Goal: Task Accomplishment & Management: Complete application form

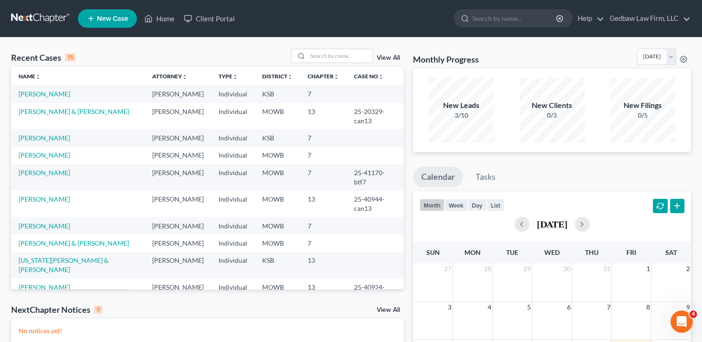
click at [124, 17] on span "New Case" at bounding box center [112, 18] width 31 height 7
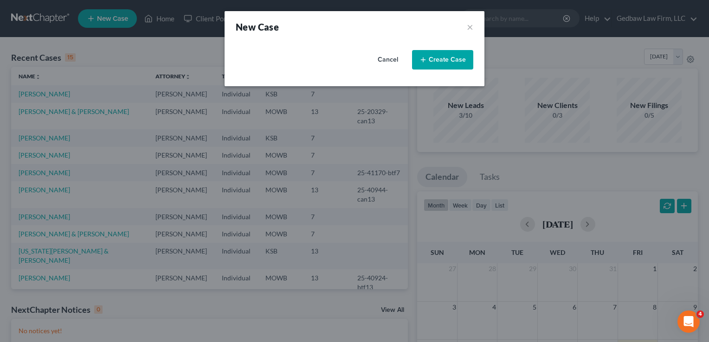
select select "46"
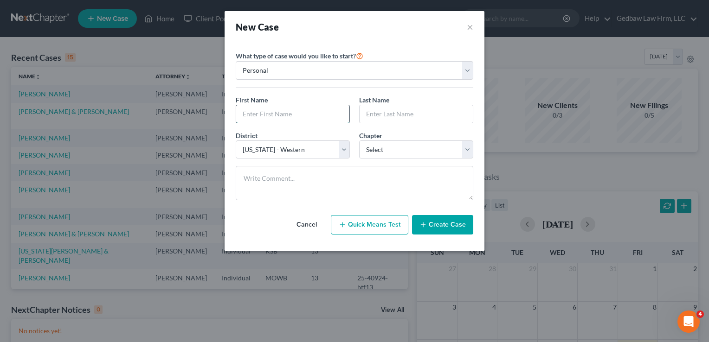
click at [309, 114] on input "text" at bounding box center [292, 114] width 113 height 18
type input "[PERSON_NAME]"
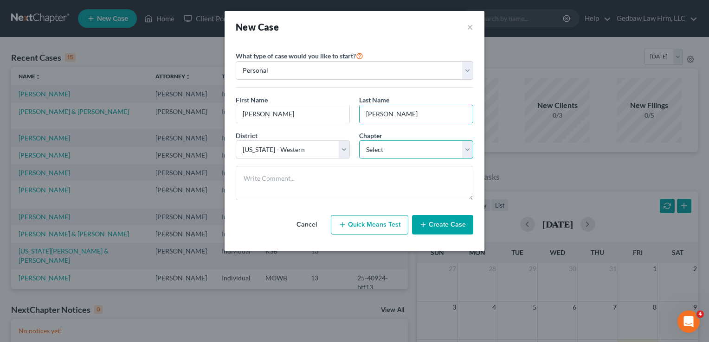
click at [425, 154] on select "Select 7 11 12 13" at bounding box center [416, 150] width 114 height 19
select select "0"
click at [359, 141] on select "Select 7 11 12 13" at bounding box center [416, 150] width 114 height 19
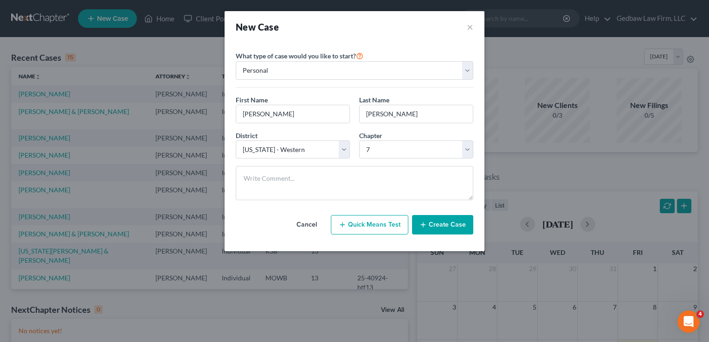
click at [456, 225] on button "Create Case" at bounding box center [442, 224] width 61 height 19
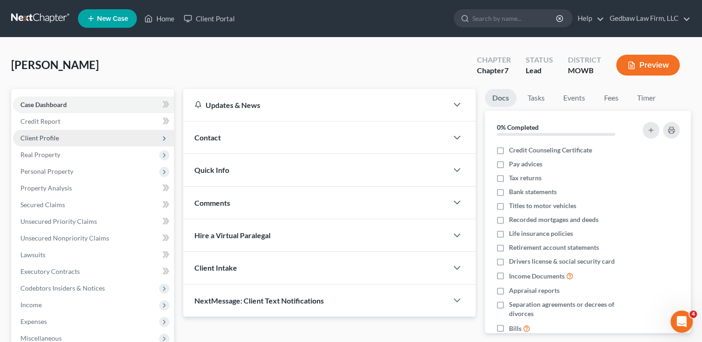
click at [51, 140] on span "Client Profile" at bounding box center [39, 138] width 39 height 8
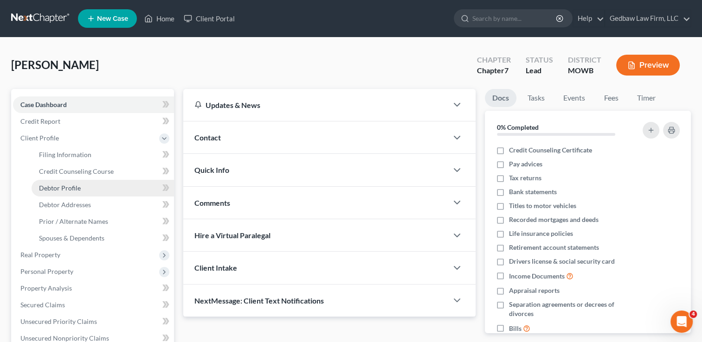
click at [70, 188] on span "Debtor Profile" at bounding box center [60, 188] width 42 height 8
select select "0"
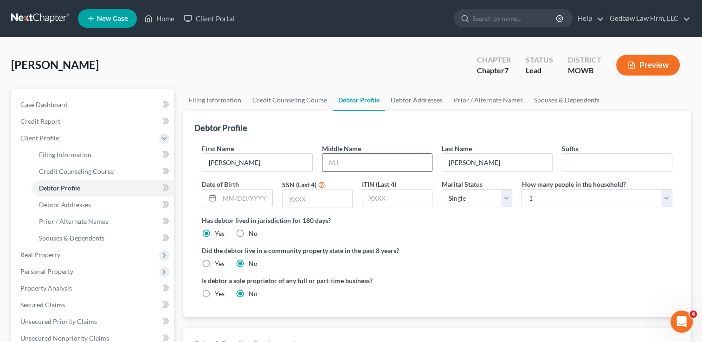
click at [354, 163] on input "text" at bounding box center [376, 163] width 109 height 18
type input "[PERSON_NAME]"
click at [315, 197] on input "text" at bounding box center [318, 199] width 70 height 18
type input "8602"
click at [563, 199] on select "Select 1 2 3 4 5 6 7 8 9 10 11 12 13 14 15 16 17 18 19 20" at bounding box center [596, 198] width 151 height 19
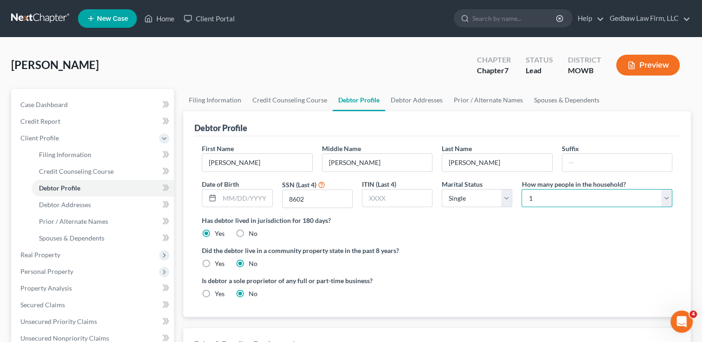
select select "1"
click at [521, 189] on select "Select 1 2 3 4 5 6 7 8 9 10 11 12 13 14 15 16 17 18 19 20" at bounding box center [596, 198] width 151 height 19
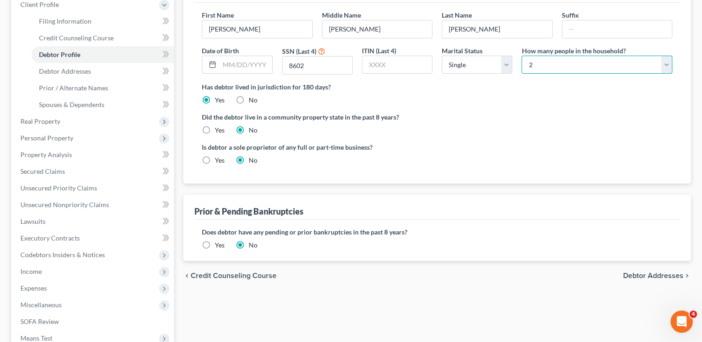
scroll to position [139, 0]
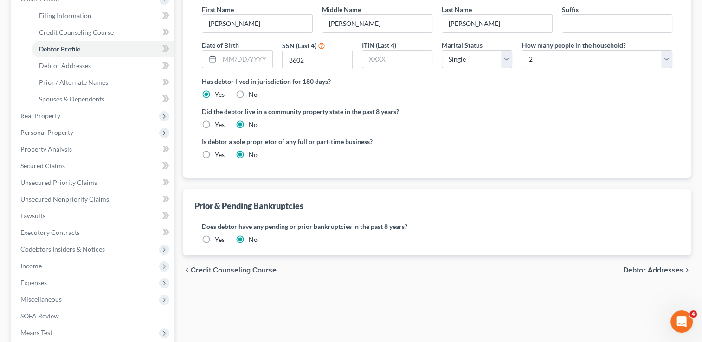
click at [670, 269] on span "Debtor Addresses" at bounding box center [653, 270] width 60 height 7
select select "0"
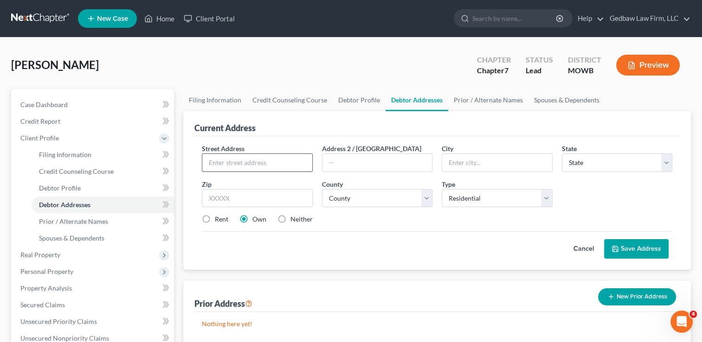
click at [245, 157] on input "text" at bounding box center [256, 163] width 109 height 18
type input "[STREET_ADDRESS][PERSON_NAME]"
click at [228, 195] on input "text" at bounding box center [257, 198] width 110 height 19
type input "64030"
type input "Grandview"
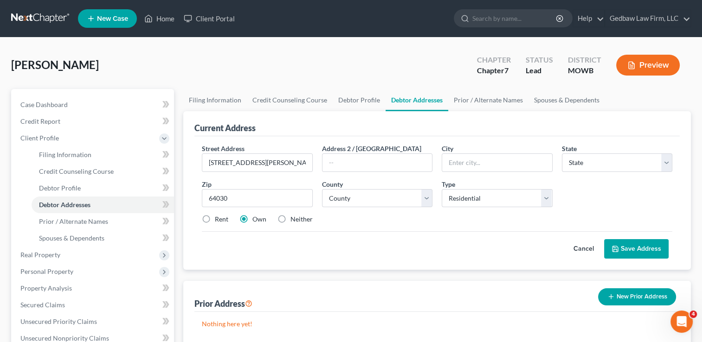
select select "26"
click at [422, 251] on div "Cancel Save Address" at bounding box center [437, 245] width 470 height 27
click at [215, 218] on label "Rent" at bounding box center [221, 219] width 13 height 9
click at [219, 218] on input "Rent" at bounding box center [222, 218] width 6 height 6
radio input "true"
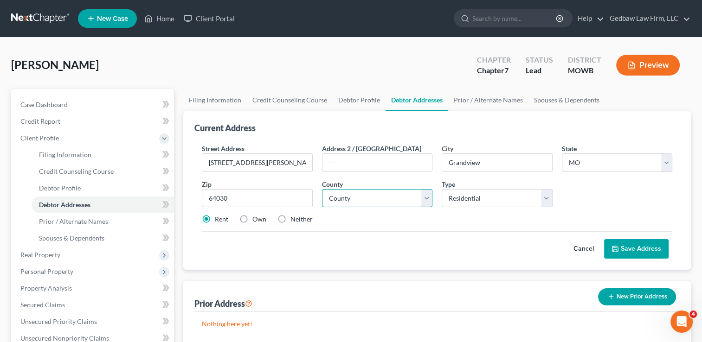
click at [399, 203] on select "County [GEOGRAPHIC_DATA] [GEOGRAPHIC_DATA] [GEOGRAPHIC_DATA] [GEOGRAPHIC_DATA] …" at bounding box center [377, 198] width 110 height 19
select select "47"
click at [322, 189] on select "County [GEOGRAPHIC_DATA] [GEOGRAPHIC_DATA] [GEOGRAPHIC_DATA] [GEOGRAPHIC_DATA] …" at bounding box center [377, 198] width 110 height 19
click at [646, 246] on button "Save Address" at bounding box center [636, 248] width 64 height 19
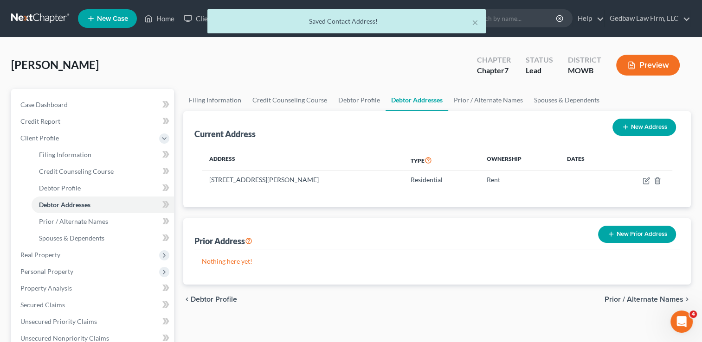
click at [640, 235] on button "New Prior Address" at bounding box center [637, 234] width 78 height 17
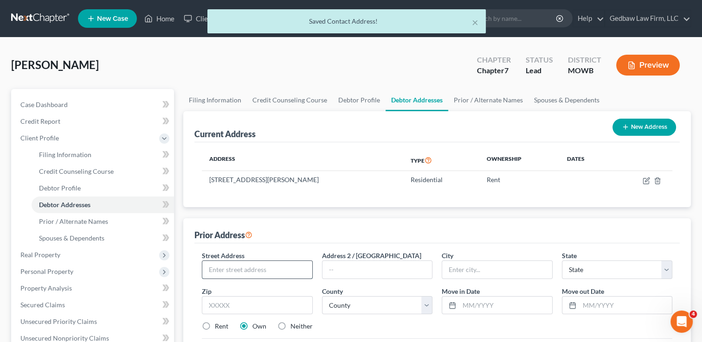
click at [272, 266] on input "text" at bounding box center [256, 270] width 109 height 18
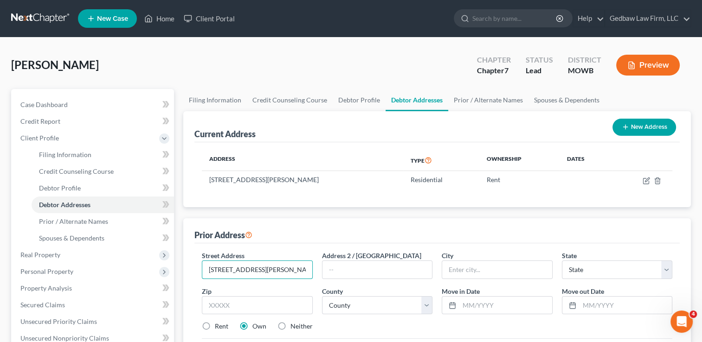
type input "[STREET_ADDRESS][PERSON_NAME]"
click at [291, 309] on input "text" at bounding box center [257, 305] width 110 height 19
type input "75287"
click at [464, 224] on div "Prior Address" at bounding box center [436, 231] width 485 height 25
type input "[GEOGRAPHIC_DATA]"
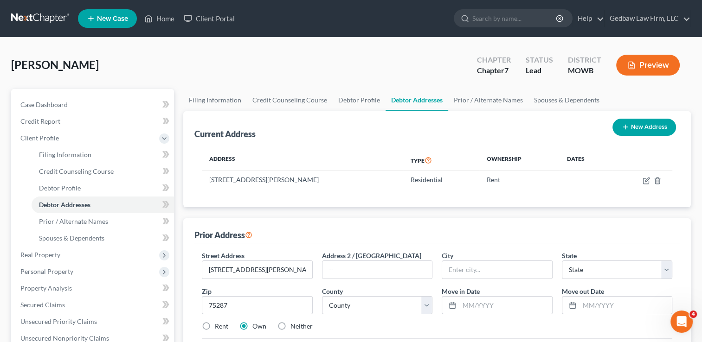
select select "45"
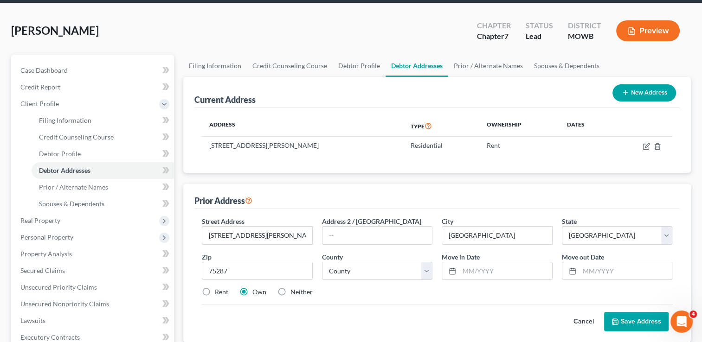
scroll to position [35, 0]
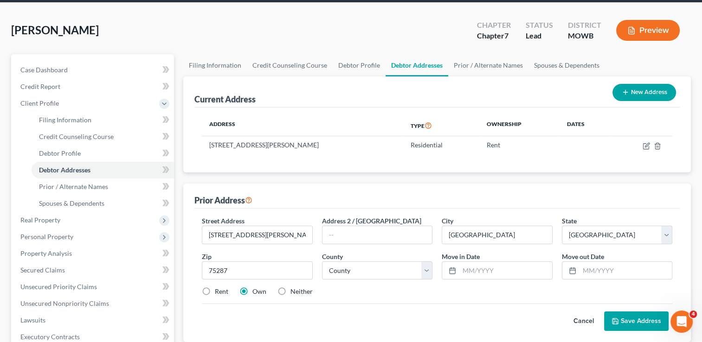
click at [215, 290] on label "Rent" at bounding box center [221, 291] width 13 height 9
click at [219, 290] on input "Rent" at bounding box center [222, 290] width 6 height 6
radio input "true"
click at [381, 272] on select "County [GEOGRAPHIC_DATA] [GEOGRAPHIC_DATA] [GEOGRAPHIC_DATA] [GEOGRAPHIC_DATA] …" at bounding box center [377, 271] width 110 height 19
select select "56"
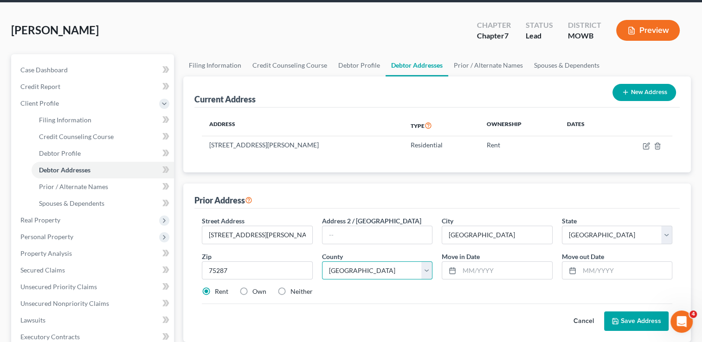
click at [322, 262] on select "County [GEOGRAPHIC_DATA] [GEOGRAPHIC_DATA] [GEOGRAPHIC_DATA] [GEOGRAPHIC_DATA] …" at bounding box center [377, 271] width 110 height 19
click at [470, 269] on input "text" at bounding box center [505, 271] width 92 height 18
type input "11/2021"
click at [601, 270] on input "text" at bounding box center [625, 271] width 92 height 18
type input "12/2023"
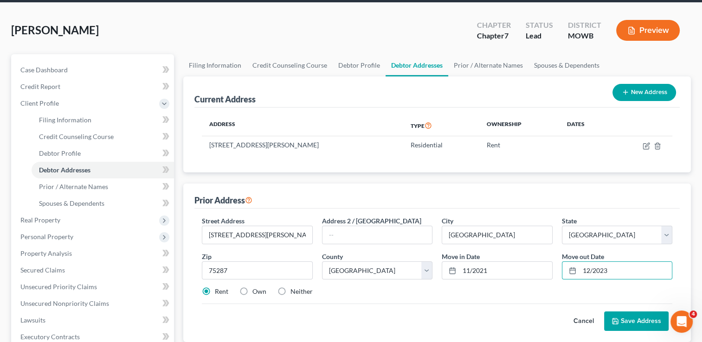
click at [550, 292] on div "Rent Own Neither" at bounding box center [437, 291] width 480 height 9
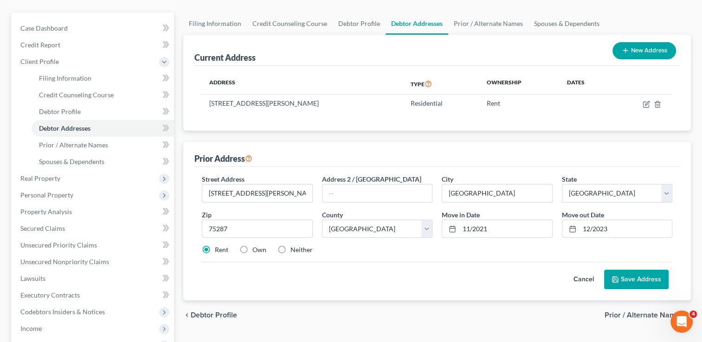
scroll to position [81, 0]
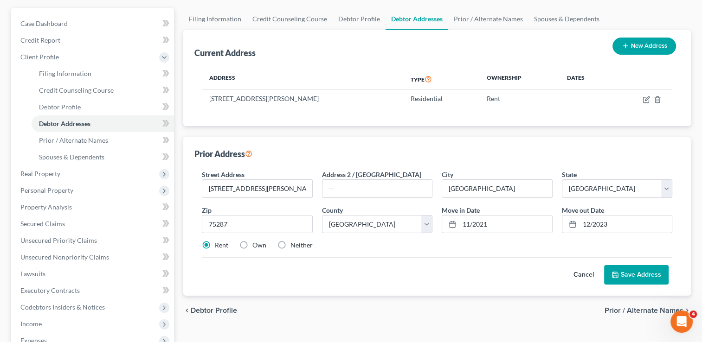
click at [652, 270] on button "Save Address" at bounding box center [636, 274] width 64 height 19
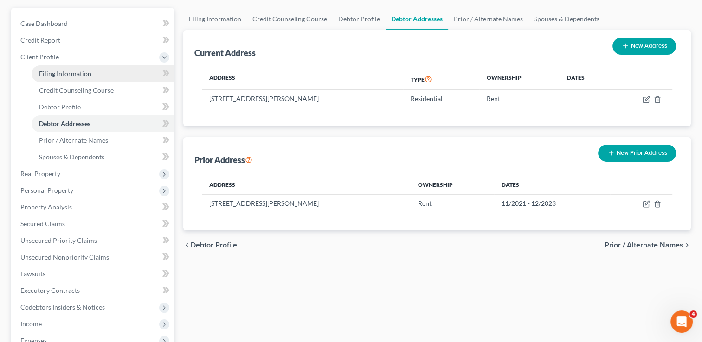
click at [81, 71] on span "Filing Information" at bounding box center [65, 74] width 52 height 8
select select "1"
select select "0"
select select "46"
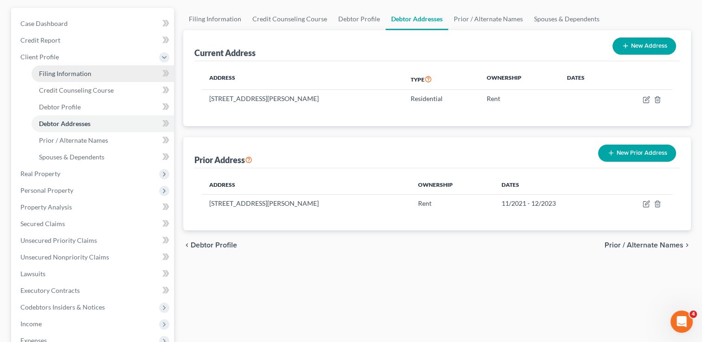
select select "26"
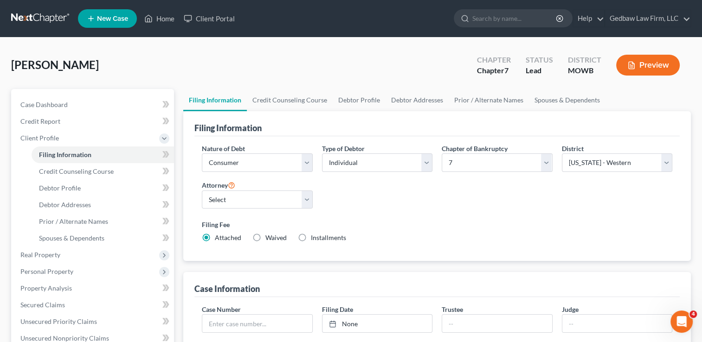
click at [311, 238] on label "Installments Installments" at bounding box center [328, 237] width 35 height 9
click at [315, 238] on input "Installments Installments" at bounding box center [318, 236] width 6 height 6
radio input "true"
radio input "false"
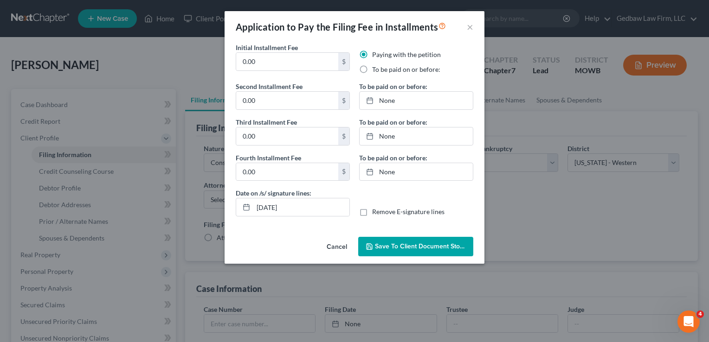
click at [372, 70] on label "To be paid on or before:" at bounding box center [406, 69] width 68 height 9
click at [376, 70] on input "To be paid on or before:" at bounding box center [379, 68] width 6 height 6
radio input "true"
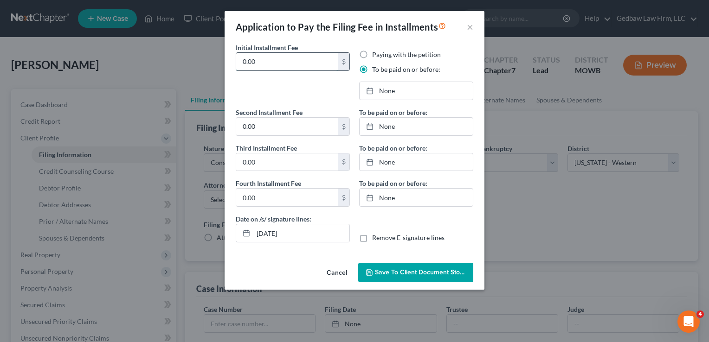
click at [277, 62] on input "0.00" at bounding box center [287, 62] width 102 height 18
type input "85"
click at [263, 123] on input "0.00" at bounding box center [287, 127] width 102 height 18
type input "85"
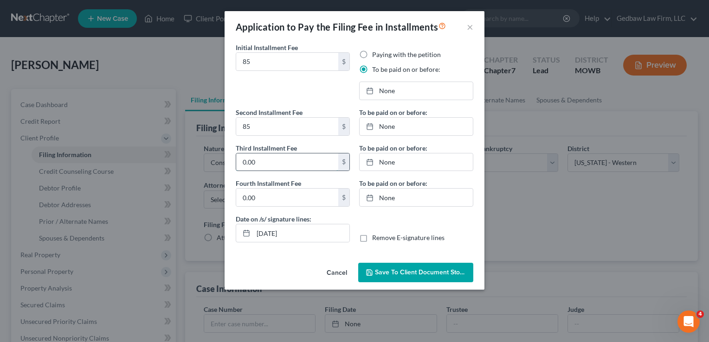
click at [271, 159] on input "0.00" at bounding box center [287, 163] width 102 height 18
type input "85"
click at [272, 197] on input "0.00" at bounding box center [287, 198] width 102 height 18
type input "83"
click at [387, 88] on link "None" at bounding box center [416, 91] width 113 height 18
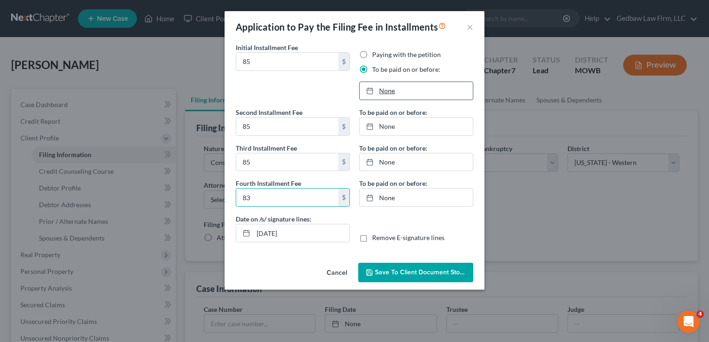
type input "[DATE]"
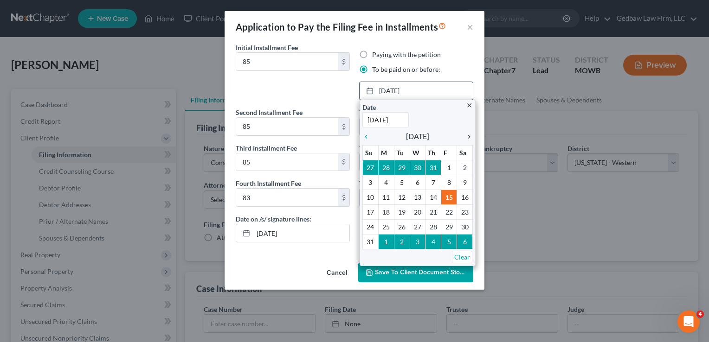
click at [466, 137] on icon "chevron_right" at bounding box center [467, 136] width 12 height 7
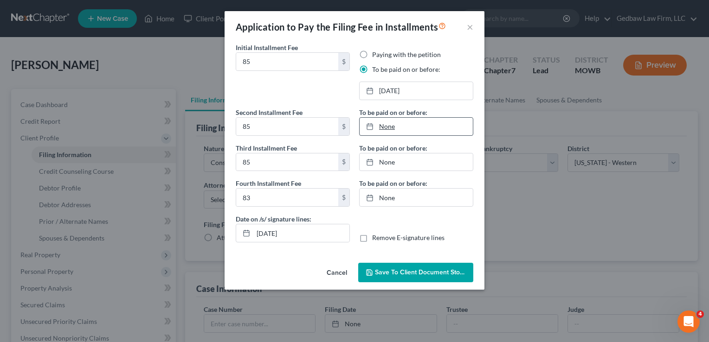
type input "[DATE]"
click at [389, 125] on link "None" at bounding box center [416, 127] width 113 height 18
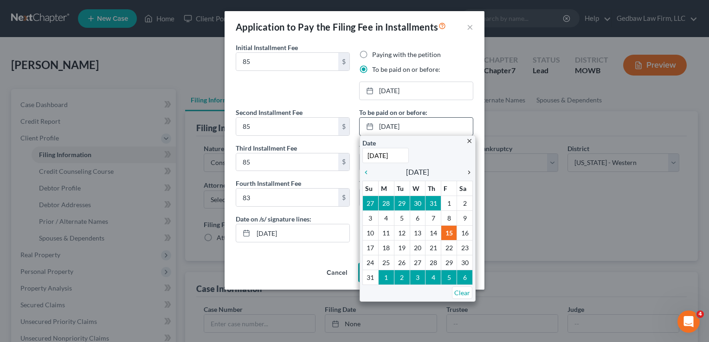
click at [470, 172] on icon "chevron_right" at bounding box center [467, 172] width 12 height 7
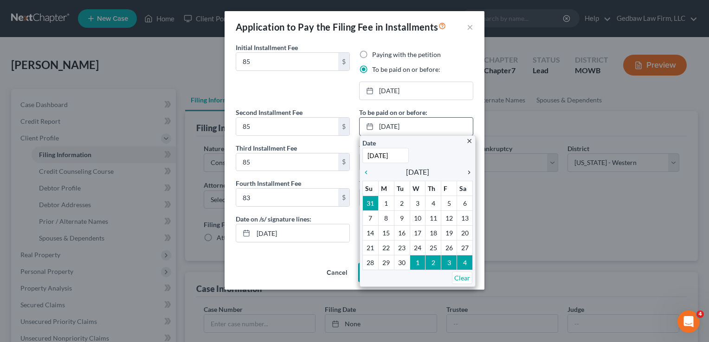
click at [470, 172] on icon "chevron_right" at bounding box center [467, 172] width 12 height 7
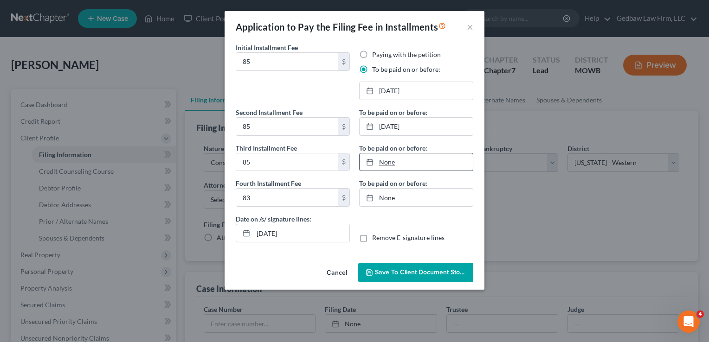
type input "[DATE]"
click at [392, 161] on link "None" at bounding box center [416, 163] width 113 height 18
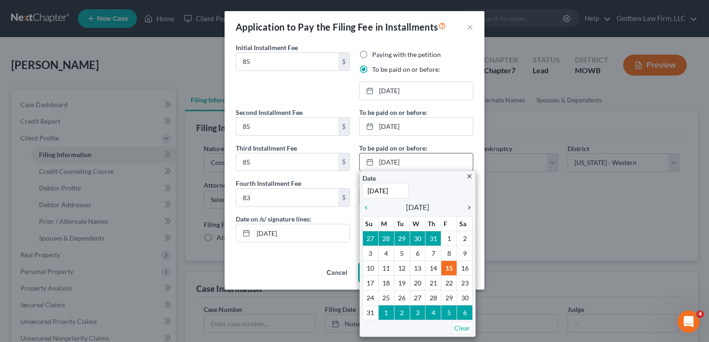
click at [470, 206] on icon "chevron_right" at bounding box center [467, 207] width 12 height 7
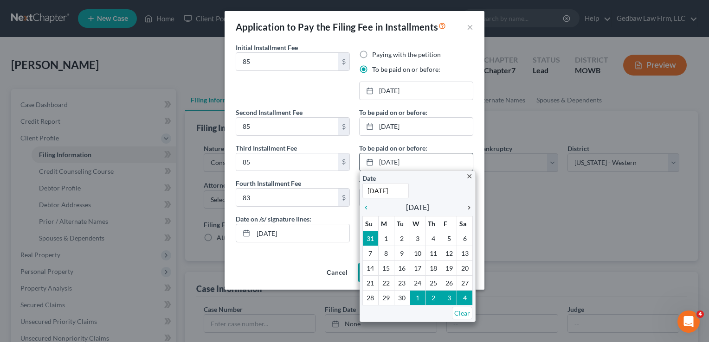
click at [470, 206] on icon "chevron_right" at bounding box center [467, 207] width 12 height 7
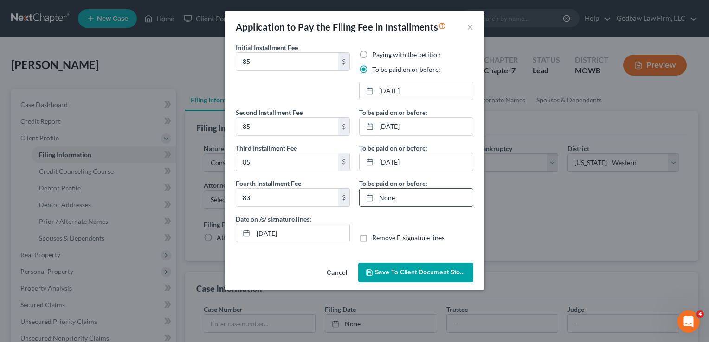
type input "[DATE]"
click at [386, 196] on link "None" at bounding box center [416, 198] width 113 height 18
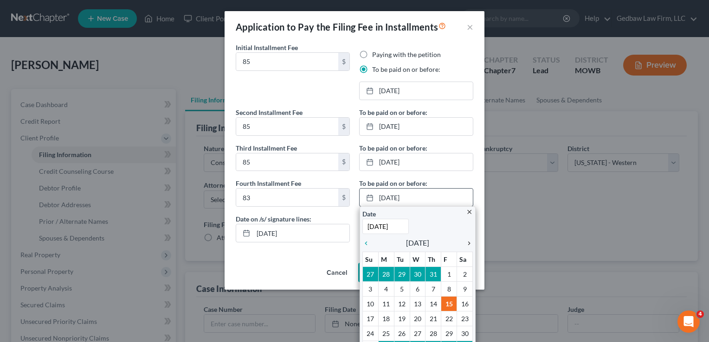
click at [465, 243] on icon "chevron_right" at bounding box center [467, 243] width 12 height 7
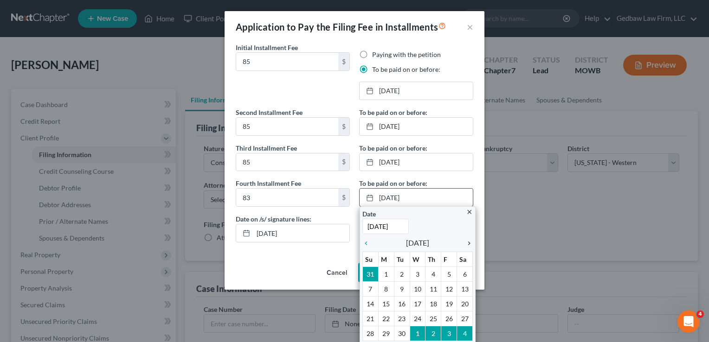
click at [465, 243] on icon "chevron_right" at bounding box center [467, 243] width 12 height 7
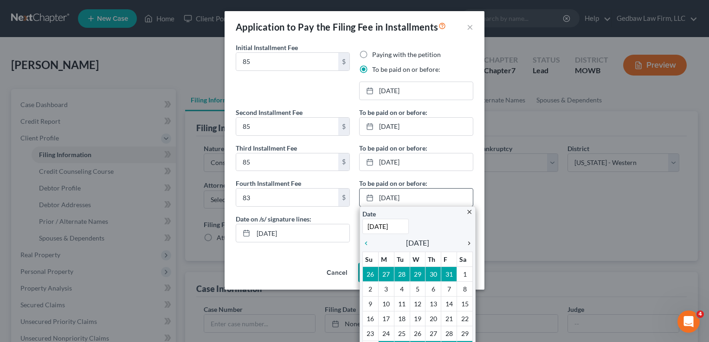
click at [465, 243] on icon "chevron_right" at bounding box center [467, 243] width 12 height 7
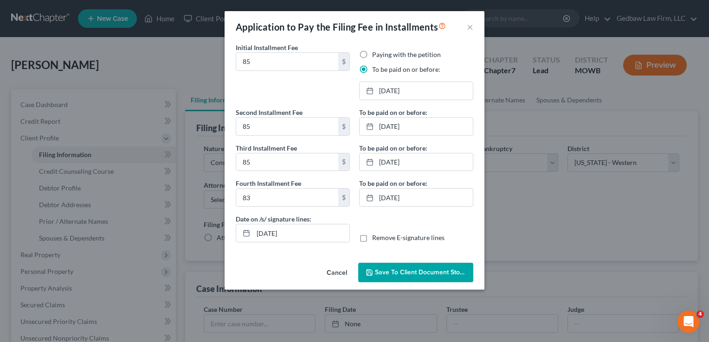
click at [427, 271] on span "Save to Client Document Storage" at bounding box center [424, 273] width 98 height 8
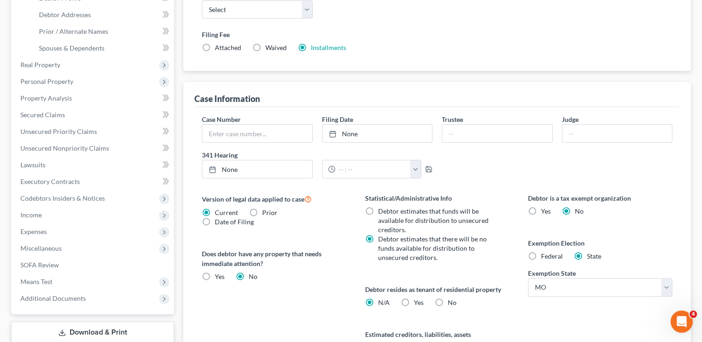
scroll to position [197, 0]
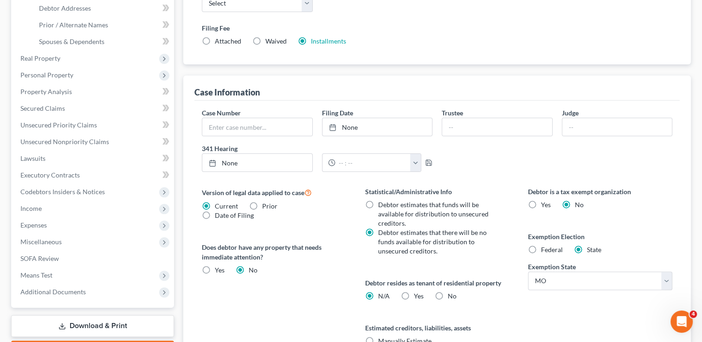
click at [414, 296] on label "Yes Yes" at bounding box center [419, 296] width 10 height 9
click at [418, 296] on input "Yes Yes" at bounding box center [421, 295] width 6 height 6
radio input "true"
radio input "false"
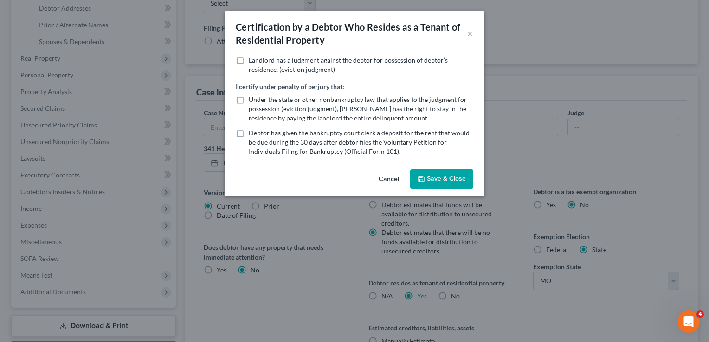
click at [455, 180] on button "Save & Close" at bounding box center [441, 178] width 63 height 19
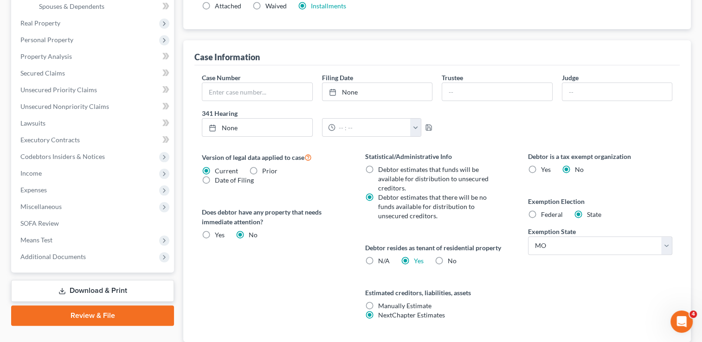
scroll to position [243, 0]
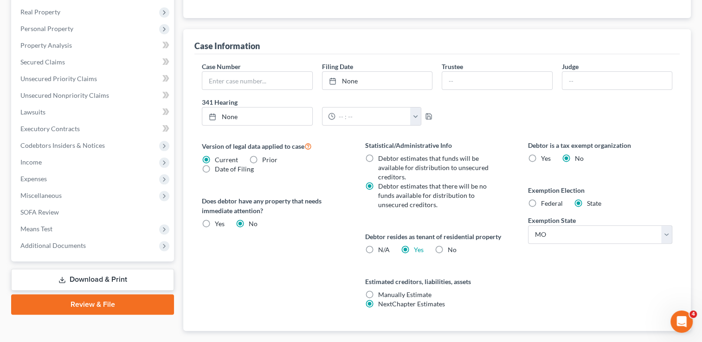
click at [541, 202] on label "Federal" at bounding box center [552, 203] width 22 height 9
click at [545, 202] on input "Federal" at bounding box center [548, 202] width 6 height 6
radio input "true"
radio input "false"
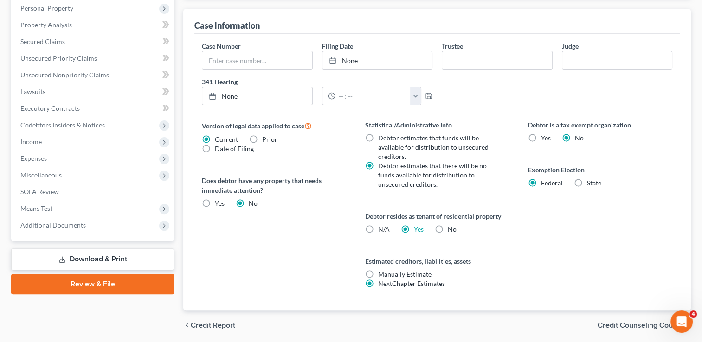
scroll to position [295, 0]
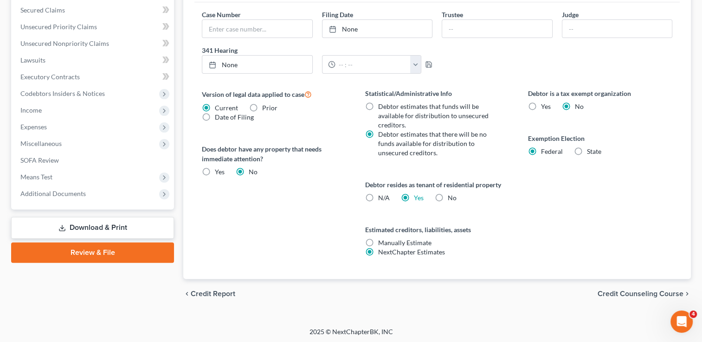
click at [652, 292] on span "Credit Counseling Course" at bounding box center [641, 293] width 86 height 7
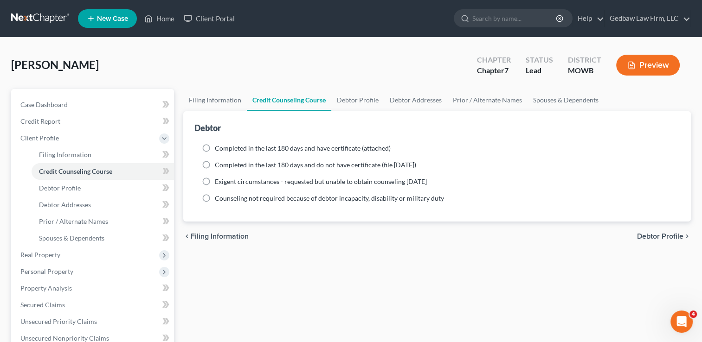
click at [215, 148] on label "Completed in the last 180 days and have certificate (attached)" at bounding box center [303, 148] width 176 height 9
click at [219, 148] on input "Completed in the last 180 days and have certificate (attached)" at bounding box center [222, 147] width 6 height 6
radio input "true"
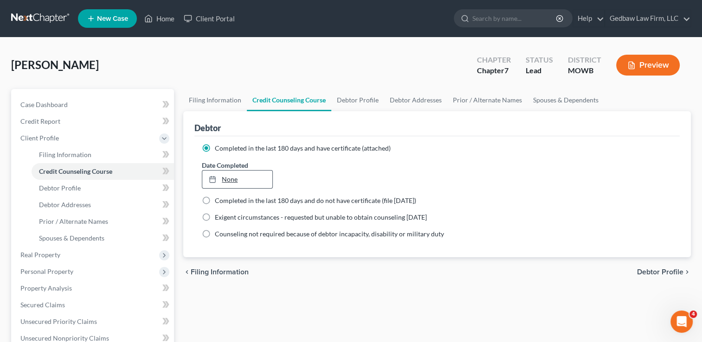
type input "[DATE]"
click at [225, 179] on link "None" at bounding box center [237, 180] width 70 height 18
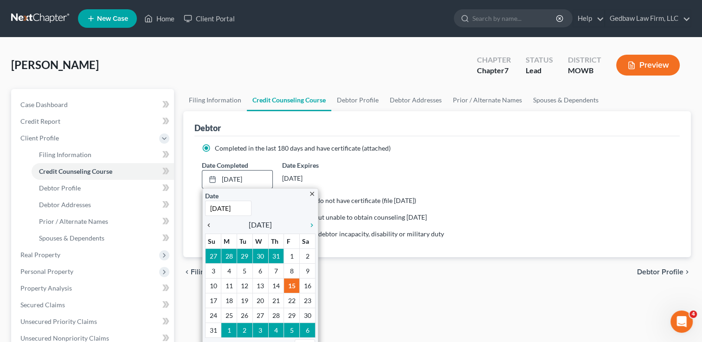
click at [209, 225] on icon "chevron_left" at bounding box center [211, 225] width 12 height 7
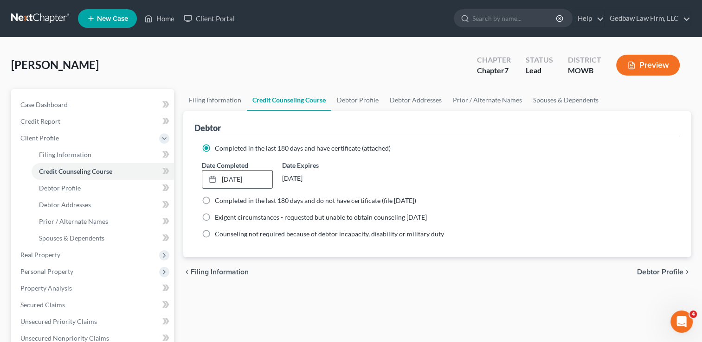
click at [653, 270] on span "Debtor Profile" at bounding box center [660, 272] width 46 height 7
select select "0"
select select "1"
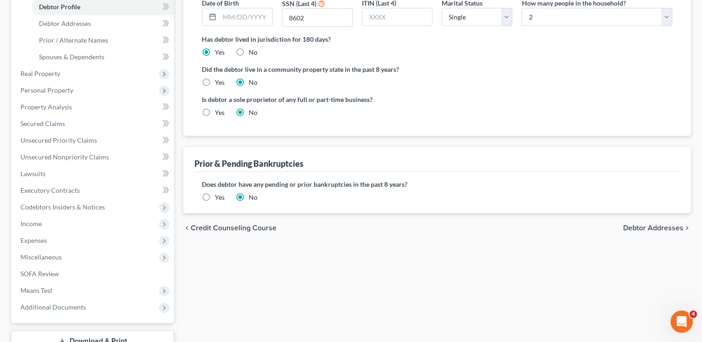
scroll to position [186, 0]
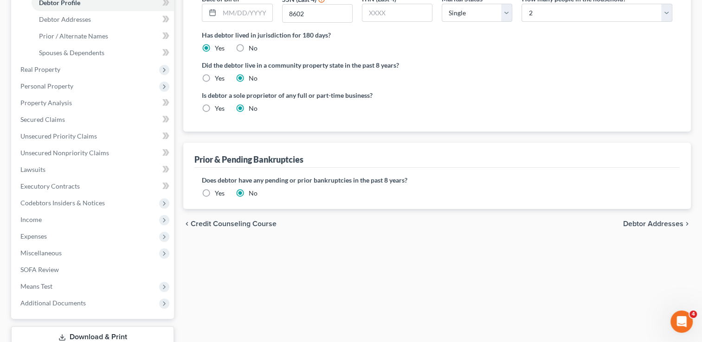
click at [645, 225] on span "Debtor Addresses" at bounding box center [653, 223] width 60 height 7
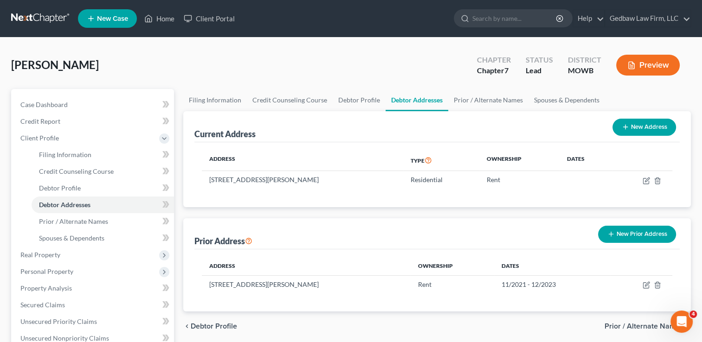
click at [625, 325] on span "Prior / Alternate Names" at bounding box center [644, 326] width 79 height 7
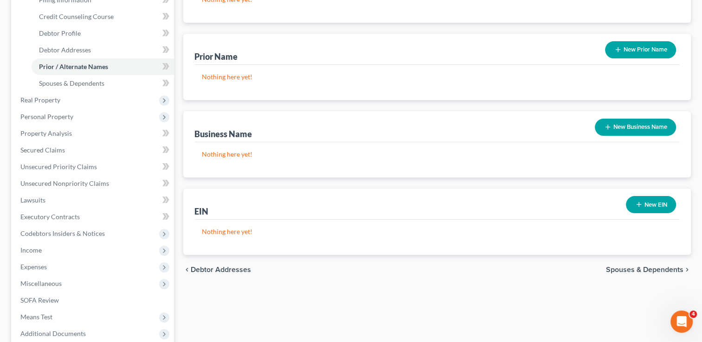
scroll to position [220, 0]
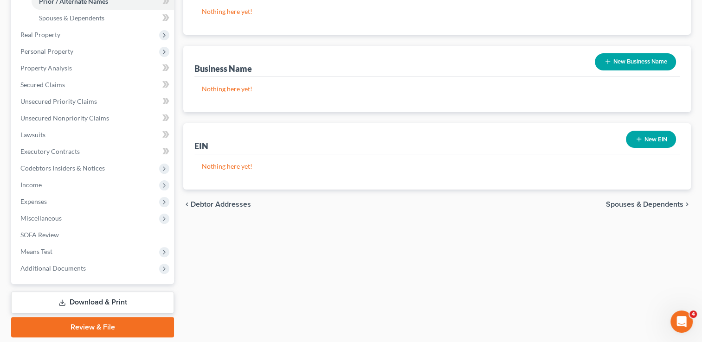
click at [620, 206] on span "Spouses & Dependents" at bounding box center [644, 204] width 77 height 7
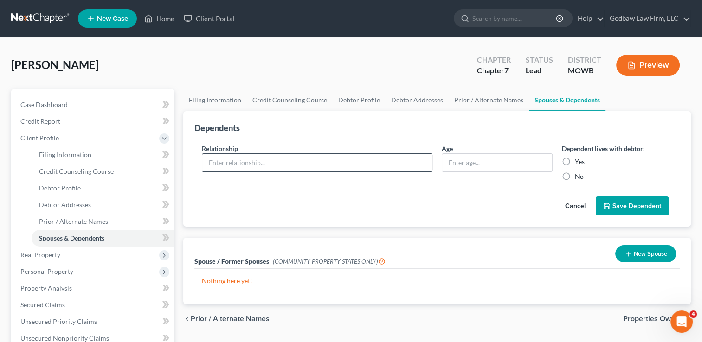
click at [262, 160] on input "text" at bounding box center [317, 163] width 230 height 18
type input "Son"
click at [468, 159] on input "text" at bounding box center [496, 163] width 109 height 18
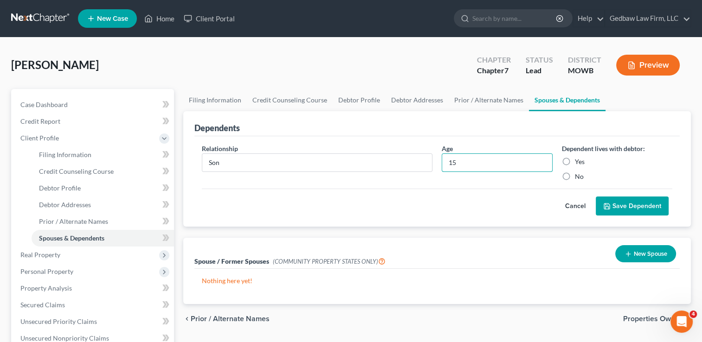
type input "15"
click at [575, 159] on label "Yes" at bounding box center [580, 161] width 10 height 9
click at [579, 159] on input "Yes" at bounding box center [582, 160] width 6 height 6
radio input "true"
click at [638, 208] on button "Save Dependent" at bounding box center [632, 206] width 73 height 19
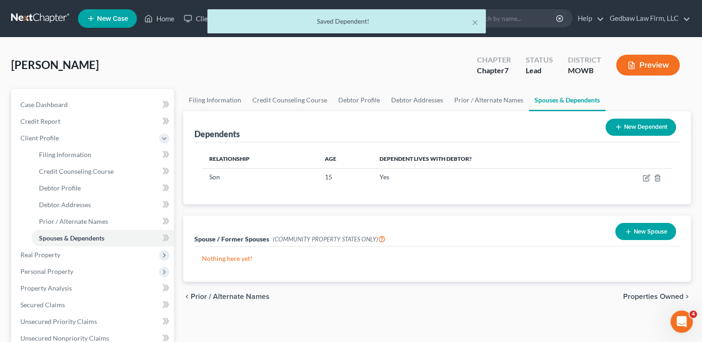
click at [652, 127] on button "New Dependent" at bounding box center [640, 127] width 71 height 17
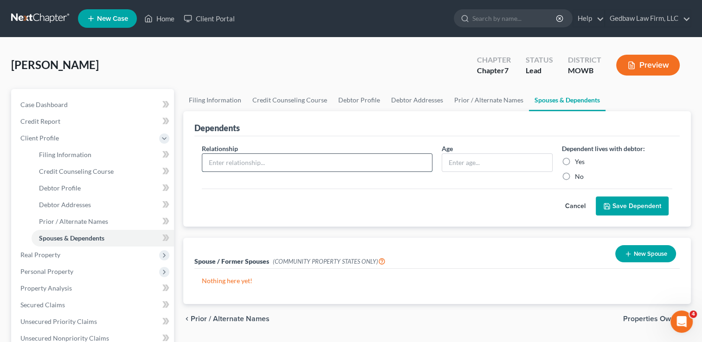
click at [262, 157] on input "text" at bounding box center [317, 163] width 230 height 18
type input "Daughter"
click at [484, 162] on input "text" at bounding box center [496, 163] width 109 height 18
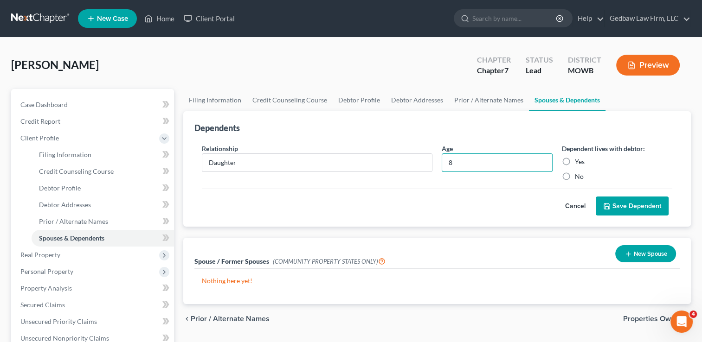
type input "8"
click at [575, 176] on label "No" at bounding box center [579, 176] width 9 height 9
click at [579, 176] on input "No" at bounding box center [582, 175] width 6 height 6
radio input "true"
click at [644, 203] on button "Save Dependent" at bounding box center [632, 206] width 73 height 19
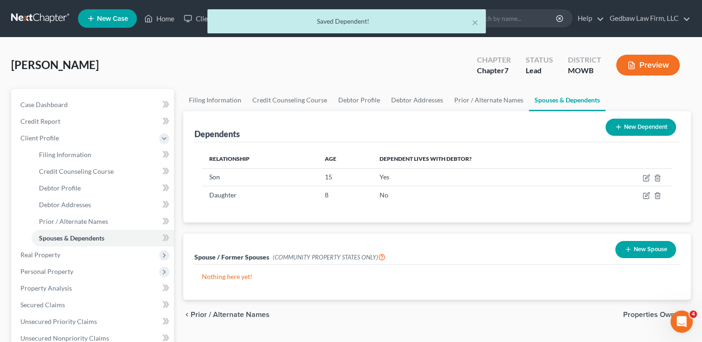
click at [648, 127] on button "New Dependent" at bounding box center [640, 127] width 71 height 17
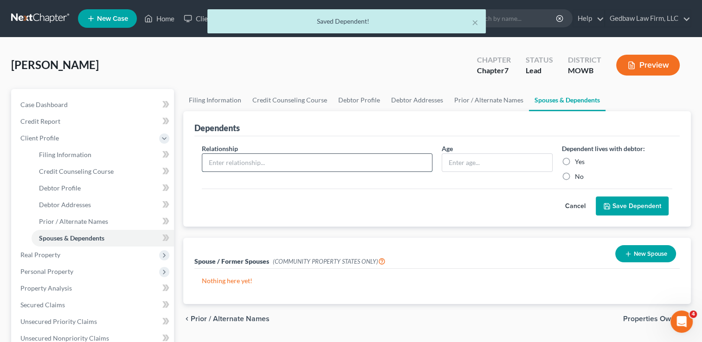
click at [360, 160] on input "text" at bounding box center [317, 163] width 230 height 18
type input "Daughter"
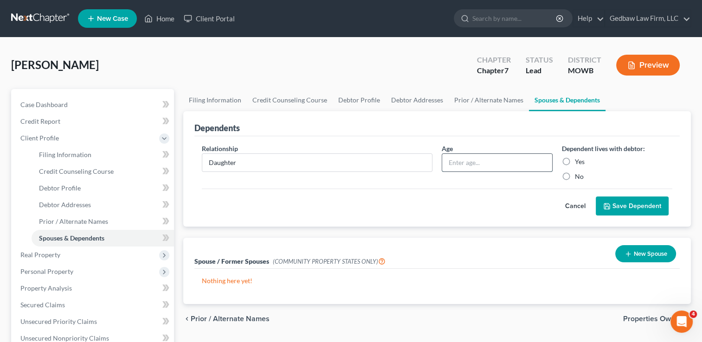
click at [489, 166] on input "text" at bounding box center [496, 163] width 109 height 18
type input "4"
click at [575, 177] on label "No" at bounding box center [579, 176] width 9 height 9
click at [579, 177] on input "No" at bounding box center [582, 175] width 6 height 6
radio input "true"
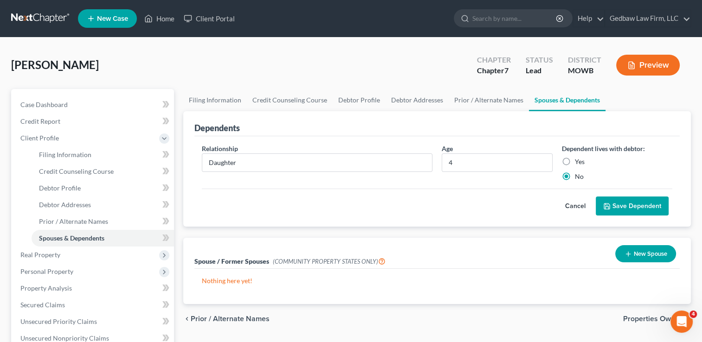
click at [638, 204] on button "Save Dependent" at bounding box center [632, 206] width 73 height 19
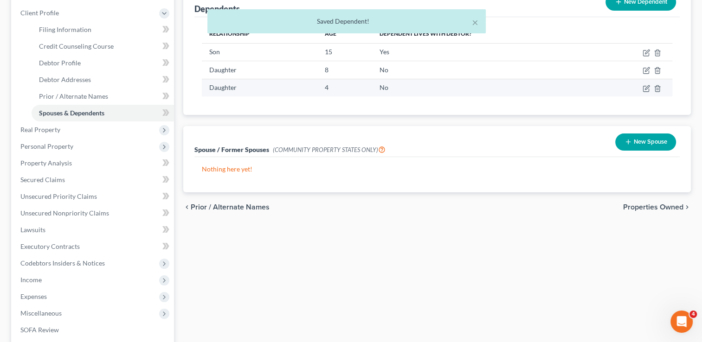
scroll to position [128, 0]
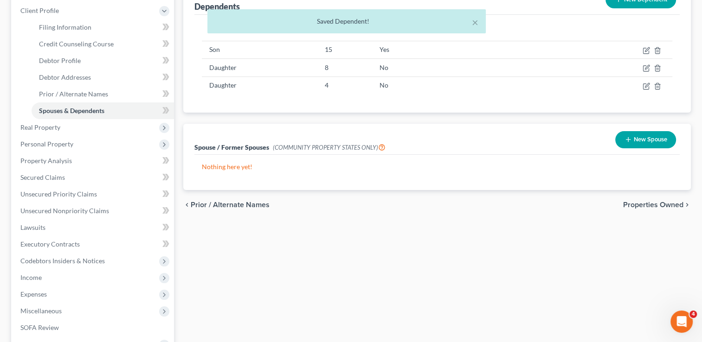
click at [650, 205] on span "Properties Owned" at bounding box center [653, 204] width 60 height 7
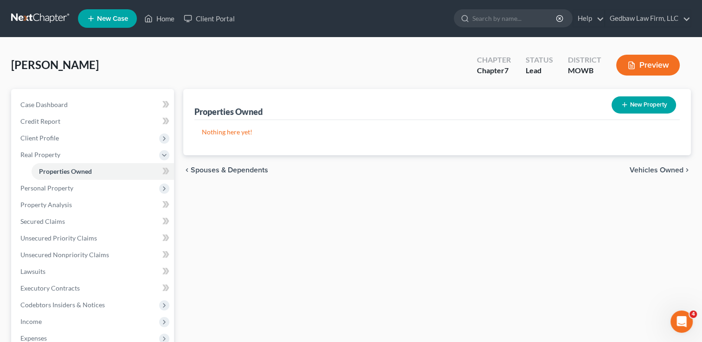
click at [663, 169] on span "Vehicles Owned" at bounding box center [657, 170] width 54 height 7
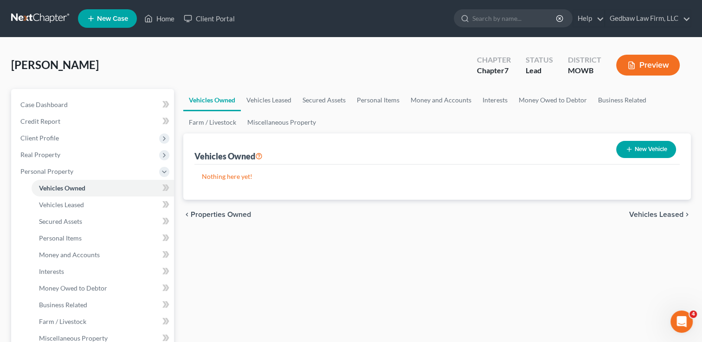
click at [656, 147] on button "New Vehicle" at bounding box center [646, 149] width 60 height 17
select select "0"
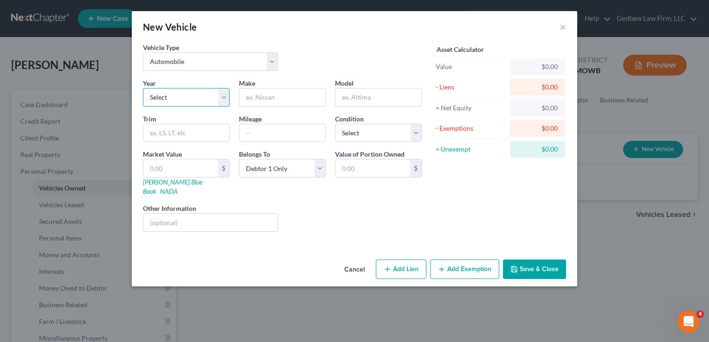
click at [218, 95] on select "Select 2026 2025 2024 2023 2022 2021 2020 2019 2018 2017 2016 2015 2014 2013 20…" at bounding box center [186, 97] width 87 height 19
select select "24"
click at [143, 88] on select "Select 2026 2025 2024 2023 2022 2021 2020 2019 2018 2017 2016 2015 2014 2013 20…" at bounding box center [186, 97] width 87 height 19
click at [290, 96] on input "text" at bounding box center [282, 98] width 86 height 18
type input "Toyota"
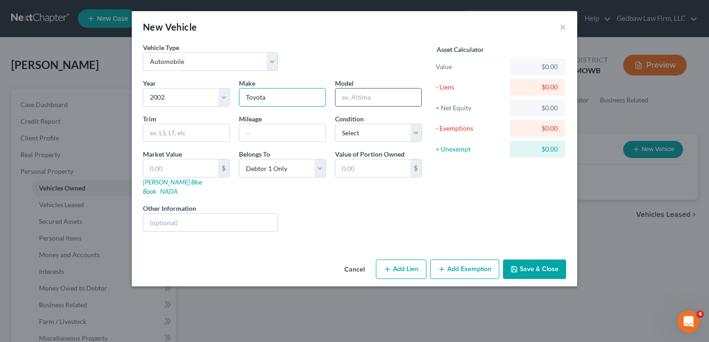
click at [387, 97] on input "text" at bounding box center [378, 98] width 86 height 18
type input "Camry"
click at [286, 131] on input "text" at bounding box center [282, 133] width 86 height 18
type input "270000"
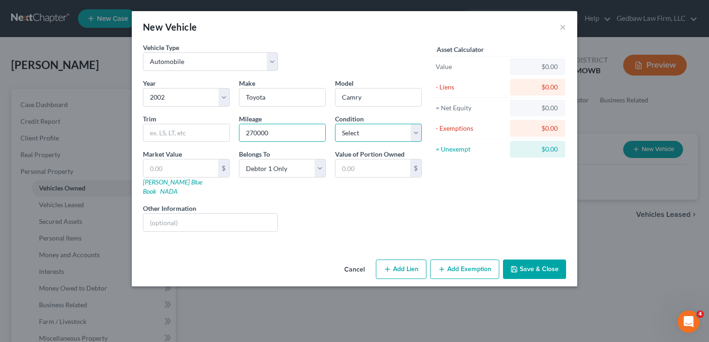
click at [387, 134] on select "Select Excellent Very Good Good Fair Poor" at bounding box center [378, 133] width 87 height 19
select select "3"
click at [335, 124] on select "Select Excellent Very Good Good Fair Poor" at bounding box center [378, 133] width 87 height 19
click at [165, 182] on link "[PERSON_NAME] Blue Book" at bounding box center [172, 186] width 59 height 17
click at [170, 163] on input "text" at bounding box center [180, 169] width 75 height 18
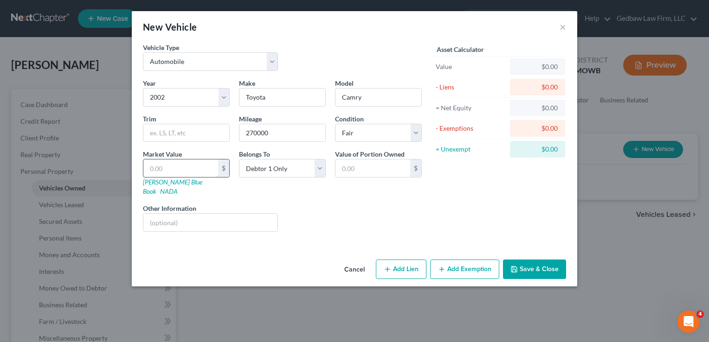
type input "2"
type input "2.00"
type input "20"
type input "20.00"
type input "200"
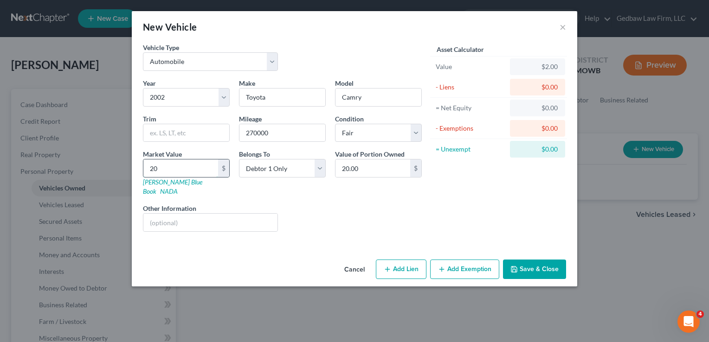
type input "200.00"
type input "2000"
type input "2,000.00"
type input "2,000"
click at [480, 260] on button "Add Exemption" at bounding box center [464, 269] width 69 height 19
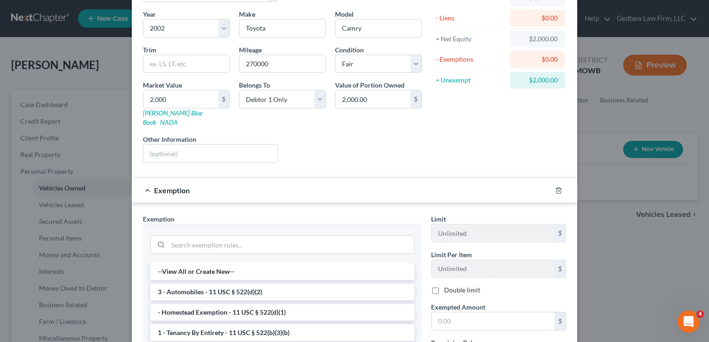
scroll to position [104, 0]
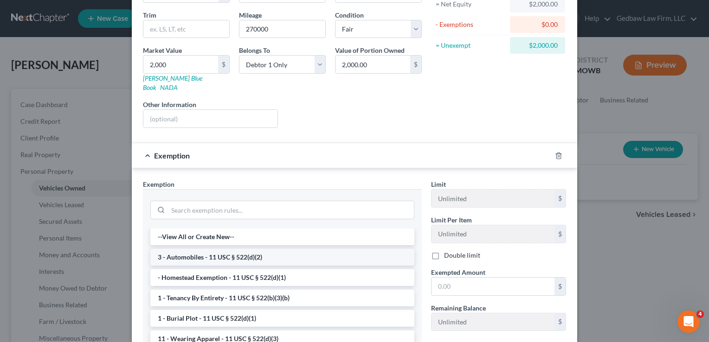
click at [270, 249] on li "3 - Automobiles - 11 USC § 522(d)(2)" at bounding box center [282, 257] width 264 height 17
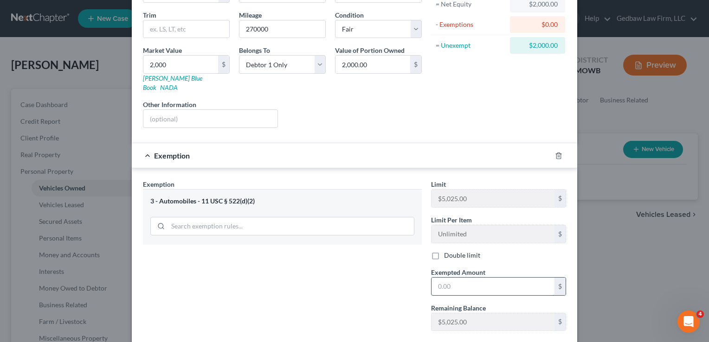
click at [465, 278] on input "text" at bounding box center [492, 287] width 123 height 18
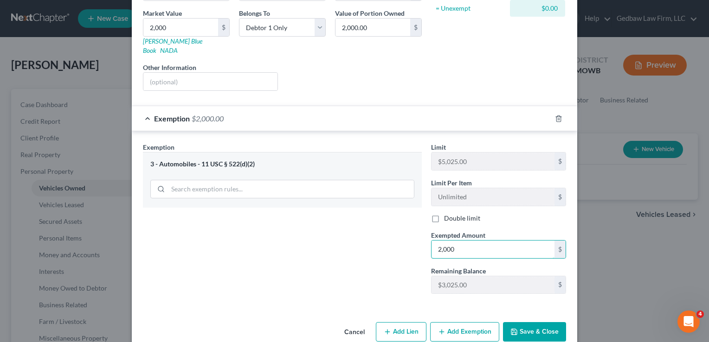
scroll to position [148, 0]
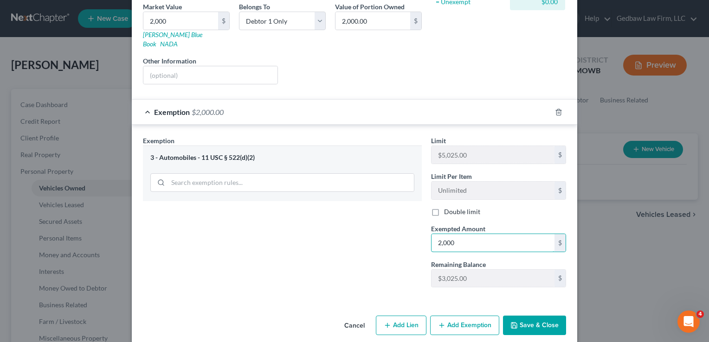
type input "2,000"
click at [539, 316] on button "Save & Close" at bounding box center [534, 325] width 63 height 19
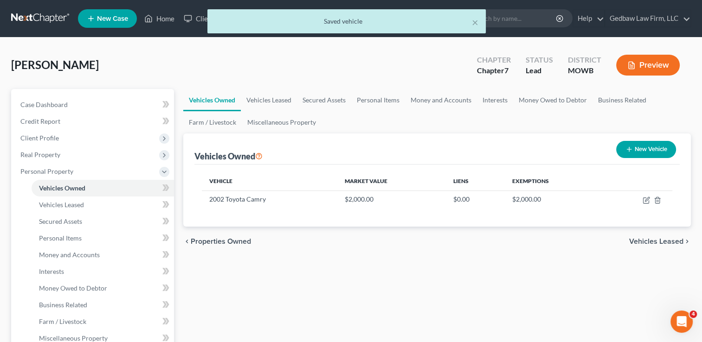
click at [672, 241] on span "Vehicles Leased" at bounding box center [656, 241] width 54 height 7
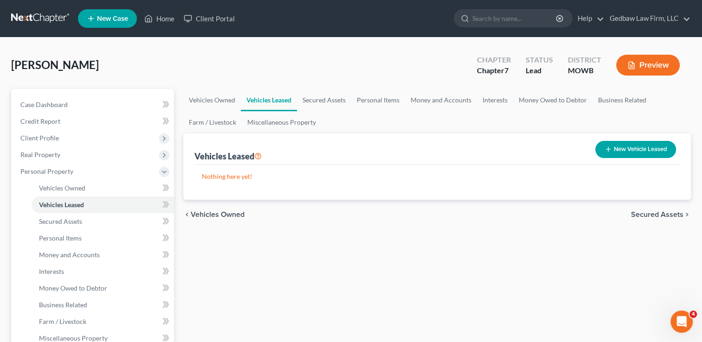
click at [663, 214] on span "Secured Assets" at bounding box center [657, 214] width 52 height 7
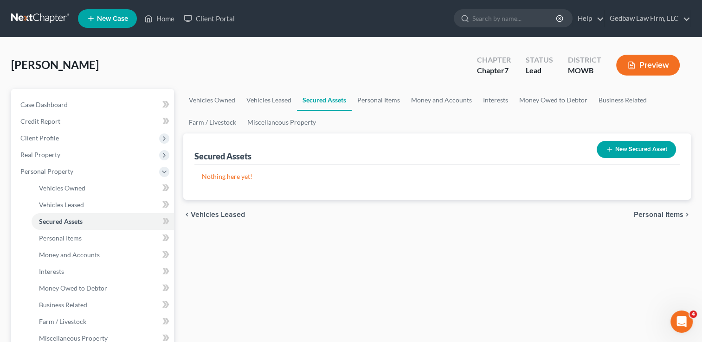
click at [660, 216] on span "Personal Items" at bounding box center [659, 214] width 50 height 7
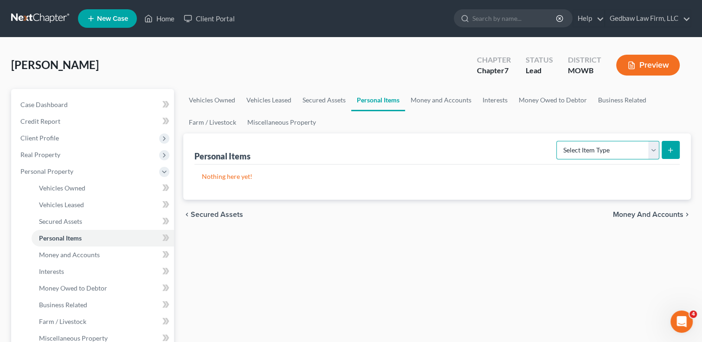
click at [650, 150] on select "Select Item Type Clothing Collectibles Of Value Electronics Firearms Household …" at bounding box center [607, 150] width 103 height 19
select select "household_goods"
click at [557, 141] on select "Select Item Type Clothing Collectibles Of Value Electronics Firearms Household …" at bounding box center [607, 150] width 103 height 19
click at [672, 150] on line "submit" at bounding box center [671, 150] width 4 height 0
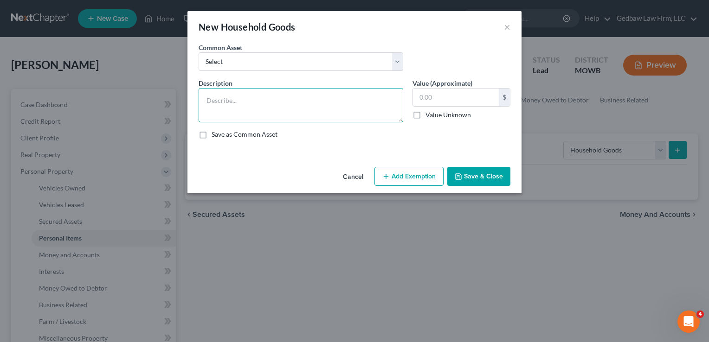
click at [291, 103] on textarea at bounding box center [301, 105] width 205 height 34
type textarea "Furniture, kitchenware, linens, household decorations."
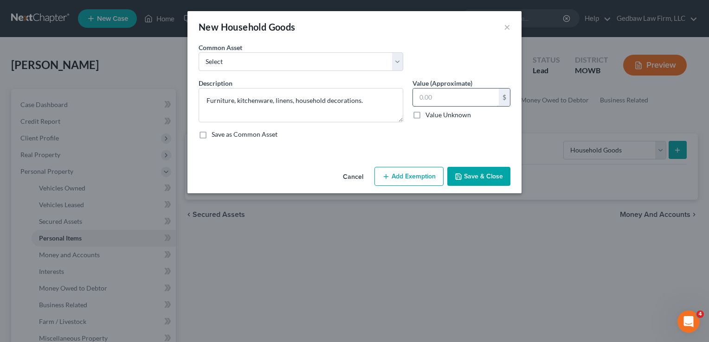
click at [447, 97] on input "text" at bounding box center [456, 98] width 86 height 18
type input "1,000"
click at [429, 179] on button "Add Exemption" at bounding box center [408, 176] width 69 height 19
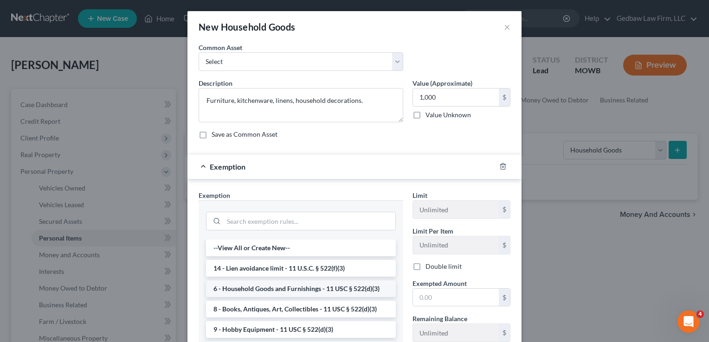
click at [329, 289] on li "6 - Household Goods and Furnishings - 11 USC § 522(d)(3)" at bounding box center [301, 289] width 190 height 17
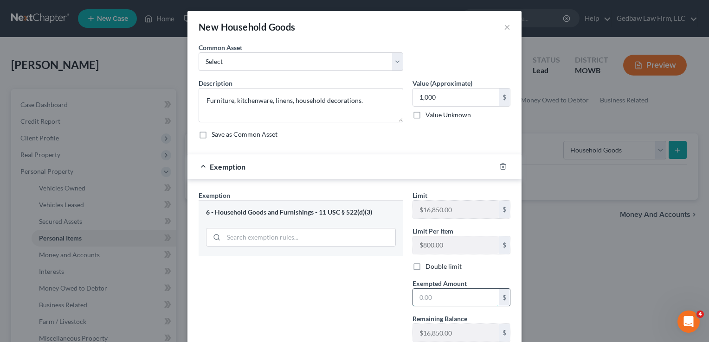
click at [451, 296] on input "text" at bounding box center [456, 298] width 86 height 18
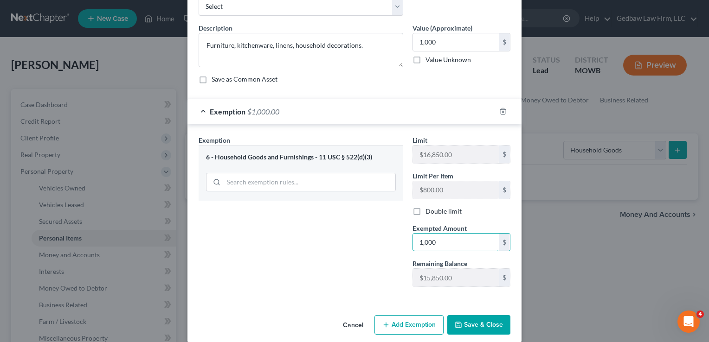
scroll to position [65, 0]
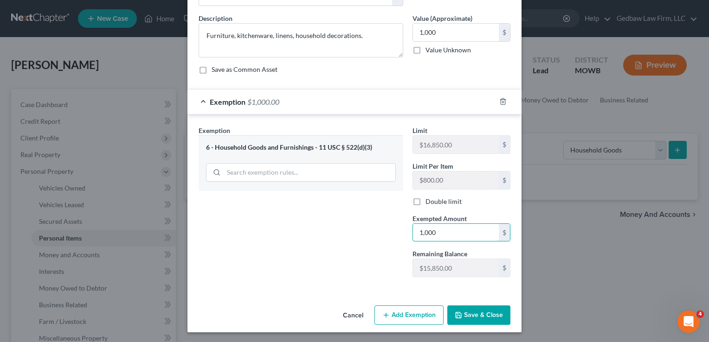
type input "1,000"
click at [494, 315] on button "Save & Close" at bounding box center [478, 315] width 63 height 19
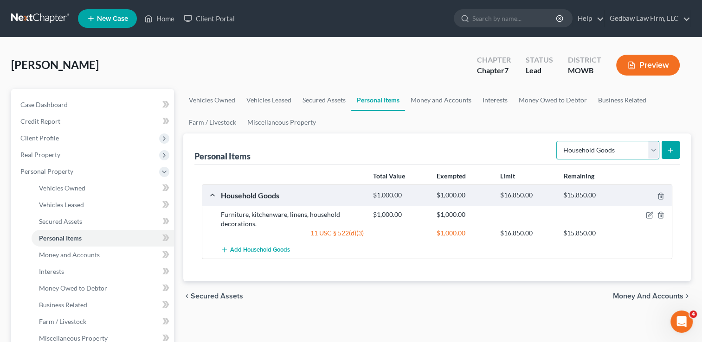
click at [653, 152] on select "Select Item Type Clothing Collectibles Of Value Electronics Firearms Household …" at bounding box center [607, 150] width 103 height 19
select select "electronics"
click at [557, 141] on select "Select Item Type Clothing Collectibles Of Value Electronics Firearms Household …" at bounding box center [607, 150] width 103 height 19
click at [676, 147] on button "submit" at bounding box center [671, 150] width 18 height 18
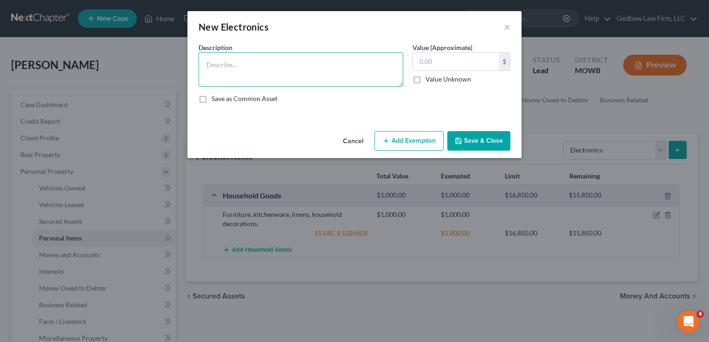
click at [282, 57] on textarea at bounding box center [301, 69] width 205 height 34
type textarea "Television, cell phone, laptop, playstation"
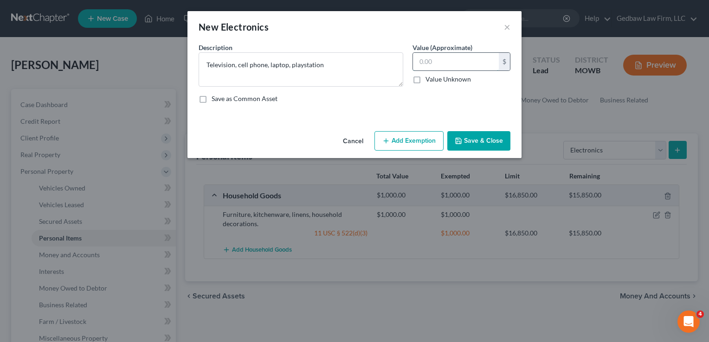
click at [449, 59] on input "text" at bounding box center [456, 62] width 86 height 18
type input "500"
click at [431, 139] on button "Add Exemption" at bounding box center [408, 140] width 69 height 19
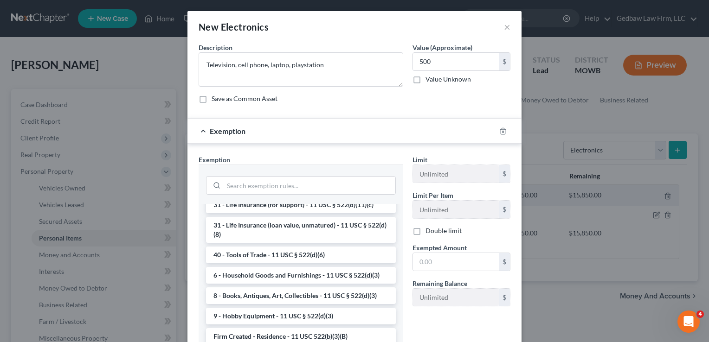
scroll to position [766, 0]
click at [330, 274] on li "6 - Household Goods and Furnishings - 11 USC § 522(d)(3)" at bounding box center [301, 275] width 190 height 17
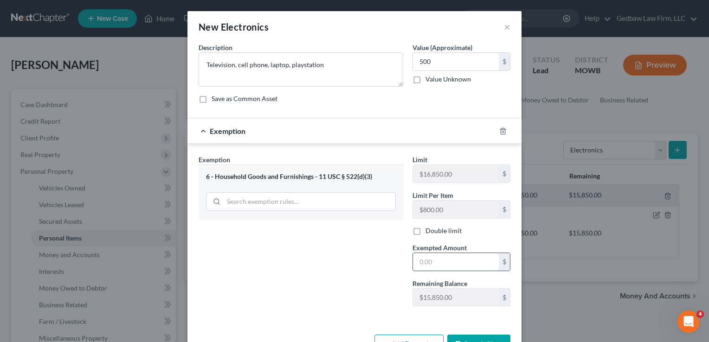
click at [452, 262] on input "text" at bounding box center [456, 262] width 86 height 18
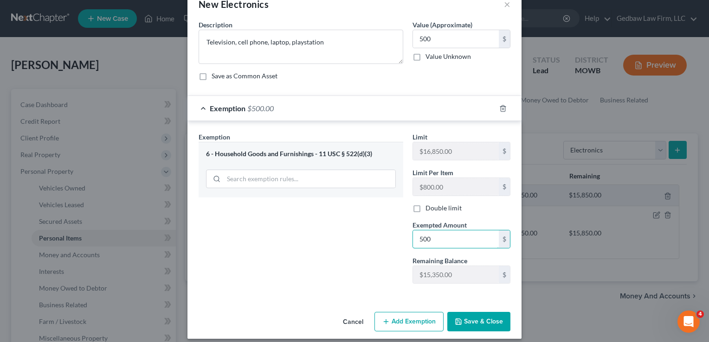
scroll to position [23, 0]
type input "500"
click at [499, 319] on button "Save & Close" at bounding box center [478, 321] width 63 height 19
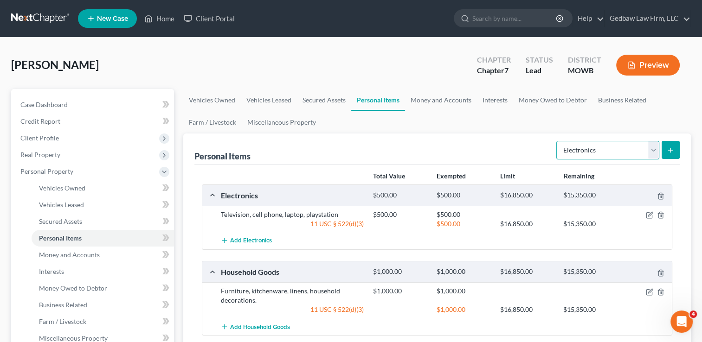
click at [654, 150] on select "Select Item Type Clothing Collectibles Of Value Electronics Firearms Household …" at bounding box center [607, 150] width 103 height 19
select select "clothing"
click at [557, 141] on select "Select Item Type Clothing Collectibles Of Value Electronics Firearms Household …" at bounding box center [607, 150] width 103 height 19
click at [676, 154] on button "submit" at bounding box center [671, 150] width 18 height 18
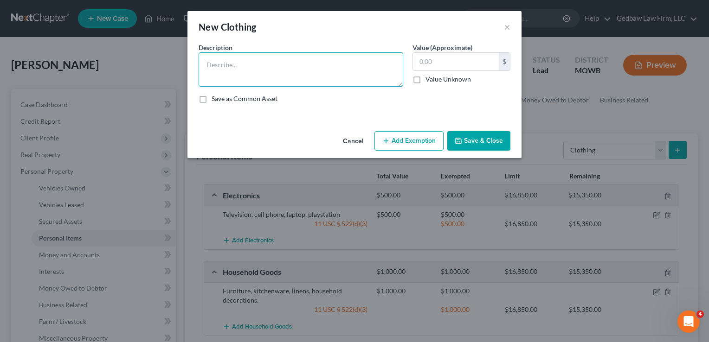
click at [280, 60] on textarea at bounding box center [301, 69] width 205 height 34
type textarea "Everyday clothing, shoes, purses"
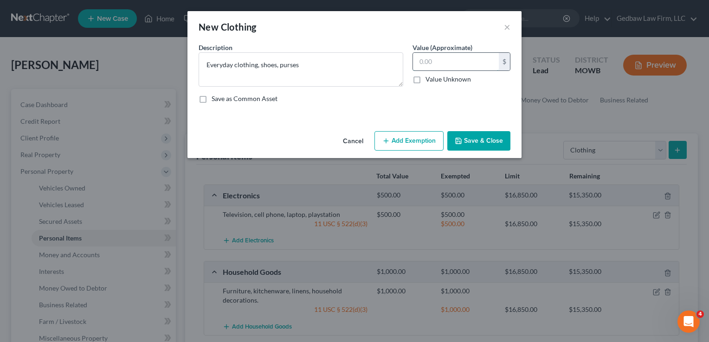
click at [429, 63] on input "text" at bounding box center [456, 62] width 86 height 18
type input "300"
click at [425, 142] on button "Add Exemption" at bounding box center [408, 140] width 69 height 19
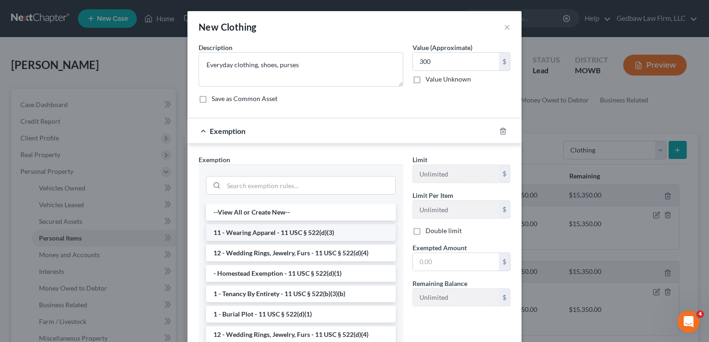
click at [340, 235] on li "11 - Wearing Apparel - 11 USC § 522(d)(3)" at bounding box center [301, 233] width 190 height 17
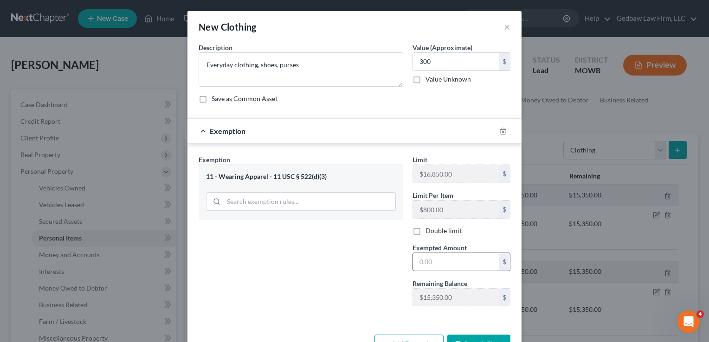
click at [449, 263] on input "text" at bounding box center [456, 262] width 86 height 18
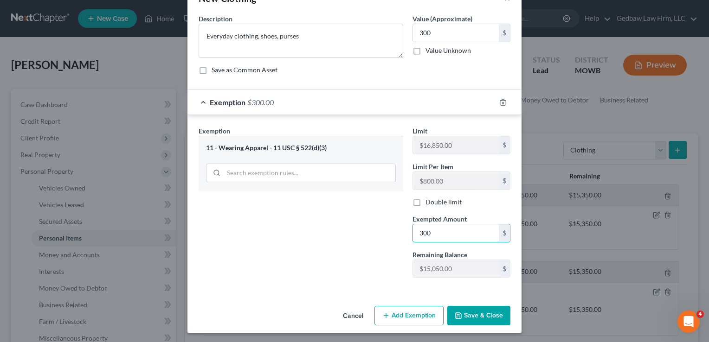
scroll to position [29, 0]
type input "300"
click at [493, 315] on button "Save & Close" at bounding box center [478, 315] width 63 height 19
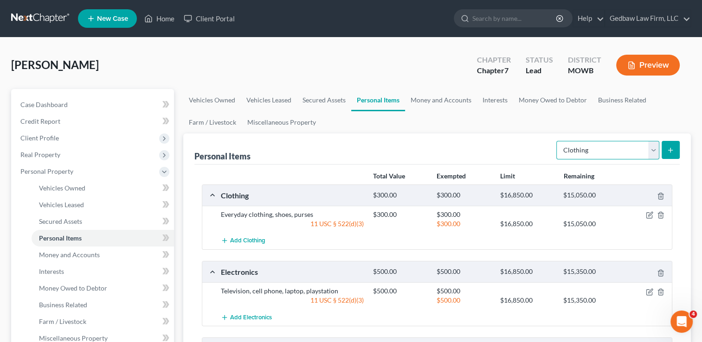
click at [651, 152] on select "Select Item Type Clothing Collectibles Of Value Electronics Firearms Household …" at bounding box center [607, 150] width 103 height 19
select select "jewelry"
click at [557, 141] on select "Select Item Type Clothing Collectibles Of Value Electronics Firearms Household …" at bounding box center [607, 150] width 103 height 19
click at [674, 153] on icon "submit" at bounding box center [670, 150] width 7 height 7
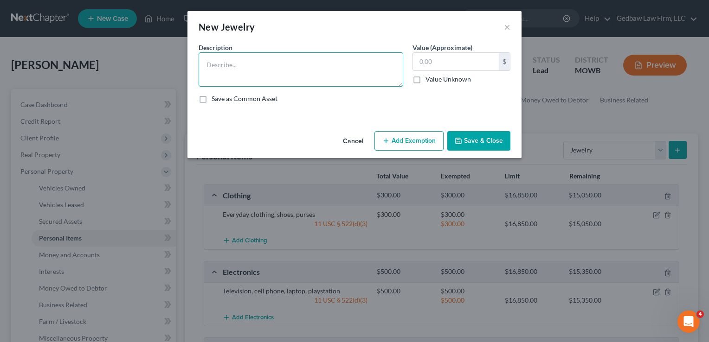
click at [292, 62] on textarea at bounding box center [301, 69] width 205 height 34
type textarea "Costume jewelry"
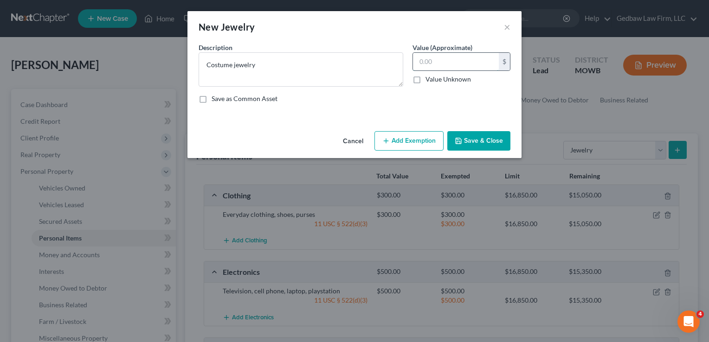
click at [465, 62] on input "text" at bounding box center [456, 62] width 86 height 18
type input "50"
click at [426, 136] on button "Add Exemption" at bounding box center [408, 140] width 69 height 19
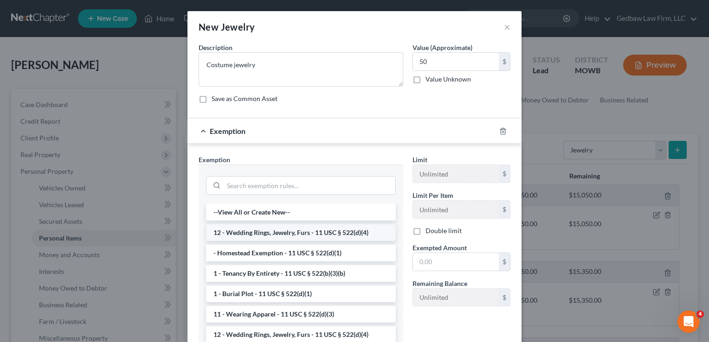
click at [330, 236] on li "12 - Wedding Rings, Jewelry, Furs - 11 USC § 522(d)(4)" at bounding box center [301, 233] width 190 height 17
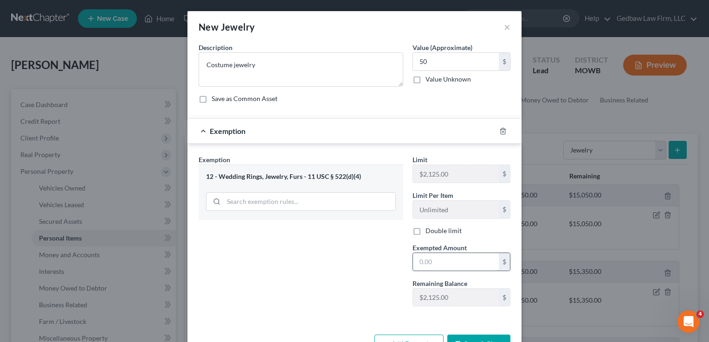
click at [449, 260] on input "text" at bounding box center [456, 262] width 86 height 18
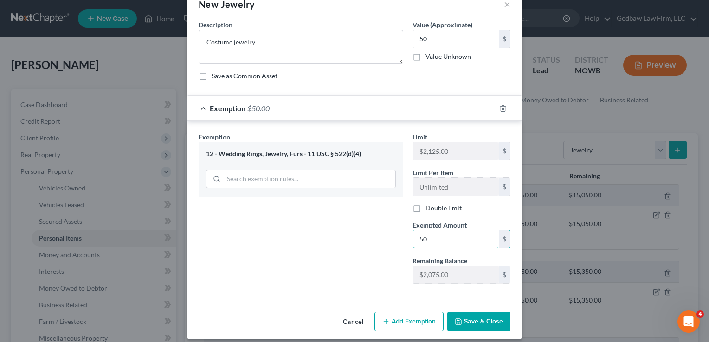
scroll to position [23, 0]
type input "50"
click at [496, 320] on button "Save & Close" at bounding box center [478, 321] width 63 height 19
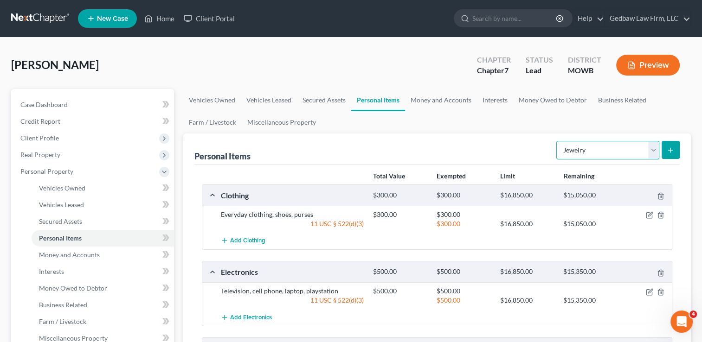
click at [655, 155] on select "Select Item Type Clothing Collectibles Of Value Electronics Firearms Household …" at bounding box center [607, 150] width 103 height 19
select select "firearms"
click at [557, 141] on select "Select Item Type Clothing Collectibles Of Value Electronics Firearms Household …" at bounding box center [607, 150] width 103 height 19
click at [672, 152] on icon "submit" at bounding box center [670, 150] width 7 height 7
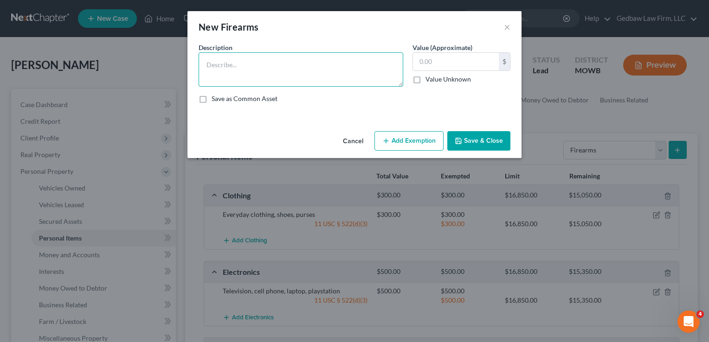
click at [316, 59] on textarea at bounding box center [301, 69] width 205 height 34
type textarea "9 mm Beretta handgun"
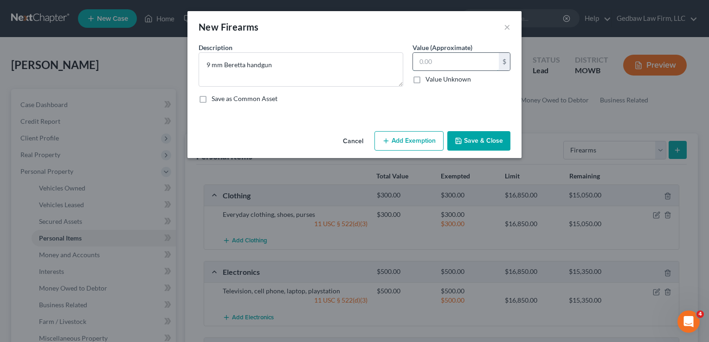
click at [471, 61] on input "text" at bounding box center [456, 62] width 86 height 18
type input "300"
click at [427, 146] on button "Add Exemption" at bounding box center [408, 140] width 69 height 19
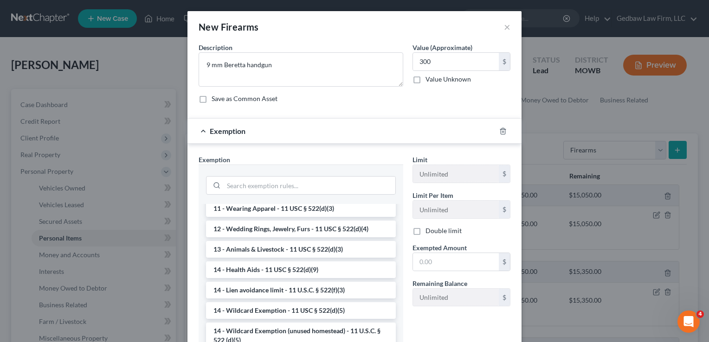
scroll to position [93, 0]
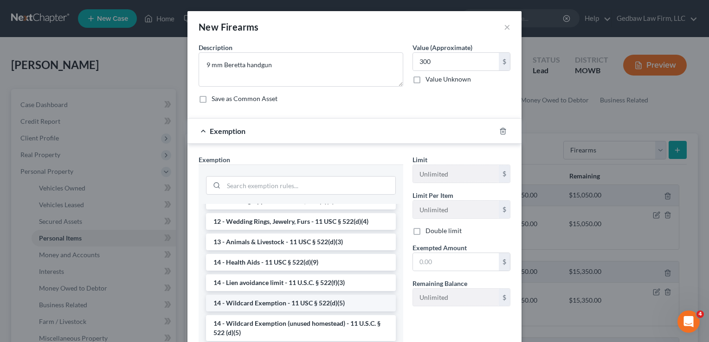
click at [307, 301] on li "14 - Wildcard Exemption - 11 USC § 522(d)(5)" at bounding box center [301, 303] width 190 height 17
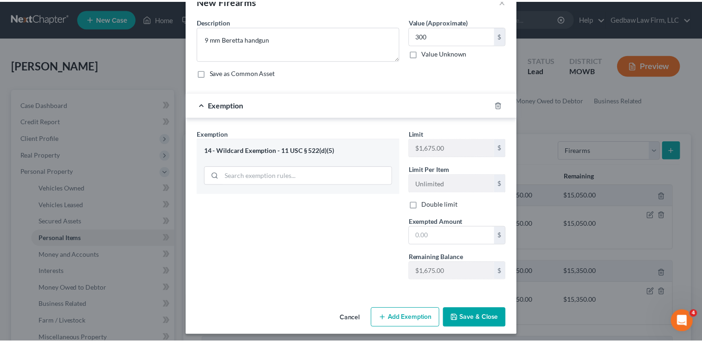
scroll to position [29, 0]
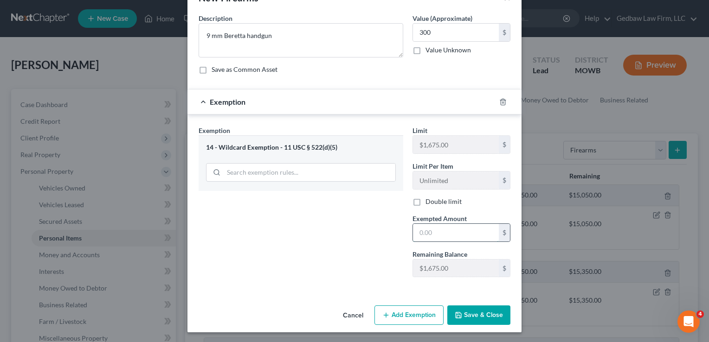
click at [441, 230] on input "text" at bounding box center [456, 233] width 86 height 18
type input "300"
click at [479, 315] on button "Save & Close" at bounding box center [478, 315] width 63 height 19
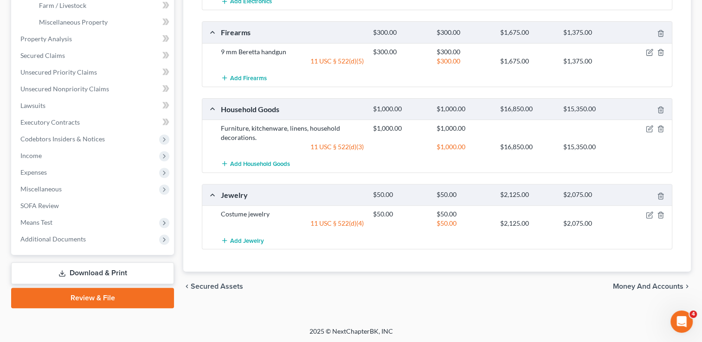
scroll to position [317, 0]
click at [630, 285] on span "Money and Accounts" at bounding box center [648, 286] width 71 height 7
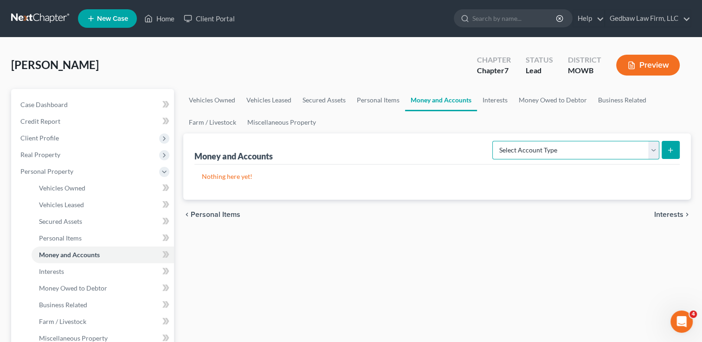
click at [651, 151] on select "Select Account Type Brokerage Cash on Hand Certificates of Deposit Checking Acc…" at bounding box center [575, 150] width 167 height 19
select select "cash_on_hand"
click at [494, 141] on select "Select Account Type Brokerage Cash on Hand Certificates of Deposit Checking Acc…" at bounding box center [575, 150] width 167 height 19
click at [675, 149] on button "submit" at bounding box center [671, 150] width 18 height 18
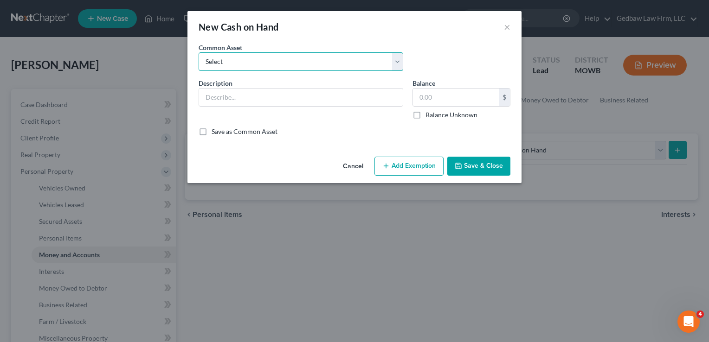
click at [273, 60] on select "Select Cash on hand" at bounding box center [301, 61] width 205 height 19
select select "0"
click at [199, 52] on select "Select Cash on hand" at bounding box center [301, 61] width 205 height 19
type input "Cash on hand"
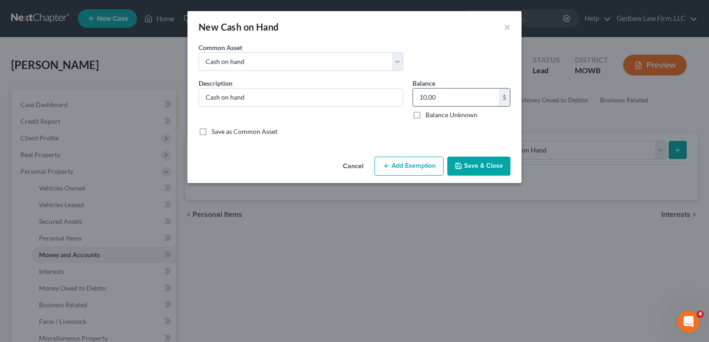
click at [447, 99] on input "10.00" at bounding box center [456, 98] width 86 height 18
type input "5"
click at [424, 166] on button "Add Exemption" at bounding box center [408, 166] width 69 height 19
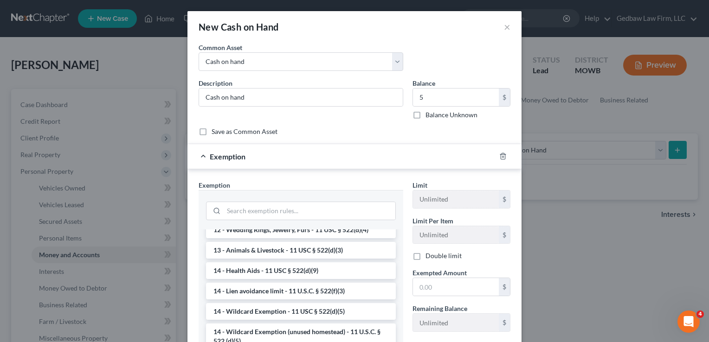
scroll to position [116, 0]
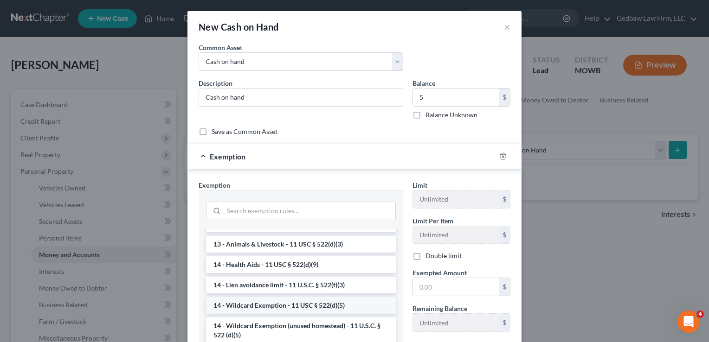
click at [310, 306] on li "14 - Wildcard Exemption - 11 USC § 522(d)(5)" at bounding box center [301, 305] width 190 height 17
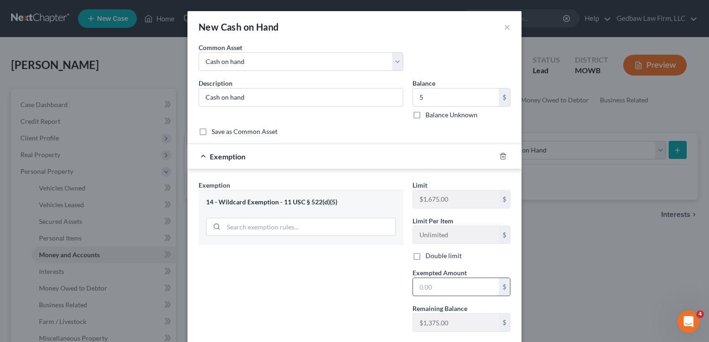
click at [460, 287] on input "text" at bounding box center [456, 287] width 86 height 18
type input "5"
click at [377, 287] on div "Exemption Set must be selected for CA. Exemption * 14 - Wildcard Exemption - 11…" at bounding box center [301, 259] width 214 height 159
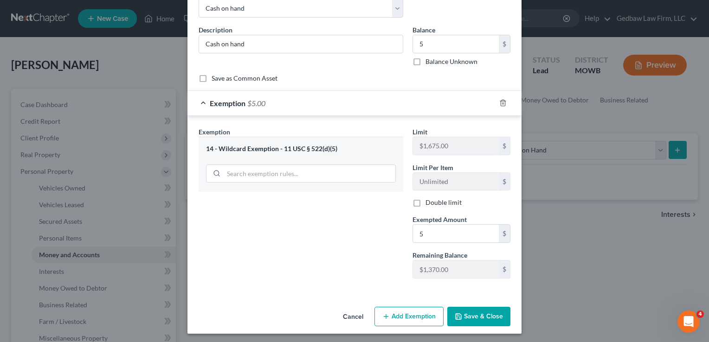
scroll to position [54, 0]
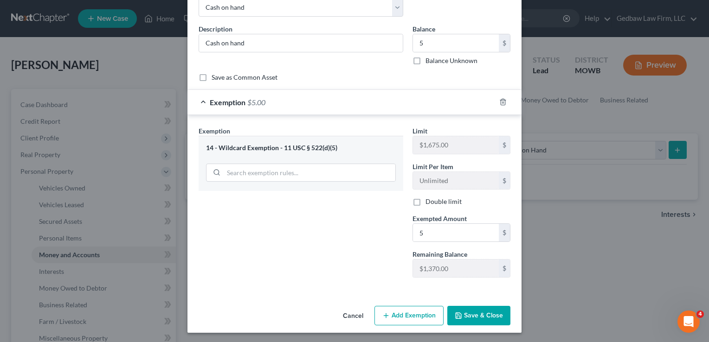
click at [494, 314] on button "Save & Close" at bounding box center [478, 315] width 63 height 19
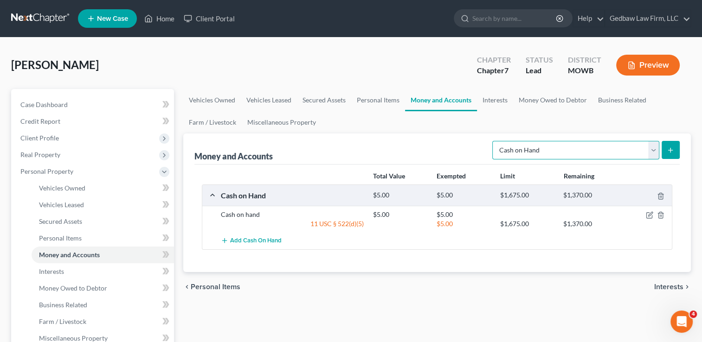
click at [652, 153] on select "Select Account Type Brokerage Cash on Hand Certificates of Deposit Checking Acc…" at bounding box center [575, 150] width 167 height 19
select select "checking"
click at [494, 141] on select "Select Account Type Brokerage Cash on Hand Certificates of Deposit Checking Acc…" at bounding box center [575, 150] width 167 height 19
click at [674, 151] on button "submit" at bounding box center [671, 150] width 18 height 18
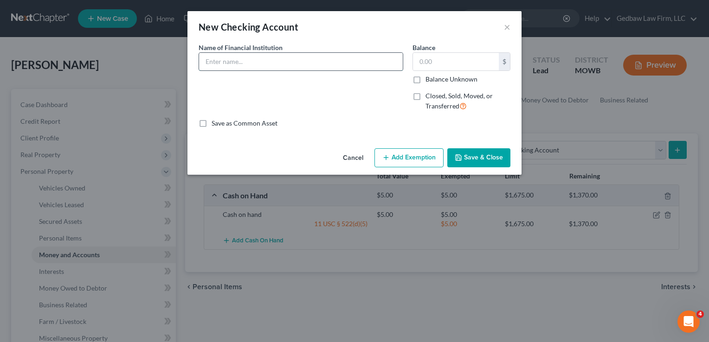
click at [243, 60] on input "text" at bounding box center [301, 62] width 204 height 18
type input "Capital One"
click at [451, 59] on input "text" at bounding box center [456, 62] width 86 height 18
type input "100"
click at [418, 159] on button "Add Exemption" at bounding box center [408, 157] width 69 height 19
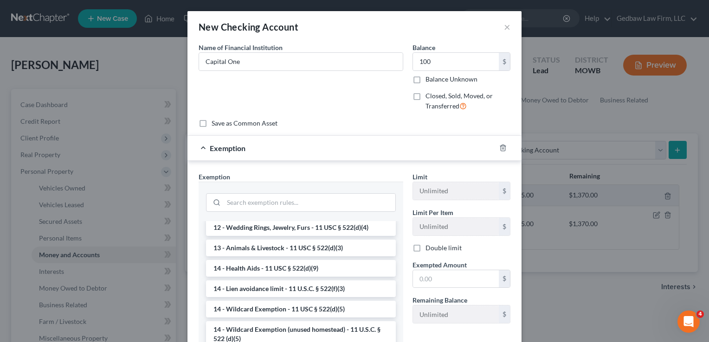
scroll to position [139, 0]
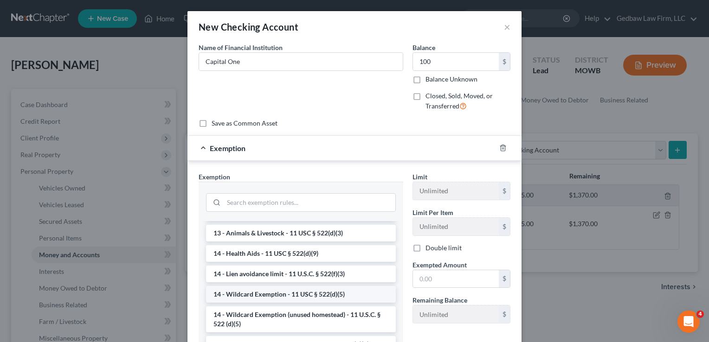
click at [323, 296] on li "14 - Wildcard Exemption - 11 USC § 522(d)(5)" at bounding box center [301, 294] width 190 height 17
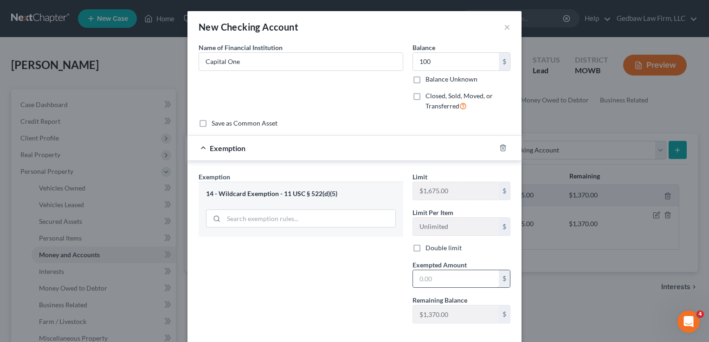
click at [447, 273] on input "text" at bounding box center [456, 279] width 86 height 18
type input "100"
click at [366, 298] on div "Exemption Set must be selected for CA. Exemption * 14 - Wildcard Exemption - 11…" at bounding box center [301, 251] width 214 height 159
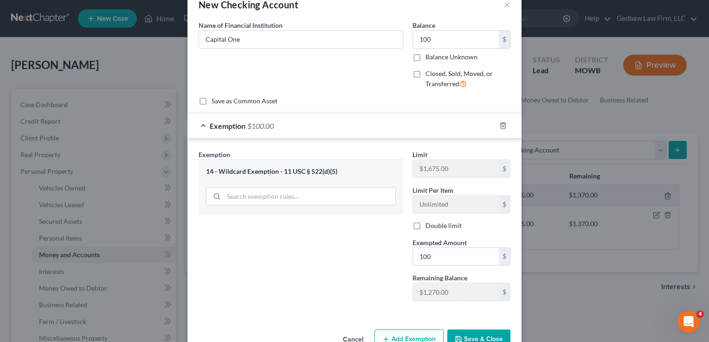
scroll to position [46, 0]
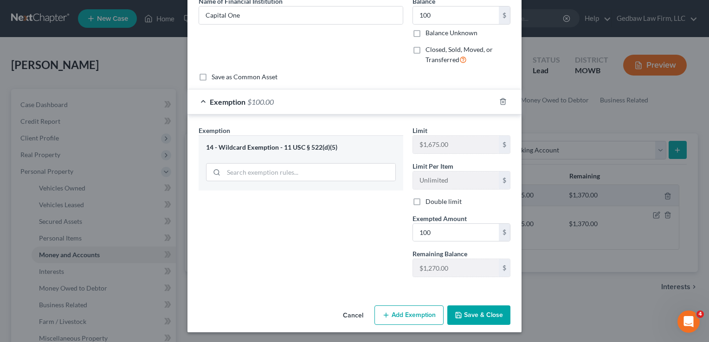
click at [483, 316] on button "Save & Close" at bounding box center [478, 315] width 63 height 19
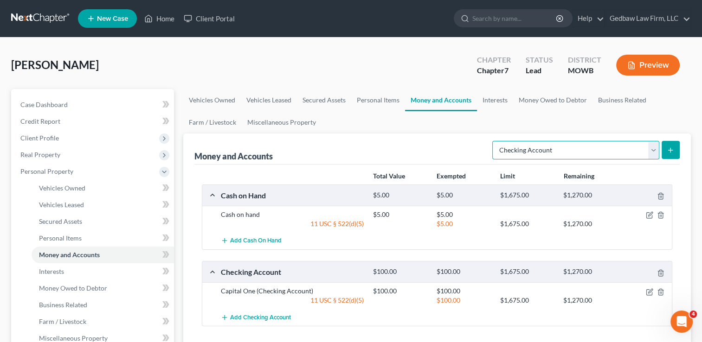
click at [653, 152] on select "Select Account Type Brokerage Cash on Hand Certificates of Deposit Checking Acc…" at bounding box center [575, 150] width 167 height 19
select select "savings"
click at [494, 141] on select "Select Account Type Brokerage Cash on Hand Certificates of Deposit Checking Acc…" at bounding box center [575, 150] width 167 height 19
click at [674, 150] on icon "submit" at bounding box center [670, 150] width 7 height 7
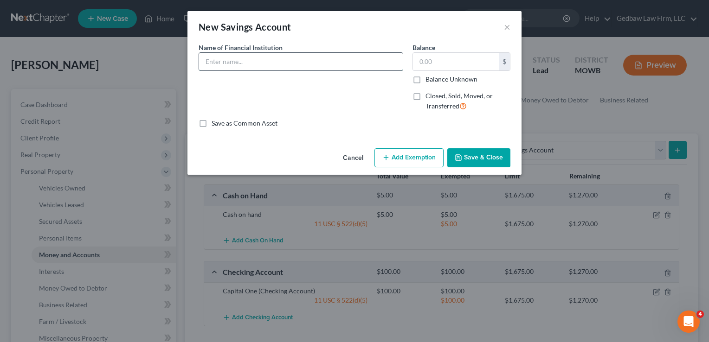
click at [251, 58] on input "text" at bounding box center [301, 62] width 204 height 18
type input "Capital One"
click at [451, 60] on input "text" at bounding box center [456, 62] width 86 height 18
type input "35"
click at [421, 157] on button "Add Exemption" at bounding box center [408, 157] width 69 height 19
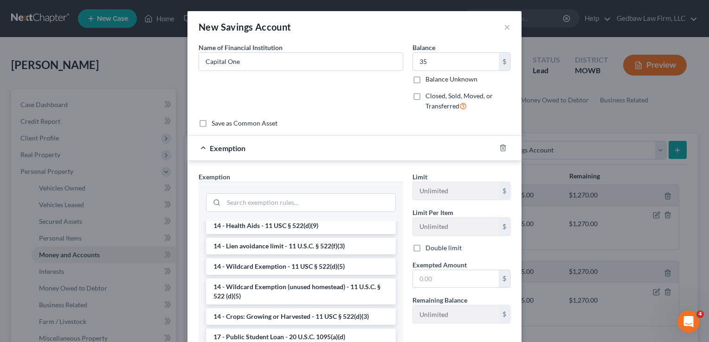
scroll to position [209, 0]
click at [325, 274] on li "14 - Wildcard Exemption - 11 USC § 522(d)(5)" at bounding box center [301, 266] width 190 height 17
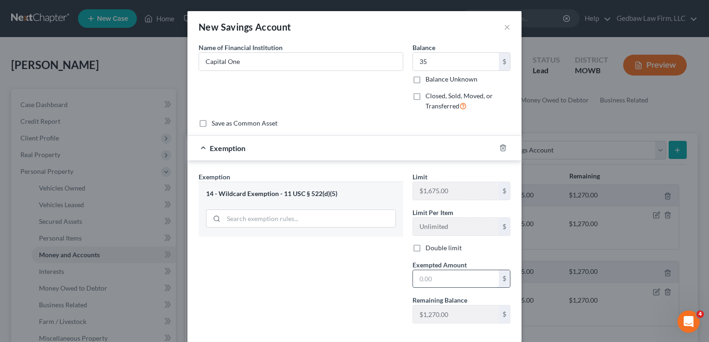
click at [455, 277] on input "text" at bounding box center [456, 279] width 86 height 18
type input "35"
click at [371, 288] on div "Exemption Set must be selected for CA. Exemption * 14 - Wildcard Exemption - 11…" at bounding box center [301, 251] width 214 height 159
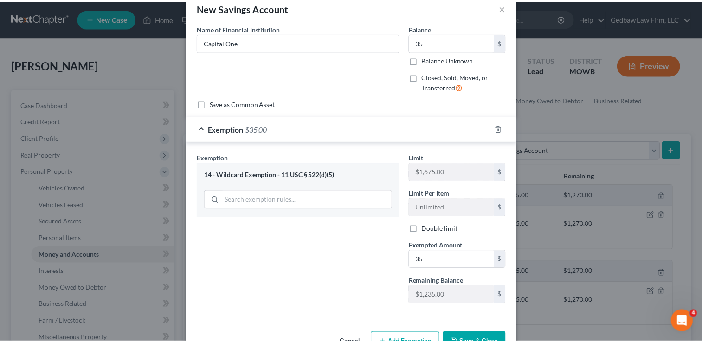
scroll to position [46, 0]
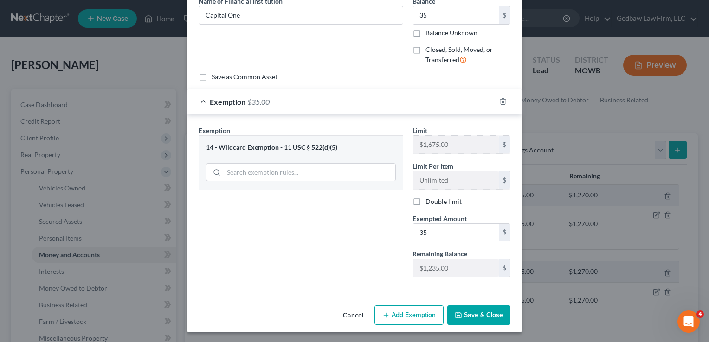
click at [491, 312] on button "Save & Close" at bounding box center [478, 315] width 63 height 19
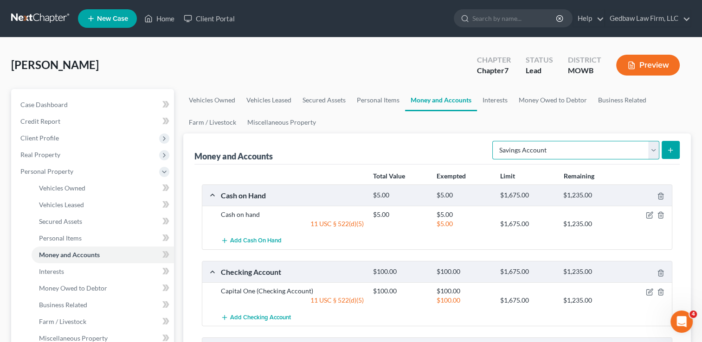
click at [654, 149] on select "Select Account Type Brokerage Cash on Hand Certificates of Deposit Checking Acc…" at bounding box center [575, 150] width 167 height 19
click at [436, 150] on div "Money and Accounts Select Account Type Brokerage Cash on Hand Certificates of D…" at bounding box center [436, 149] width 485 height 31
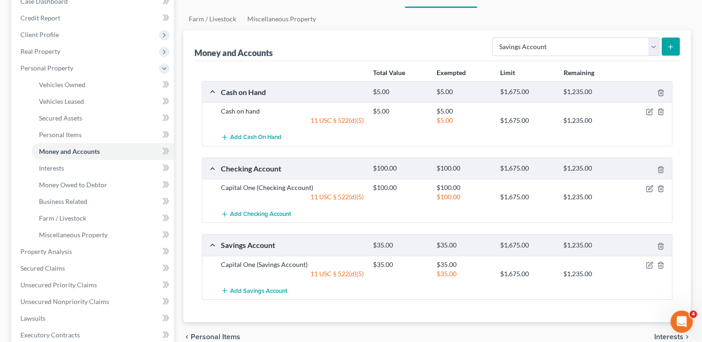
scroll to position [150, 0]
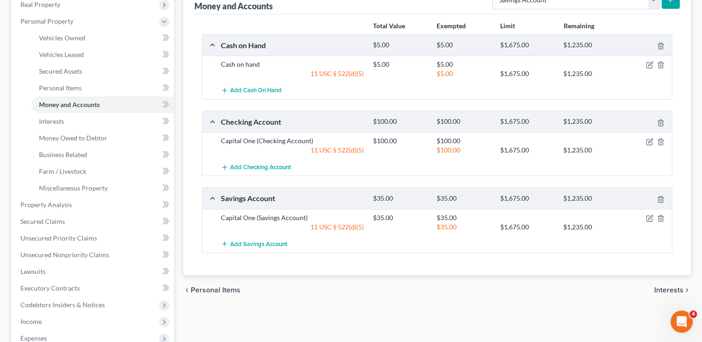
click at [664, 289] on span "Interests" at bounding box center [668, 290] width 29 height 7
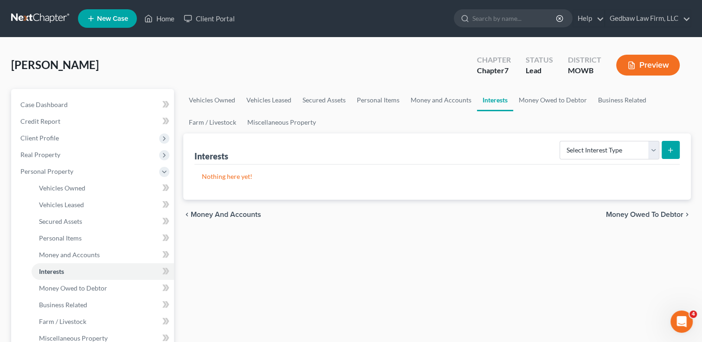
click at [655, 214] on span "Money Owed to Debtor" at bounding box center [644, 214] width 77 height 7
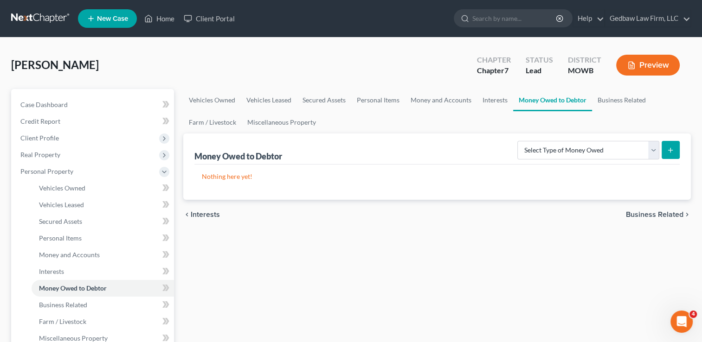
click at [655, 214] on span "Business Related" at bounding box center [655, 214] width 58 height 7
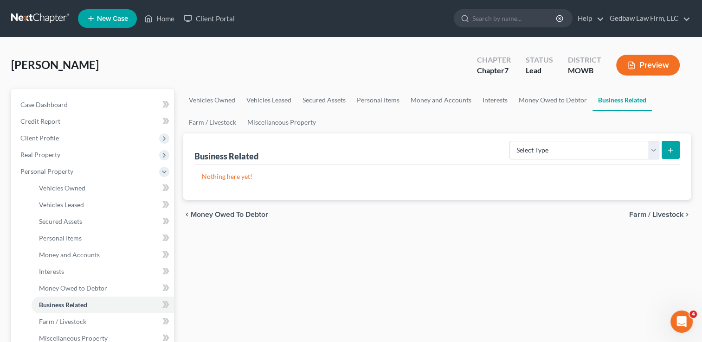
click at [655, 214] on span "Farm / Livestock" at bounding box center [656, 214] width 54 height 7
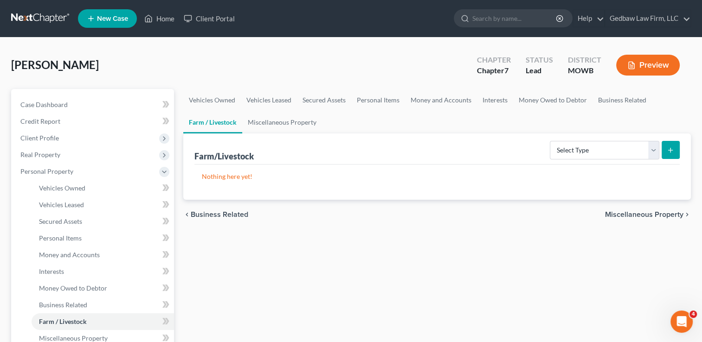
click at [655, 214] on span "Miscellaneous Property" at bounding box center [644, 214] width 78 height 7
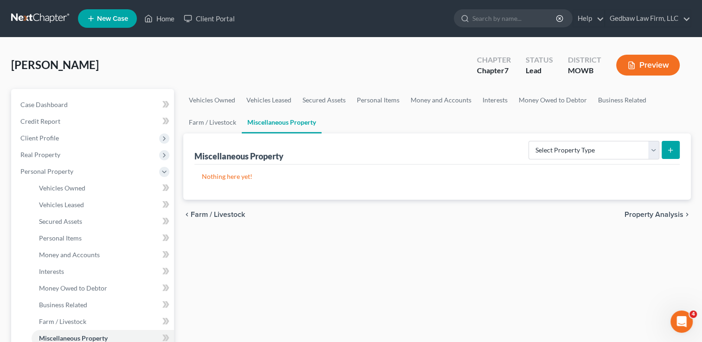
click at [660, 213] on span "Property Analysis" at bounding box center [654, 214] width 59 height 7
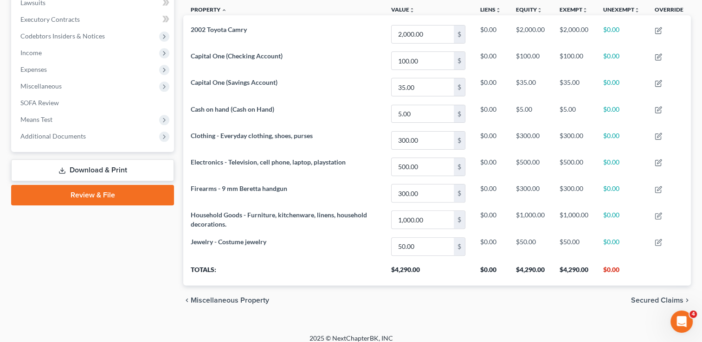
scroll to position [258, 0]
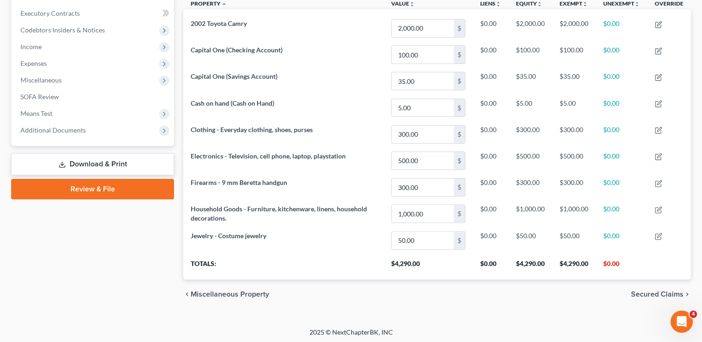
click at [650, 292] on span "Secured Claims" at bounding box center [657, 294] width 52 height 7
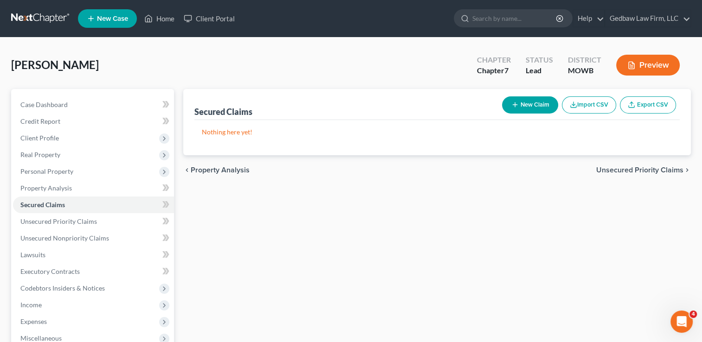
click at [645, 168] on span "Unsecured Priority Claims" at bounding box center [639, 170] width 87 height 7
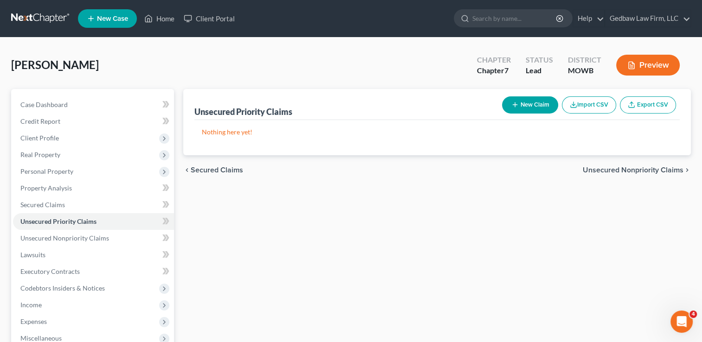
click at [536, 105] on button "New Claim" at bounding box center [530, 105] width 56 height 17
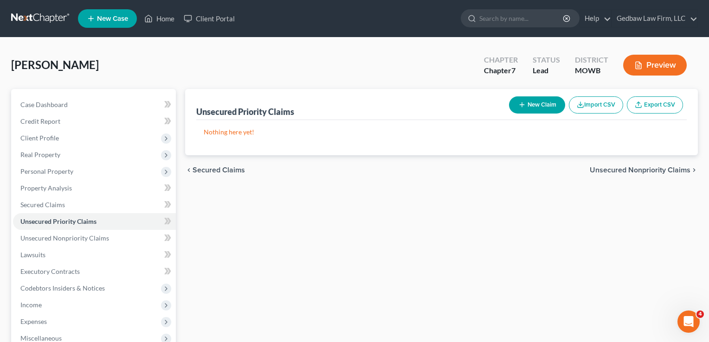
select select "0"
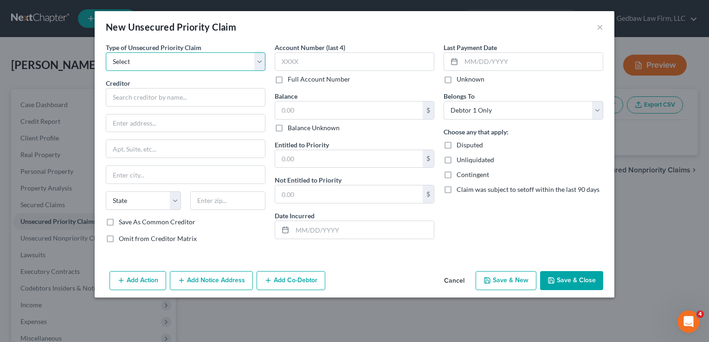
click at [180, 60] on select "Select Taxes & Other Government Units Domestic Support Obligations Extensions o…" at bounding box center [186, 61] width 160 height 19
select select "1"
click at [106, 52] on select "Select Taxes & Other Government Units Domestic Support Obligations Extensions o…" at bounding box center [186, 61] width 160 height 19
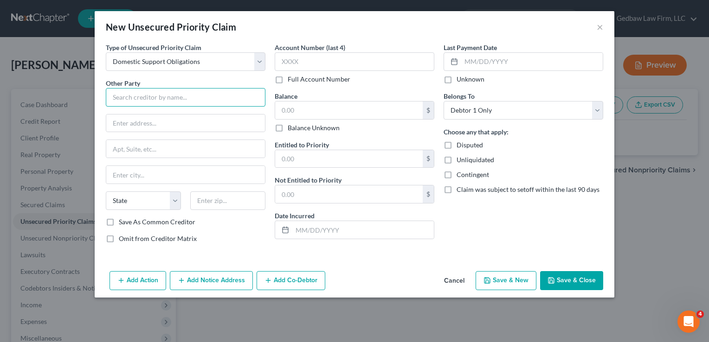
click at [193, 96] on input "text" at bounding box center [186, 97] width 160 height 19
type input "[PERSON_NAME]"
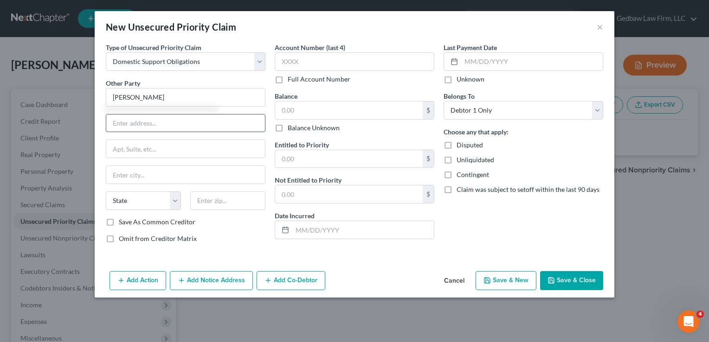
click at [195, 122] on input "text" at bounding box center [185, 124] width 159 height 18
type input "[STREET_ADDRESS]"
click at [232, 200] on input "text" at bounding box center [227, 201] width 75 height 19
type input "64068"
click at [173, 253] on div "Type of Unsecured Priority Claim * Select Taxes & Other Government Units Domest…" at bounding box center [355, 155] width 520 height 225
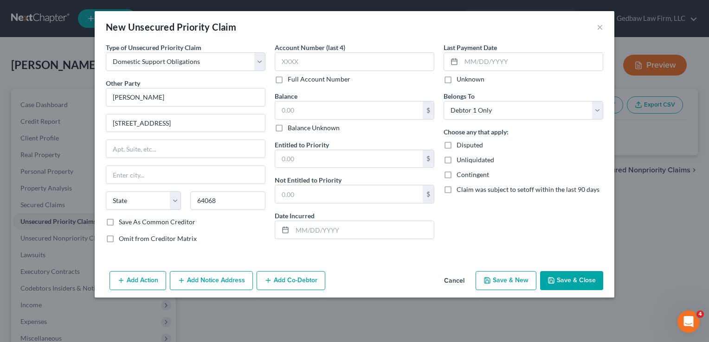
type input "Liberty"
select select "26"
click at [330, 110] on input "text" at bounding box center [349, 111] width 148 height 18
type input "2,227"
click at [337, 157] on input "text" at bounding box center [349, 159] width 148 height 18
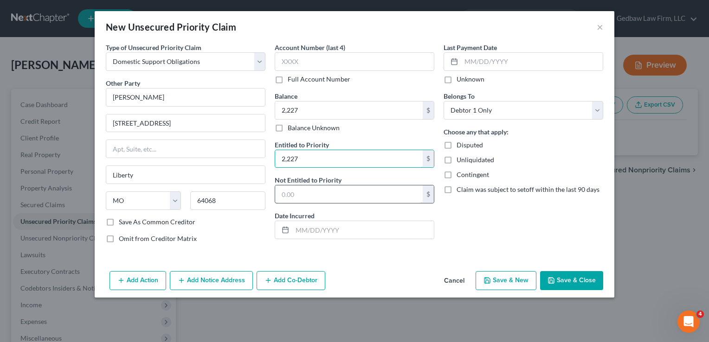
type input "2,227"
click at [335, 194] on input "text" at bounding box center [349, 195] width 148 height 18
type input "0"
click at [588, 278] on button "Save & Close" at bounding box center [571, 280] width 63 height 19
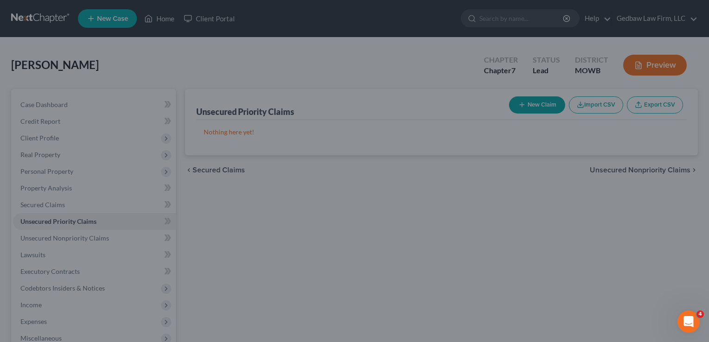
type input "2,227.00"
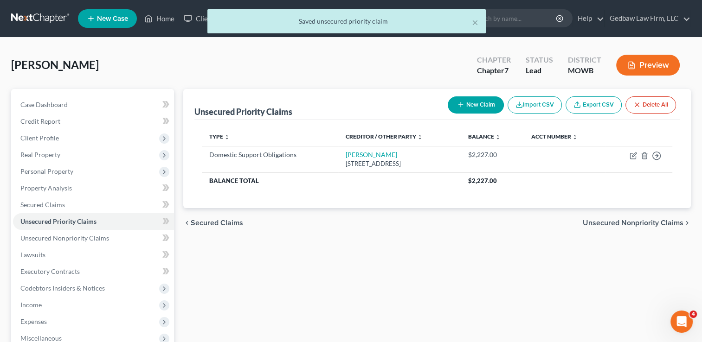
click at [659, 225] on span "Unsecured Nonpriority Claims" at bounding box center [633, 222] width 101 height 7
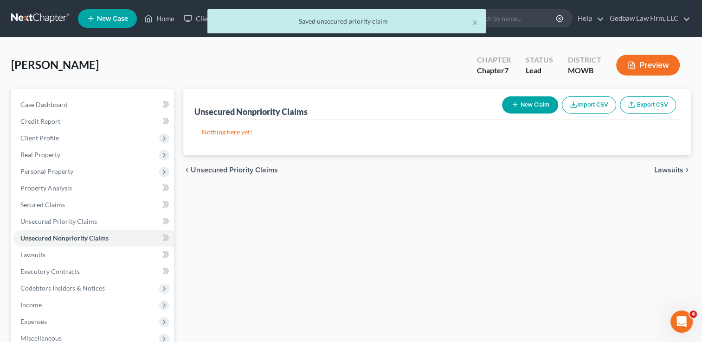
click at [544, 104] on button "New Claim" at bounding box center [530, 105] width 56 height 17
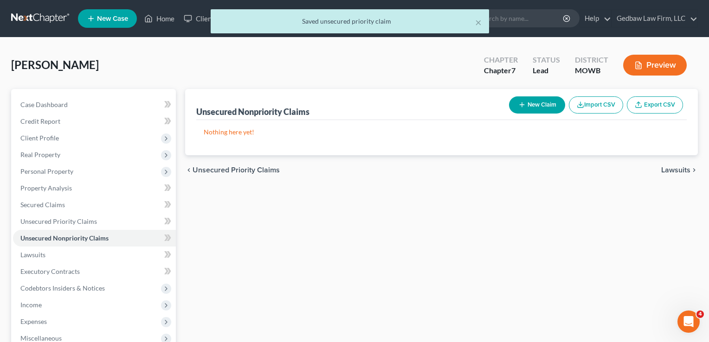
select select "0"
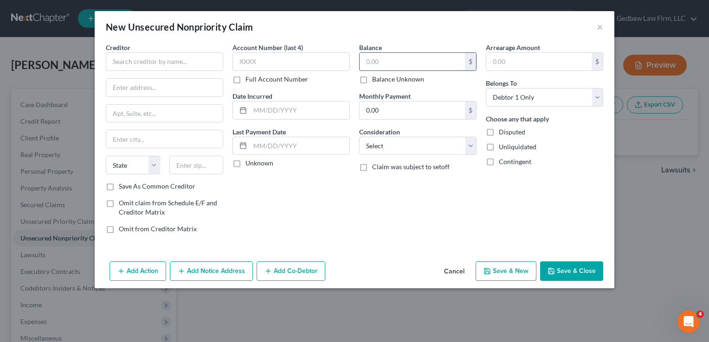
click at [425, 62] on input "text" at bounding box center [412, 62] width 105 height 18
type input "232"
click at [197, 57] on input "text" at bounding box center [164, 61] width 117 height 19
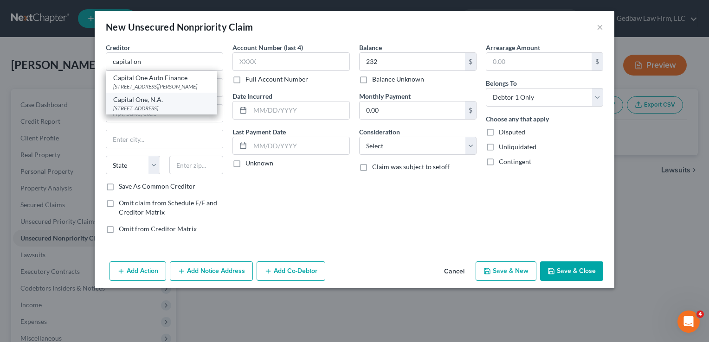
click at [167, 107] on div "[STREET_ADDRESS]" at bounding box center [161, 108] width 97 height 8
type input "Capital One, N.A."
type input "PO Box 30281"
type input "[GEOGRAPHIC_DATA]"
select select "46"
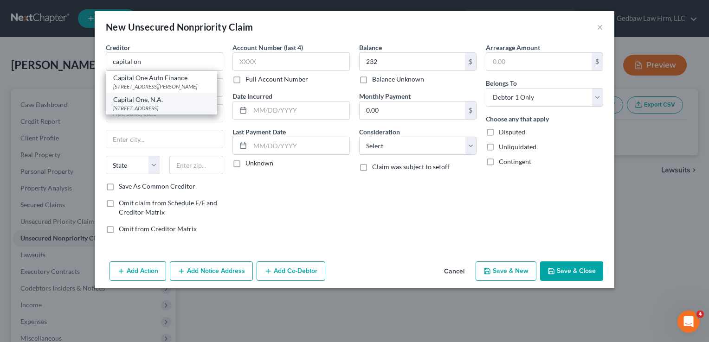
type input "84130"
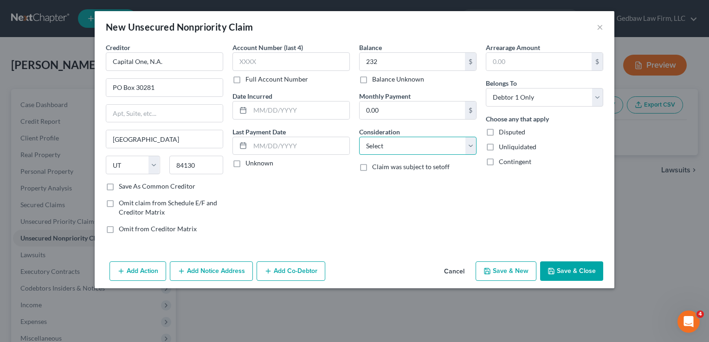
click at [434, 148] on select "Select Cable / Satellite Services Collection Agency Credit Card Debt Debt Couns…" at bounding box center [417, 146] width 117 height 19
select select "2"
click at [359, 137] on select "Select Cable / Satellite Services Collection Agency Credit Card Debt Debt Couns…" at bounding box center [417, 146] width 117 height 19
click at [516, 268] on button "Save & New" at bounding box center [506, 271] width 61 height 19
select select "0"
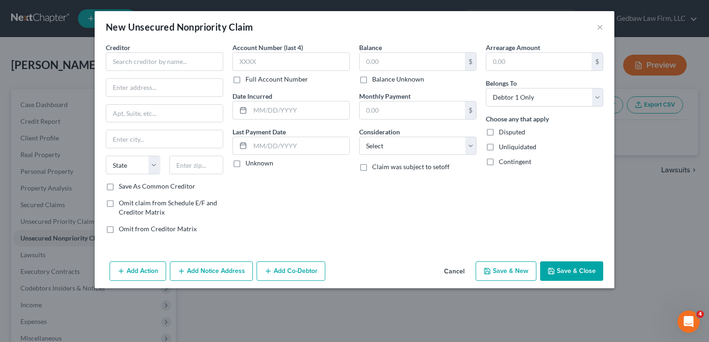
type input "232.00"
click at [199, 62] on input "text" at bounding box center [164, 61] width 117 height 19
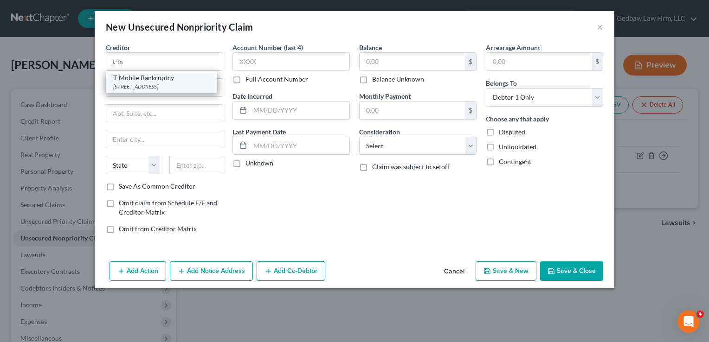
click at [180, 81] on div "T-Mobile Bankruptcy" at bounding box center [161, 77] width 97 height 9
type input "T-Mobile Bankruptcy"
type input "PO Box 53410"
type input "Bellevue"
select select "50"
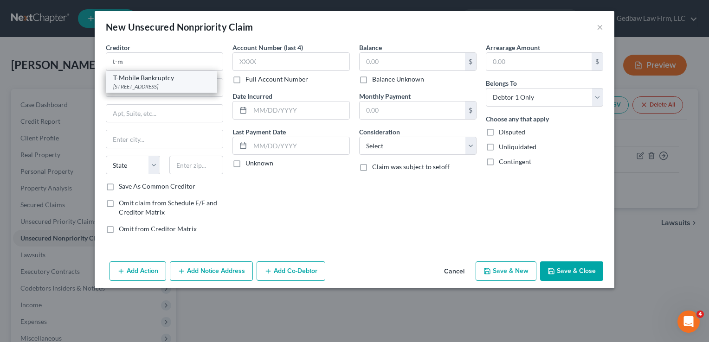
type input "98015"
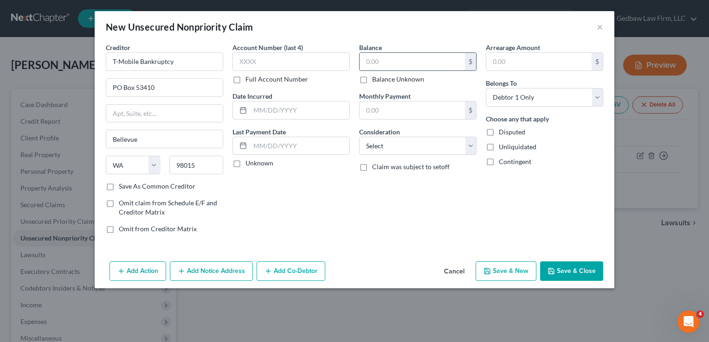
click at [381, 62] on input "text" at bounding box center [412, 62] width 105 height 18
type input "401"
click at [434, 146] on select "Select Cable / Satellite Services Collection Agency Credit Card Debt Debt Couns…" at bounding box center [417, 146] width 117 height 19
select select "19"
click at [359, 137] on select "Select Cable / Satellite Services Collection Agency Credit Card Debt Debt Couns…" at bounding box center [417, 146] width 117 height 19
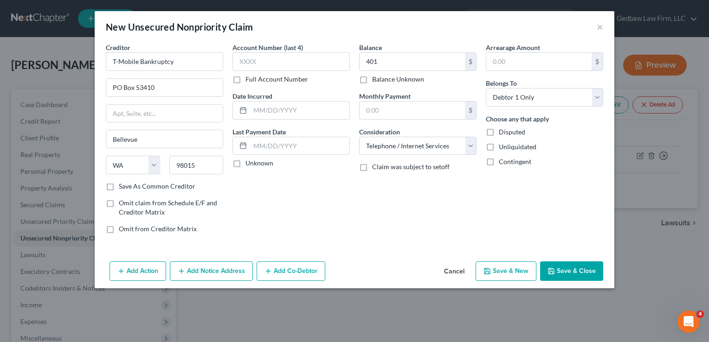
click at [216, 271] on button "Add Notice Address" at bounding box center [211, 271] width 83 height 19
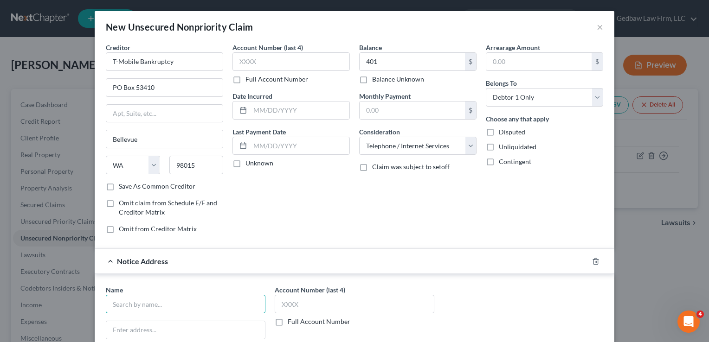
click at [218, 303] on input "text" at bounding box center [186, 304] width 160 height 19
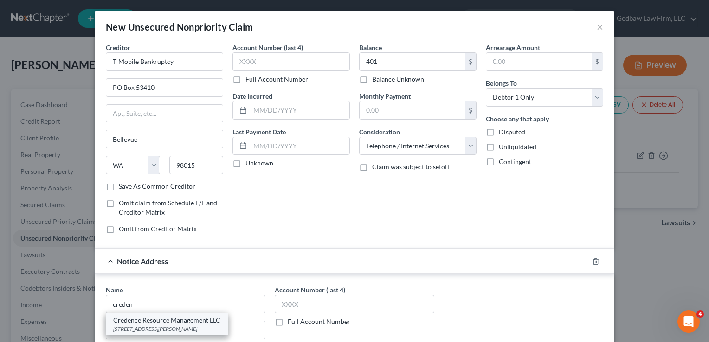
click at [176, 322] on div "Credence Resource Management LLC" at bounding box center [166, 320] width 107 height 9
type input "Credence Resource Management LLC"
type input "4222 [GEOGRAPHIC_DATA][PERSON_NAME]"
type input "Suite 260"
type input "[GEOGRAPHIC_DATA]"
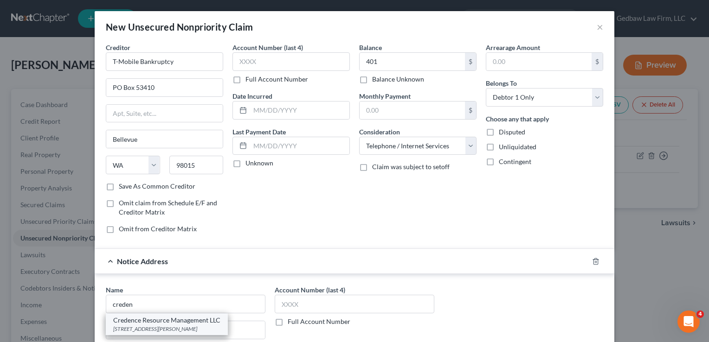
select select "45"
type input "75287"
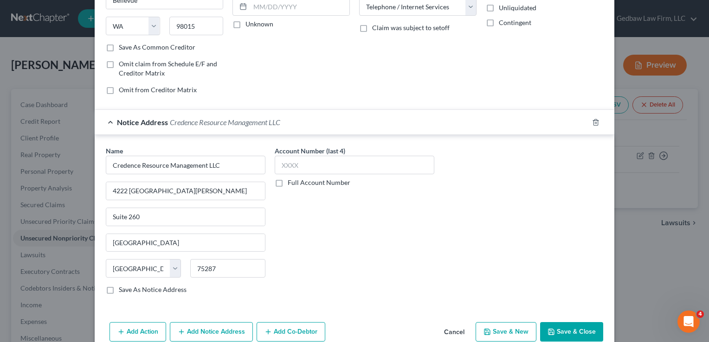
scroll to position [155, 0]
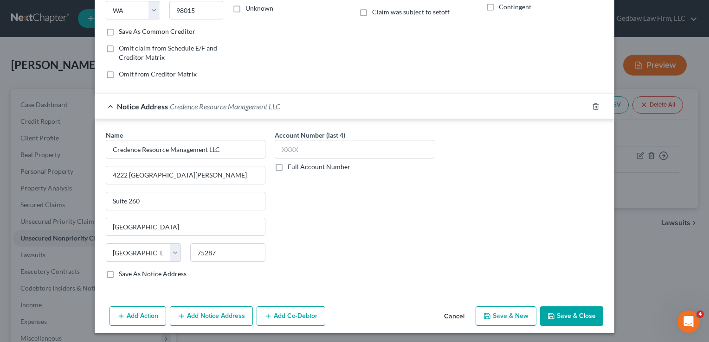
click at [515, 315] on button "Save & New" at bounding box center [506, 316] width 61 height 19
select select "0"
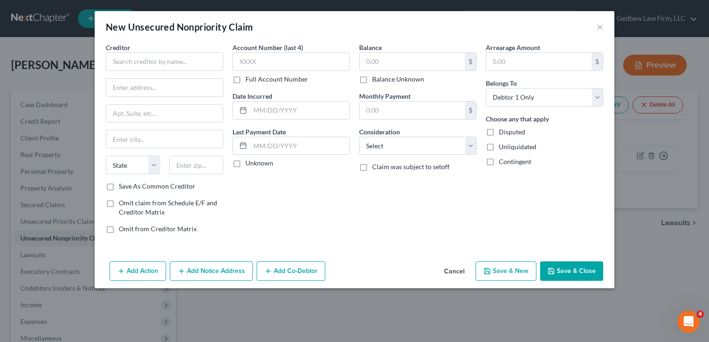
type input "401.00"
type input "0.00"
click at [385, 61] on input "text" at bounding box center [412, 62] width 105 height 18
type input "7,031"
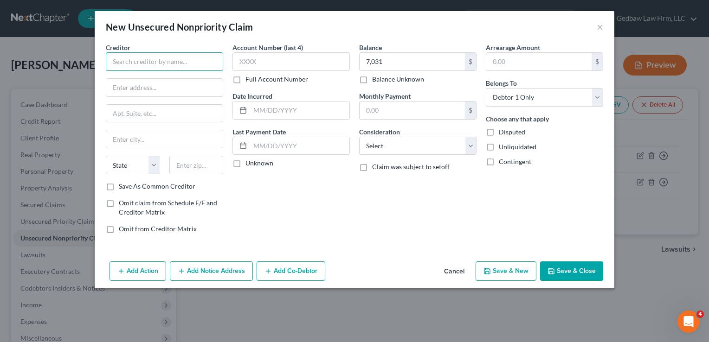
click at [195, 64] on input "text" at bounding box center [164, 61] width 117 height 19
type input "Credit Security Acceptance"
click at [200, 87] on input "text" at bounding box center [164, 88] width 116 height 18
type input "[STREET_ADDRESS]"
click at [196, 114] on input "text" at bounding box center [164, 114] width 116 height 18
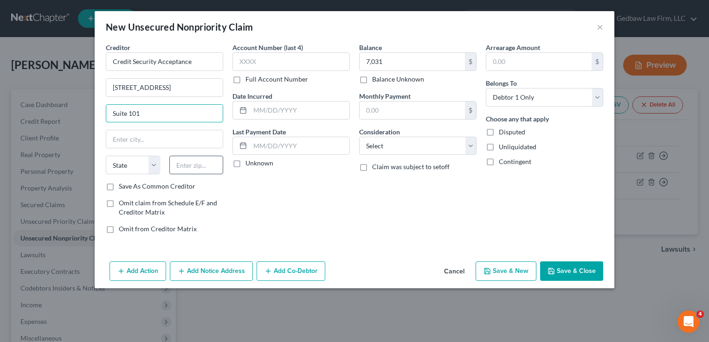
type input "Suite 101"
click at [210, 164] on input "text" at bounding box center [196, 165] width 54 height 19
type input "85201"
click at [313, 201] on div "Account Number (last 4) Full Account Number Date Incurred Last Payment Date Unk…" at bounding box center [291, 142] width 127 height 199
type input "Mesa"
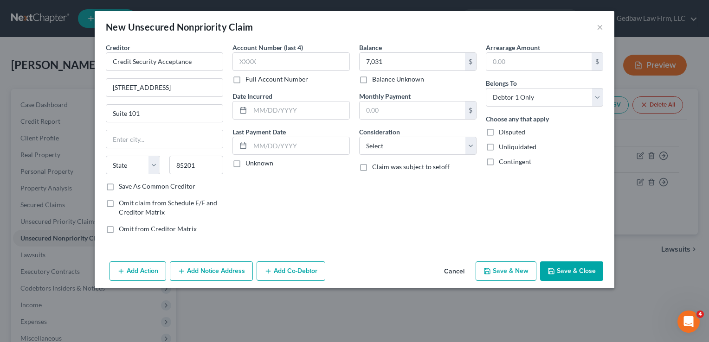
select select "3"
click at [119, 186] on label "Save As Common Creditor" at bounding box center [157, 186] width 77 height 9
click at [122, 186] on input "Save As Common Creditor" at bounding box center [125, 185] width 6 height 6
checkbox input "true"
click at [412, 142] on select "Select Cable / Satellite Services Collection Agency Credit Card Debt Debt Couns…" at bounding box center [417, 146] width 117 height 19
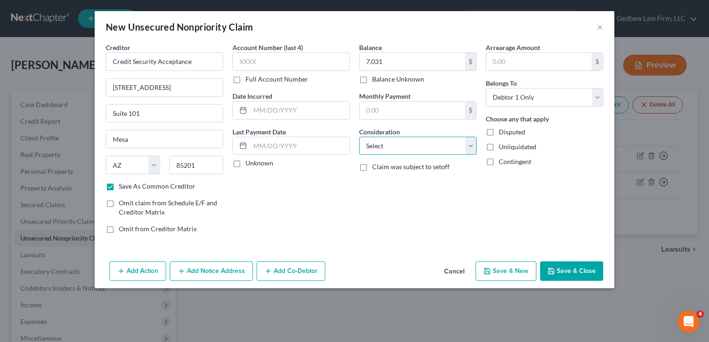
select select "4"
click at [359, 137] on select "Select Cable / Satellite Services Collection Agency Credit Card Debt Debt Couns…" at bounding box center [417, 146] width 117 height 19
click at [520, 270] on button "Save & New" at bounding box center [506, 271] width 61 height 19
checkbox input "false"
type input "7,031.00"
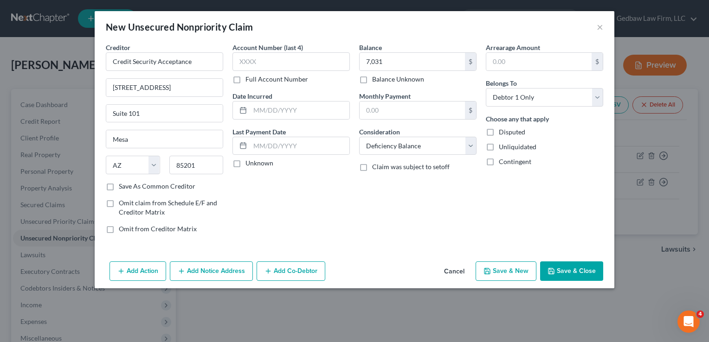
type input "0.00"
select select "0"
click at [408, 60] on input "text" at bounding box center [412, 62] width 105 height 18
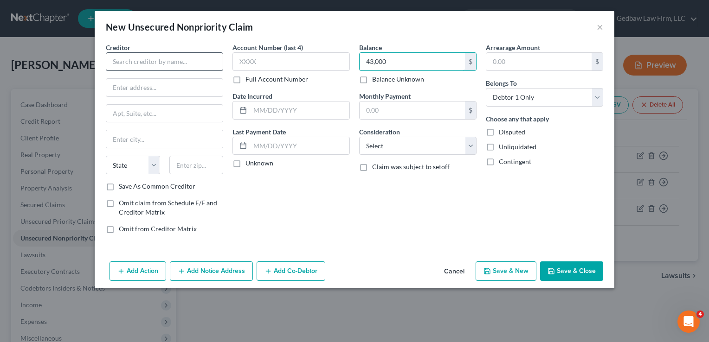
type input "43,000"
click at [210, 54] on input "text" at bounding box center [164, 61] width 117 height 19
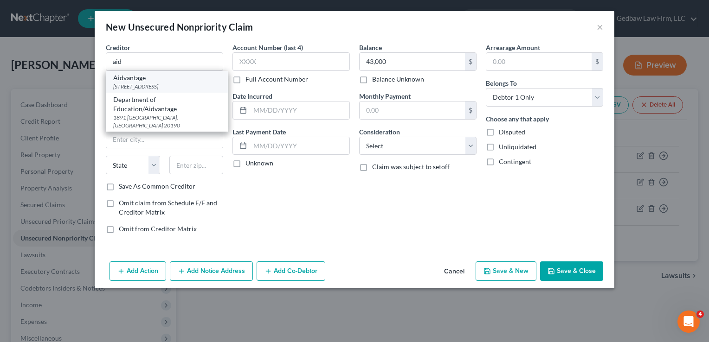
click at [176, 84] on div "[STREET_ADDRESS]" at bounding box center [166, 87] width 107 height 8
type input "Aidvantage"
type input "PO Box 300001"
type input "[GEOGRAPHIC_DATA]"
select select "45"
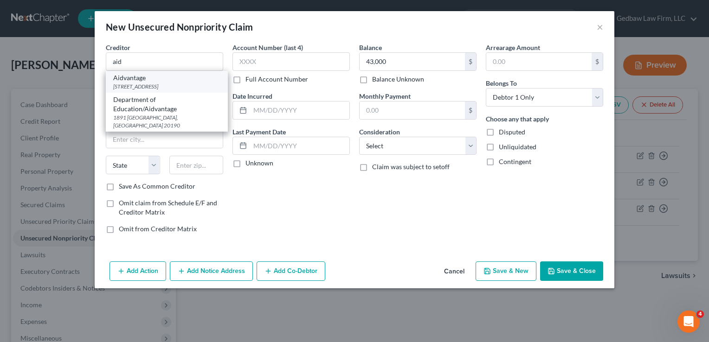
type input "75403"
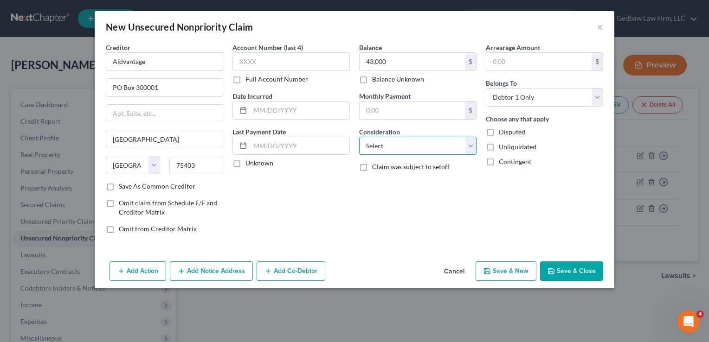
click at [433, 147] on select "Select Cable / Satellite Services Collection Agency Credit Card Debt Debt Couns…" at bounding box center [417, 146] width 117 height 19
select select "17"
click at [359, 137] on select "Select Cable / Satellite Services Collection Agency Credit Card Debt Debt Couns…" at bounding box center [417, 146] width 117 height 19
click at [519, 270] on button "Save & New" at bounding box center [506, 271] width 61 height 19
select select "0"
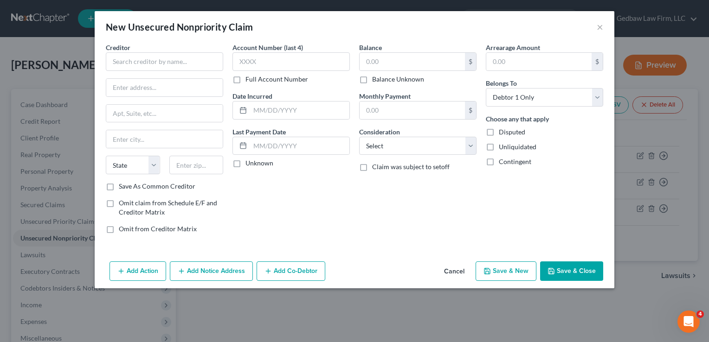
type input "43,000.00"
type input "0.00"
click at [397, 60] on input "text" at bounding box center [412, 62] width 105 height 18
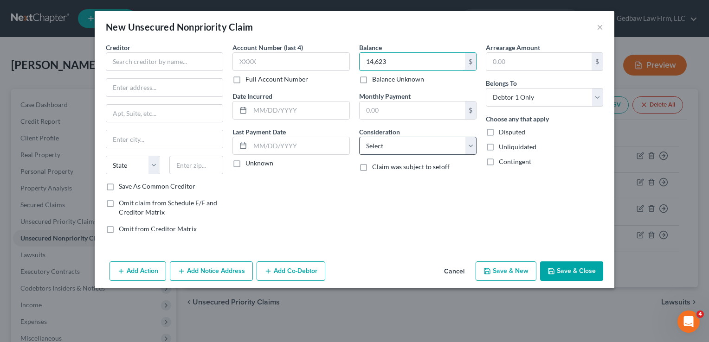
type input "14,623"
click at [436, 145] on select "Select Cable / Satellite Services Collection Agency Credit Card Debt Debt Couns…" at bounding box center [417, 146] width 117 height 19
select select "14"
click at [359, 137] on select "Select Cable / Satellite Services Collection Agency Credit Card Debt Debt Couns…" at bounding box center [417, 146] width 117 height 19
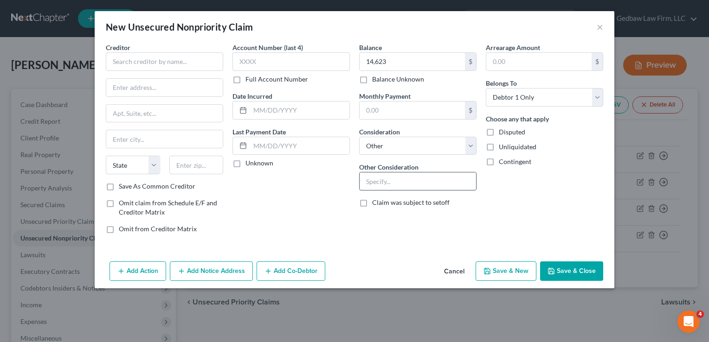
click at [432, 179] on input "text" at bounding box center [418, 182] width 116 height 18
type input "Broken lease"
click at [200, 58] on input "text" at bounding box center [164, 61] width 117 height 19
click at [176, 58] on input "text" at bounding box center [164, 61] width 117 height 19
type input "Tivoli Apartments"
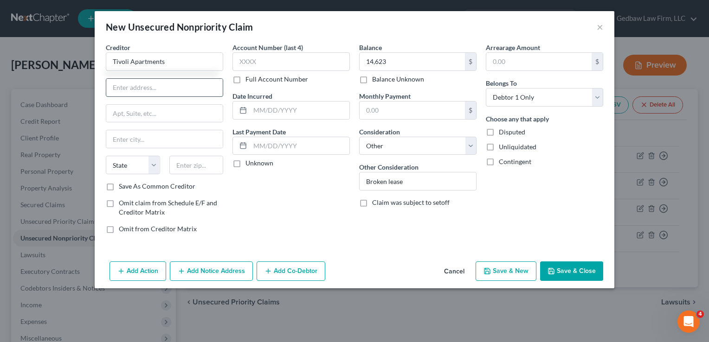
click at [163, 90] on input "text" at bounding box center [164, 88] width 116 height 18
type input "[STREET_ADDRESS][PERSON_NAME]"
click at [206, 164] on input "text" at bounding box center [196, 165] width 54 height 19
type input "75287"
type input "[GEOGRAPHIC_DATA]"
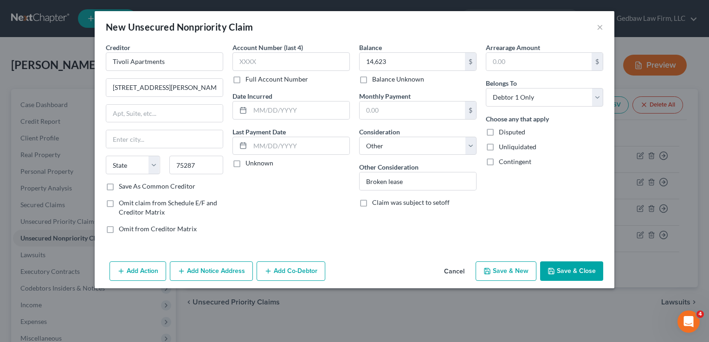
select select "45"
click at [380, 233] on div "Balance 14,623.00 $ Balance Unknown Balance Undetermined 14,623 $ Balance Unkno…" at bounding box center [417, 142] width 127 height 199
click at [227, 271] on button "Add Notice Address" at bounding box center [211, 271] width 83 height 19
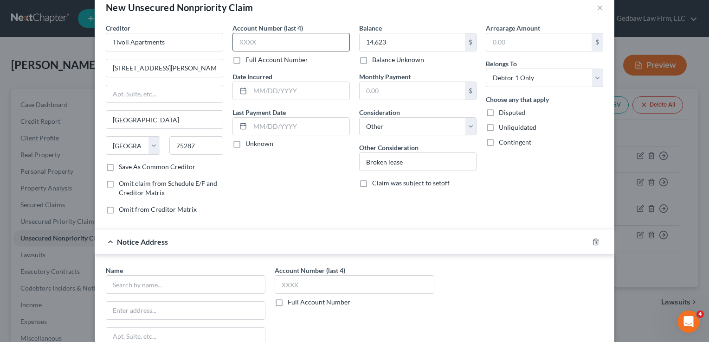
scroll to position [23, 0]
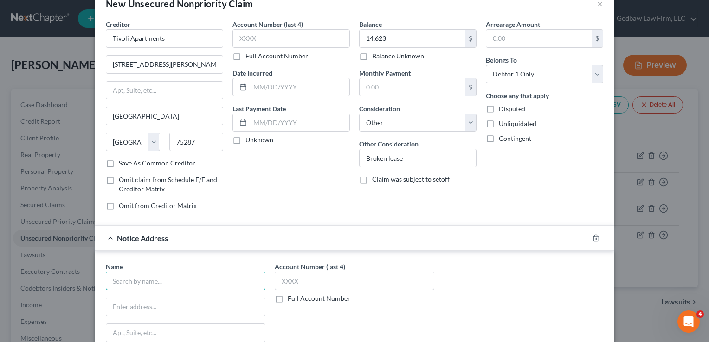
click at [226, 278] on input "text" at bounding box center [186, 281] width 160 height 19
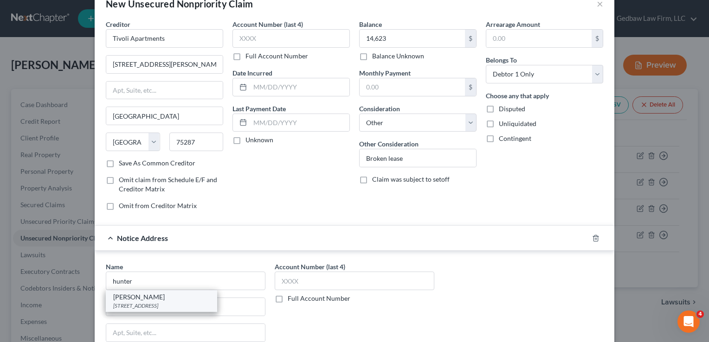
click at [189, 304] on div "[STREET_ADDRESS]" at bounding box center [161, 306] width 97 height 8
type input "[PERSON_NAME]"
type input "[STREET_ADDRESS]"
type input "[GEOGRAPHIC_DATA]"
select select "9"
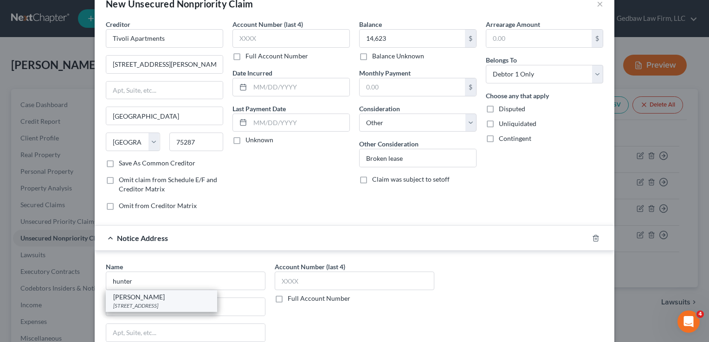
type input "33614"
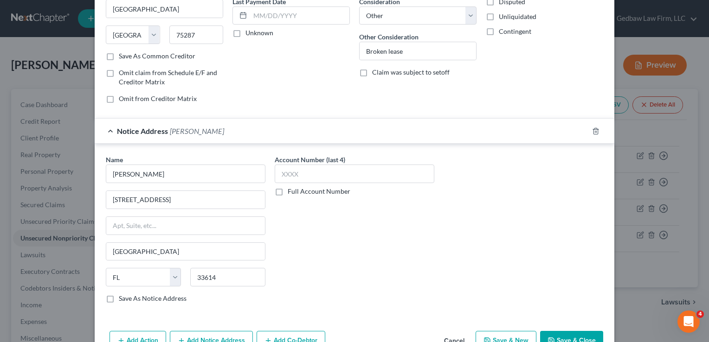
scroll to position [155, 0]
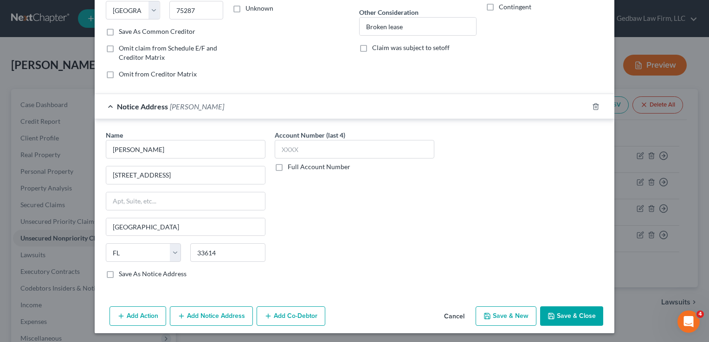
click at [504, 315] on button "Save & New" at bounding box center [506, 316] width 61 height 19
select select "0"
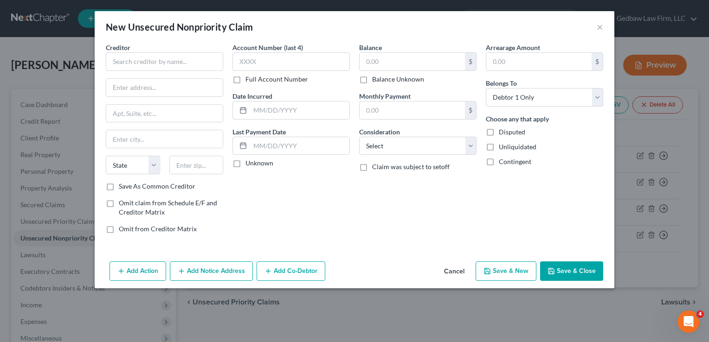
type input "14,623.00"
type input "0.00"
click at [402, 58] on input "text" at bounding box center [412, 62] width 105 height 18
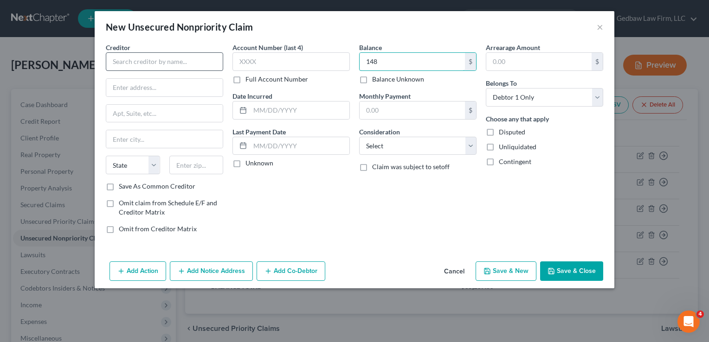
type input "148"
click at [203, 58] on input "text" at bounding box center [164, 61] width 117 height 19
type input "Reliant Energy Retail"
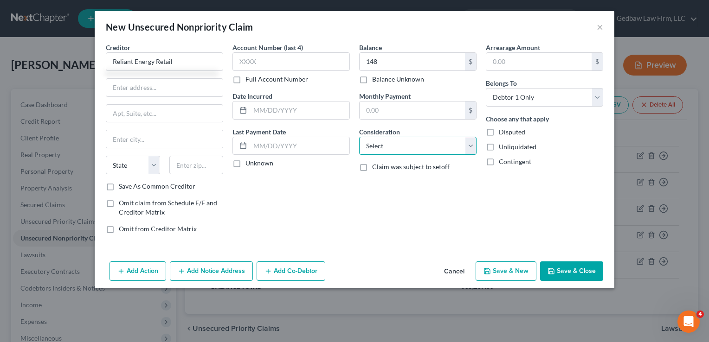
click at [458, 142] on select "Select Cable / Satellite Services Collection Agency Credit Card Debt Debt Couns…" at bounding box center [417, 146] width 117 height 19
select select "20"
click at [359, 137] on select "Select Cable / Satellite Services Collection Agency Credit Card Debt Debt Couns…" at bounding box center [417, 146] width 117 height 19
click at [190, 92] on input "text" at bounding box center [164, 88] width 116 height 18
type input "PO Box 3765"
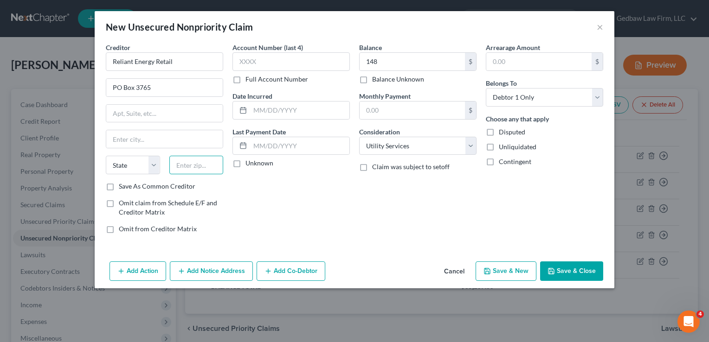
click at [197, 166] on input "text" at bounding box center [196, 165] width 54 height 19
type input "77253"
click at [308, 203] on div "Account Number (last 4) Full Account Number Date Incurred Last Payment Date Unk…" at bounding box center [291, 142] width 127 height 199
type input "[GEOGRAPHIC_DATA]"
select select "45"
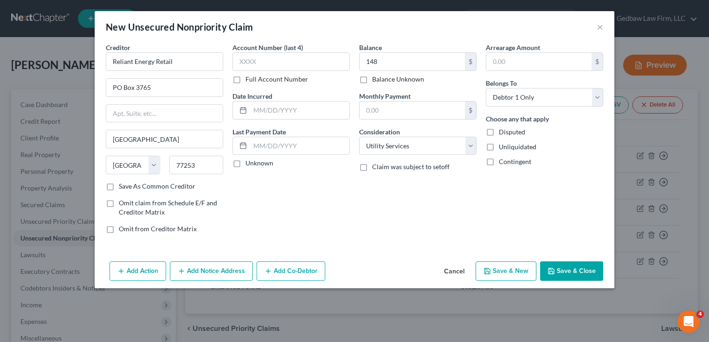
click at [230, 268] on button "Add Notice Address" at bounding box center [211, 271] width 83 height 19
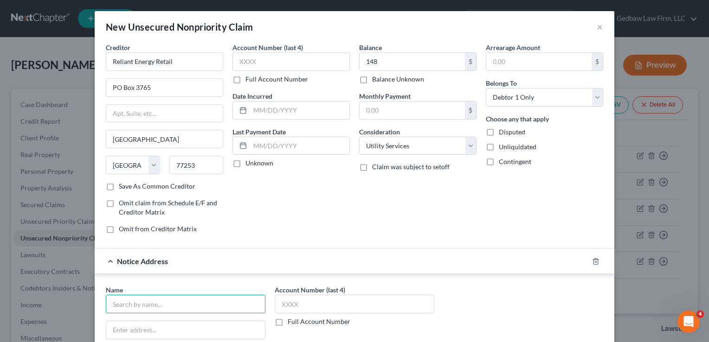
click at [196, 302] on input "text" at bounding box center [186, 304] width 160 height 19
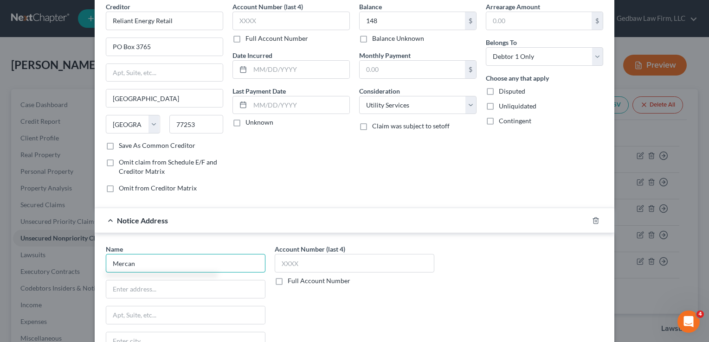
scroll to position [46, 0]
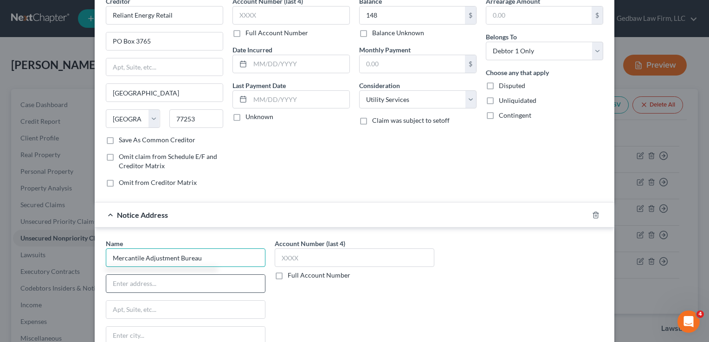
type input "Mercantile Adjustment Bureau"
click at [239, 283] on input "text" at bounding box center [185, 284] width 159 height 18
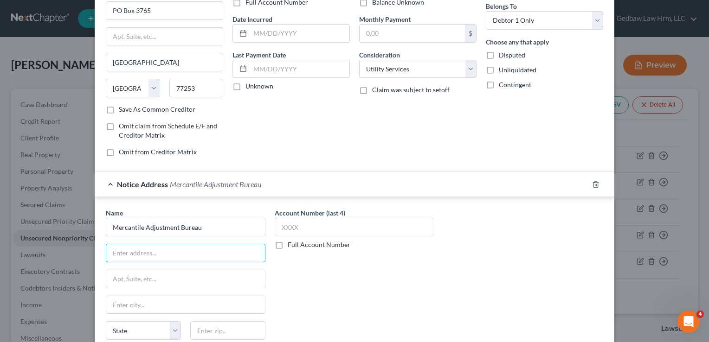
scroll to position [81, 0]
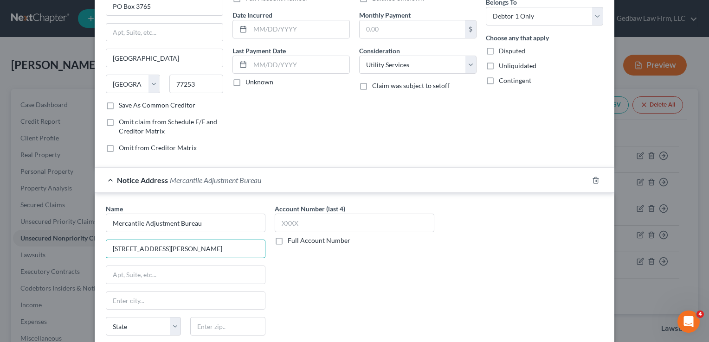
type input "[STREET_ADDRESS][PERSON_NAME]"
click at [235, 322] on input "text" at bounding box center [227, 326] width 75 height 19
type input "14221"
type input "Buffalo"
select select "35"
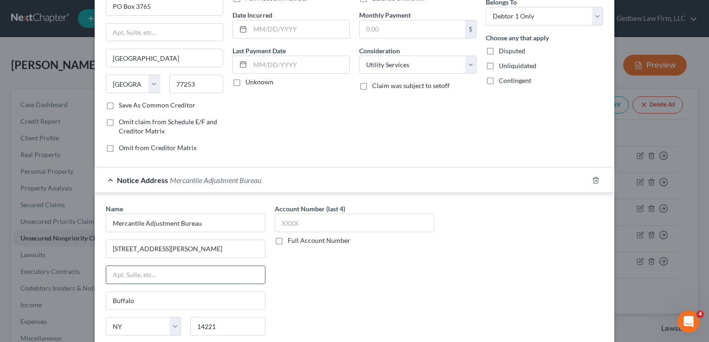
click at [250, 269] on input "text" at bounding box center [185, 275] width 159 height 18
type input "Suite 100"
click at [328, 307] on div "Account Number (last 4) Full Account Number" at bounding box center [354, 282] width 169 height 156
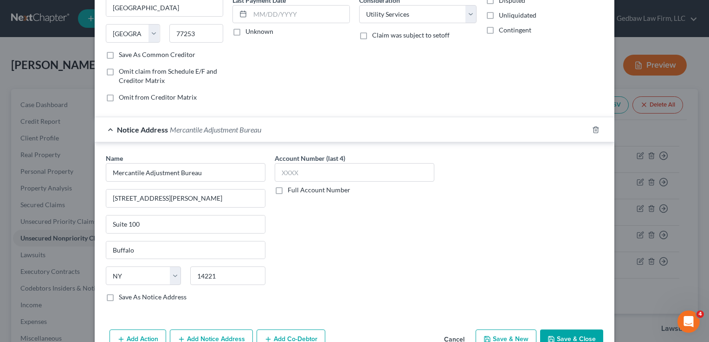
scroll to position [139, 0]
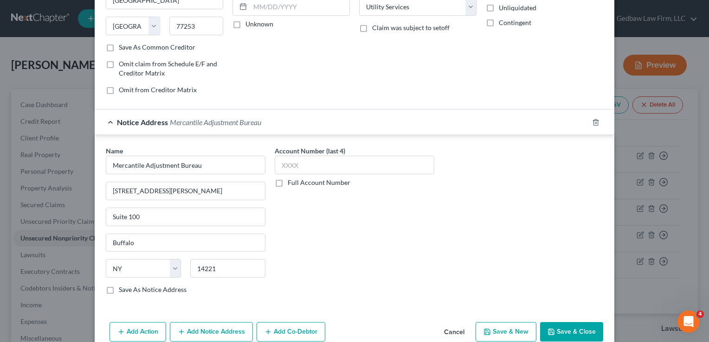
click at [119, 289] on label "Save As Notice Address" at bounding box center [153, 289] width 68 height 9
click at [122, 289] on input "Save As Notice Address" at bounding box center [125, 288] width 6 height 6
click at [513, 331] on button "Save & New" at bounding box center [506, 331] width 61 height 19
checkbox input "false"
select select "0"
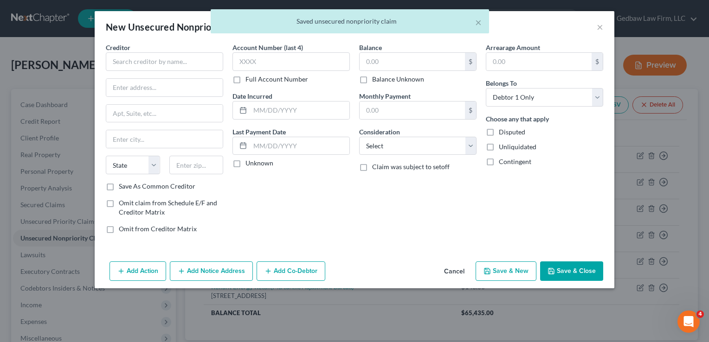
type input "148.00"
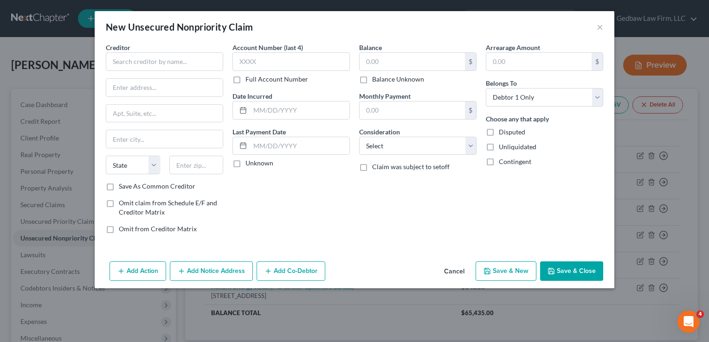
click at [453, 272] on button "Cancel" at bounding box center [454, 272] width 35 height 19
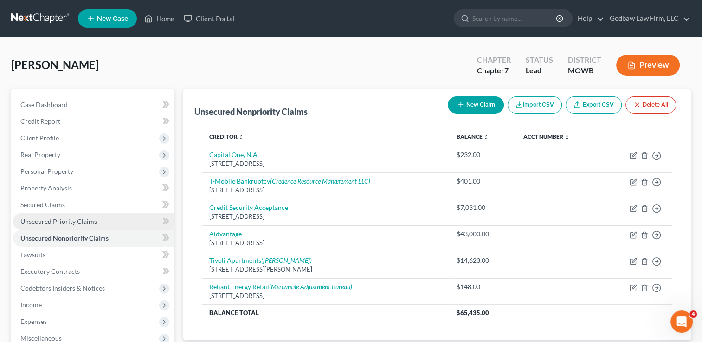
click at [99, 220] on link "Unsecured Priority Claims" at bounding box center [93, 221] width 161 height 17
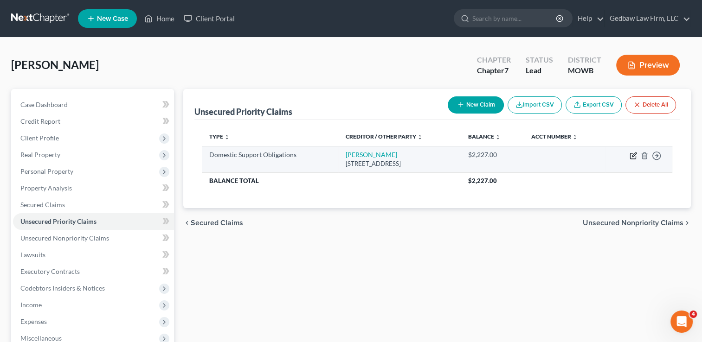
click at [631, 156] on icon "button" at bounding box center [633, 155] width 7 height 7
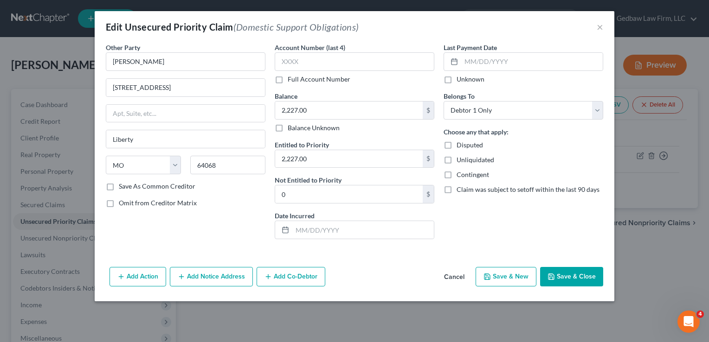
click at [232, 279] on button "Add Notice Address" at bounding box center [211, 276] width 83 height 19
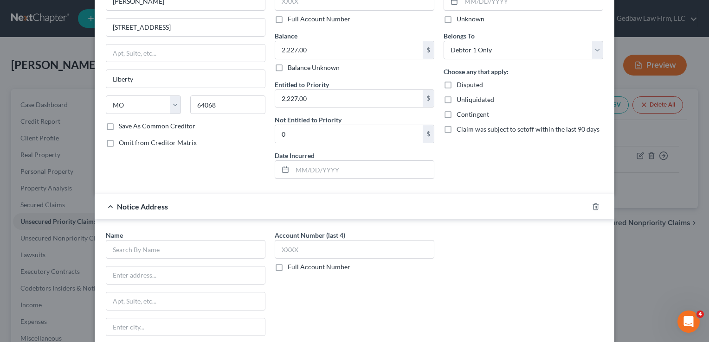
scroll to position [81, 0]
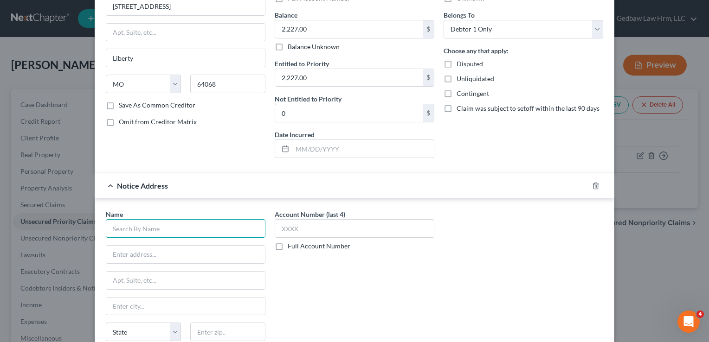
click at [207, 224] on input "text" at bounding box center [186, 228] width 160 height 19
click at [191, 252] on input "text" at bounding box center [185, 255] width 159 height 18
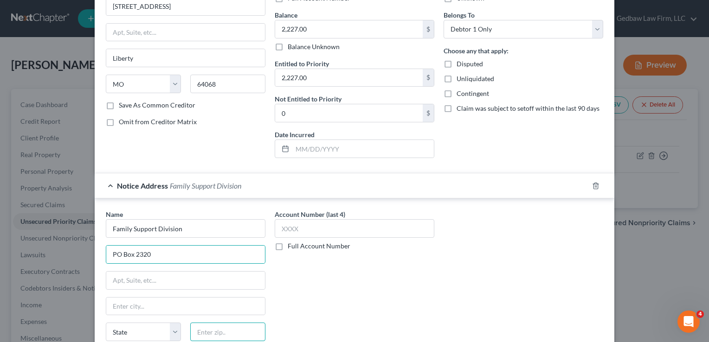
click at [239, 328] on input "text" at bounding box center [227, 332] width 75 height 19
click at [472, 277] on div "Name * Family Support Division PO Box [GEOGRAPHIC_DATA][US_STATE] AZ CA CO CT D…" at bounding box center [354, 288] width 507 height 156
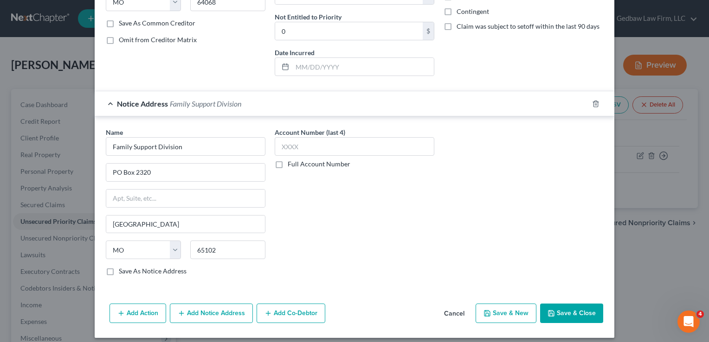
scroll to position [168, 0]
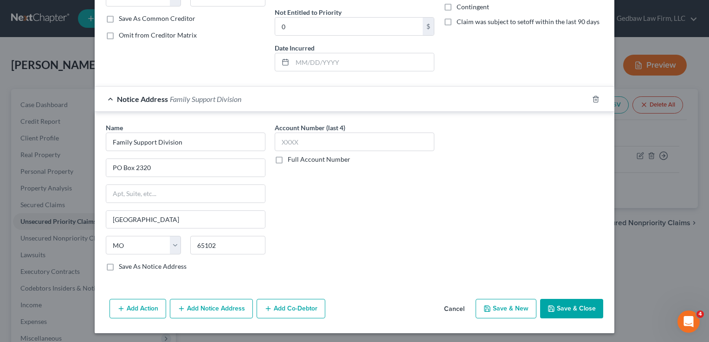
click at [584, 305] on button "Save & Close" at bounding box center [571, 308] width 63 height 19
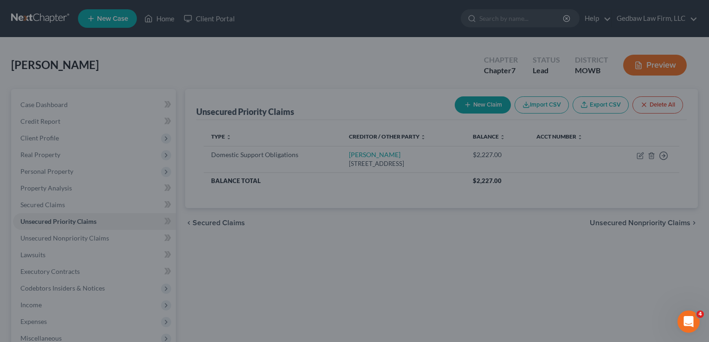
scroll to position [0, 0]
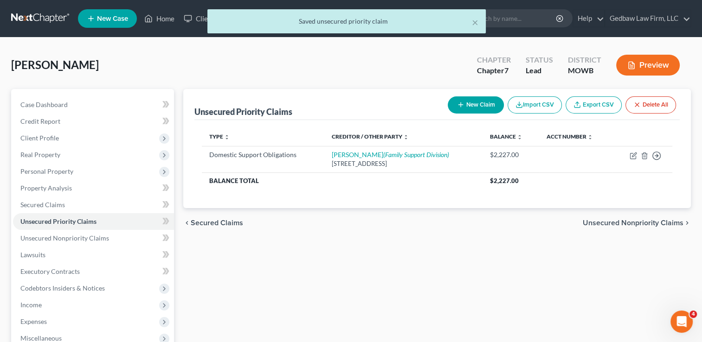
click at [653, 222] on span "Unsecured Nonpriority Claims" at bounding box center [633, 222] width 101 height 7
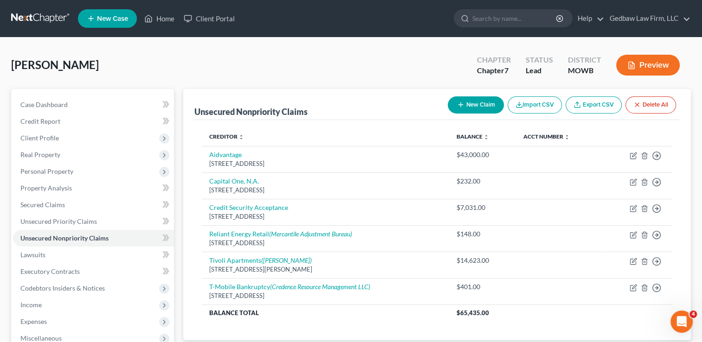
click at [482, 109] on button "New Claim" at bounding box center [476, 105] width 56 height 17
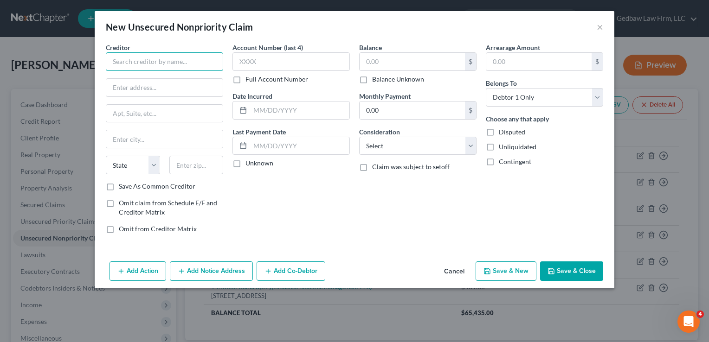
click at [195, 62] on input "text" at bounding box center [164, 61] width 117 height 19
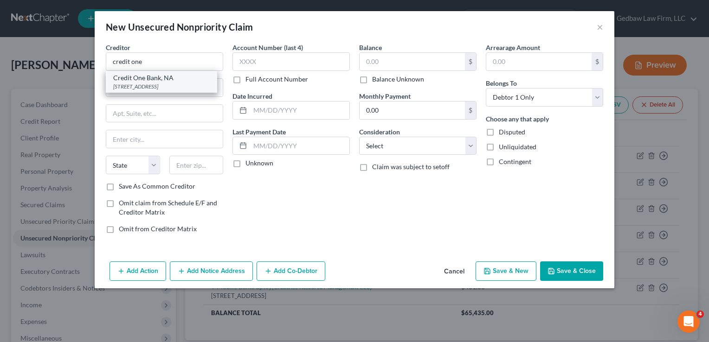
click at [162, 80] on div "Credit One Bank, NA" at bounding box center [161, 77] width 97 height 9
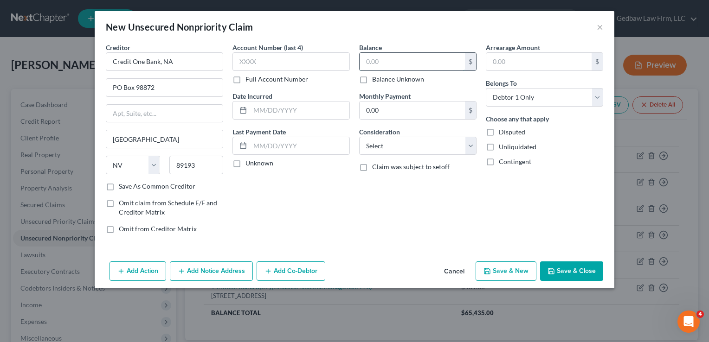
click at [408, 61] on input "text" at bounding box center [412, 62] width 105 height 18
click at [451, 149] on select "Select Cable / Satellite Services Collection Agency Credit Card Debt Debt Couns…" at bounding box center [417, 146] width 117 height 19
click at [359, 137] on select "Select Cable / Satellite Services Collection Agency Credit Card Debt Debt Couns…" at bounding box center [417, 146] width 117 height 19
click at [226, 269] on button "Add Notice Address" at bounding box center [211, 271] width 83 height 19
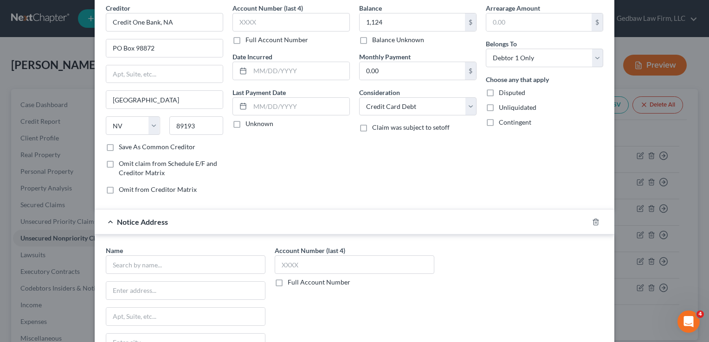
scroll to position [46, 0]
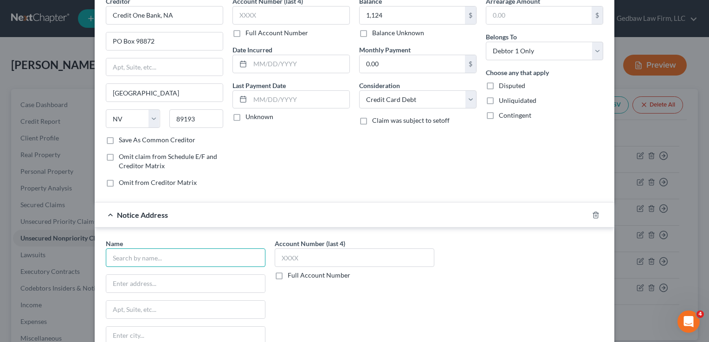
click at [232, 254] on input "text" at bounding box center [186, 258] width 160 height 19
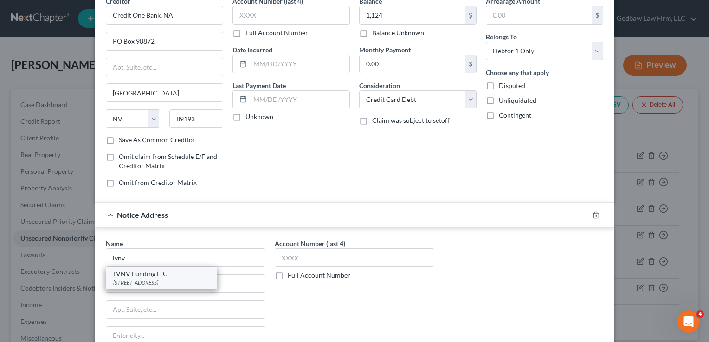
click at [182, 277] on div "LVNV Funding LLC" at bounding box center [161, 274] width 97 height 9
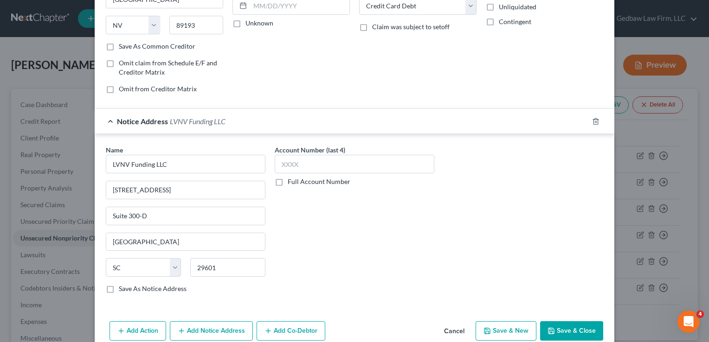
scroll to position [155, 0]
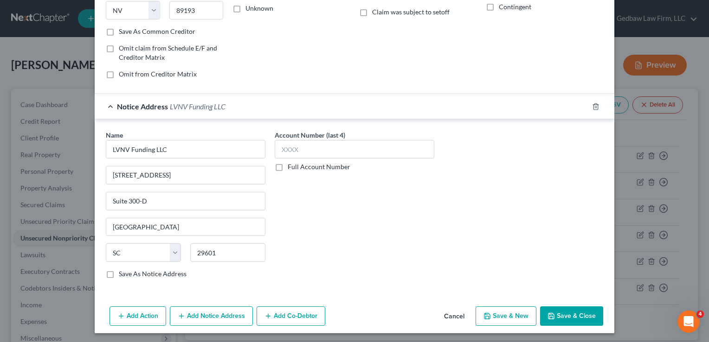
click at [514, 311] on button "Save & New" at bounding box center [506, 316] width 61 height 19
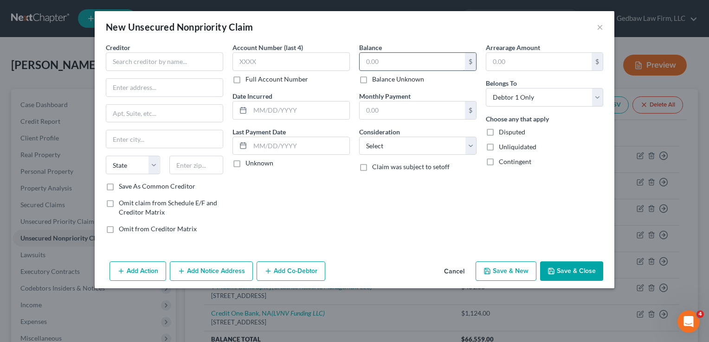
click at [404, 63] on input "text" at bounding box center [412, 62] width 105 height 18
click at [195, 58] on input "text" at bounding box center [164, 61] width 117 height 19
click at [178, 86] on input "text" at bounding box center [164, 88] width 116 height 18
paste input "6555 [GEOGRAPHIC_DATA]"
click at [204, 166] on input "text" at bounding box center [196, 165] width 54 height 19
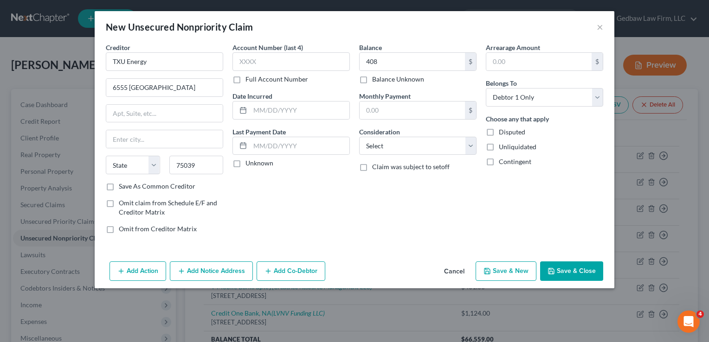
click at [295, 187] on div "Account Number (last 4) Full Account Number Date Incurred Last Payment Date Unk…" at bounding box center [291, 142] width 127 height 199
click at [436, 148] on select "Select Cable / Satellite Services Collection Agency Credit Card Debt Debt Couns…" at bounding box center [417, 146] width 117 height 19
click at [359, 137] on select "Select Cable / Satellite Services Collection Agency Credit Card Debt Debt Couns…" at bounding box center [417, 146] width 117 height 19
click at [510, 272] on button "Save & New" at bounding box center [506, 271] width 61 height 19
click at [445, 67] on input "text" at bounding box center [412, 62] width 105 height 18
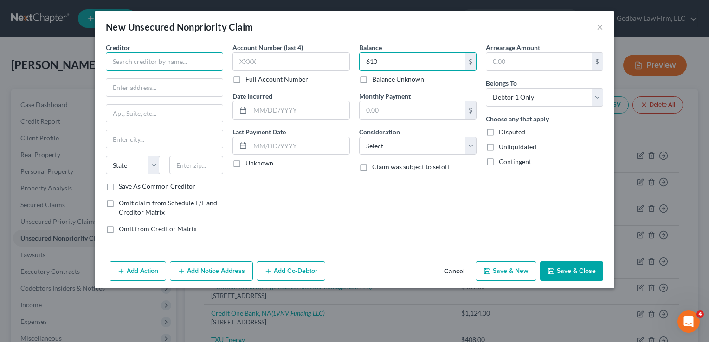
click at [209, 62] on input "text" at bounding box center [164, 61] width 117 height 19
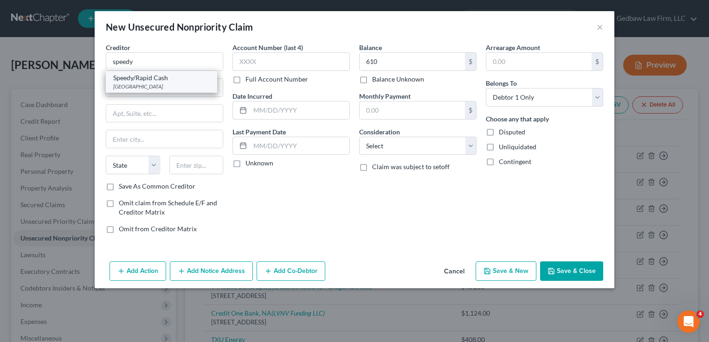
click at [191, 84] on div "[GEOGRAPHIC_DATA]" at bounding box center [161, 87] width 97 height 8
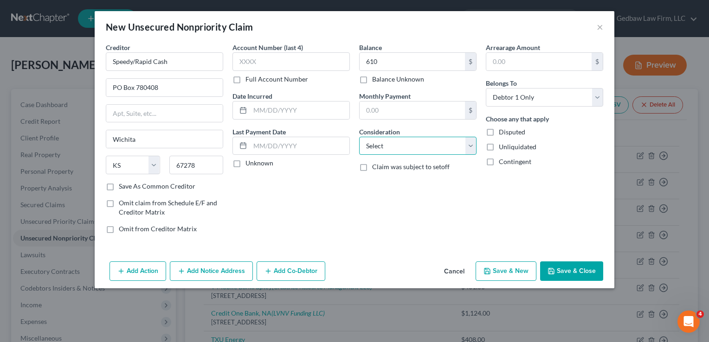
click at [455, 151] on select "Select Cable / Satellite Services Collection Agency Credit Card Debt Debt Couns…" at bounding box center [417, 146] width 117 height 19
click at [359, 137] on select "Select Cable / Satellite Services Collection Agency Credit Card Debt Debt Couns…" at bounding box center [417, 146] width 117 height 19
click at [525, 271] on button "Save & New" at bounding box center [506, 271] width 61 height 19
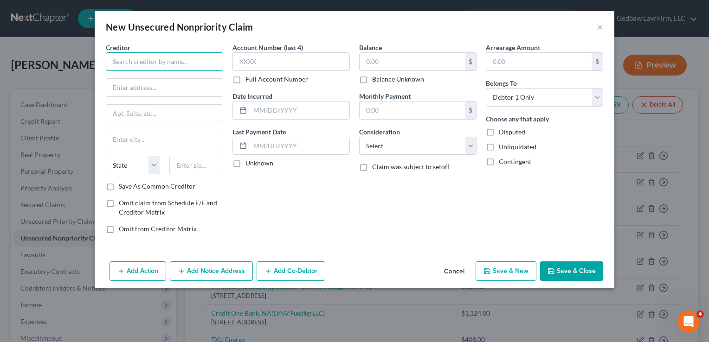
click at [201, 58] on input "text" at bounding box center [164, 61] width 117 height 19
click at [151, 87] on input "text" at bounding box center [164, 88] width 116 height 18
click at [167, 86] on input "text" at bounding box center [164, 88] width 116 height 18
click at [208, 110] on input "text" at bounding box center [164, 114] width 116 height 18
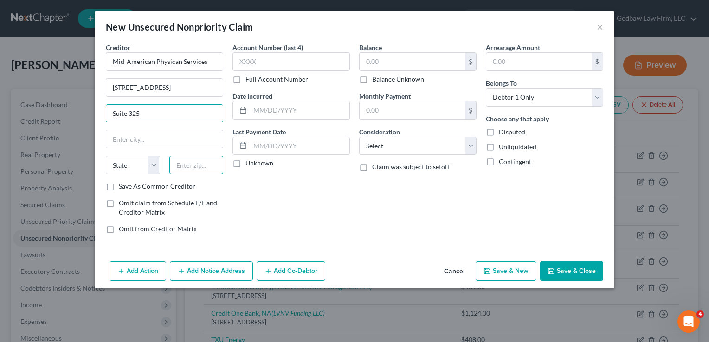
click at [219, 166] on input "text" at bounding box center [196, 165] width 54 height 19
click at [211, 166] on input "text" at bounding box center [196, 165] width 54 height 19
click at [180, 144] on input "text" at bounding box center [164, 139] width 116 height 18
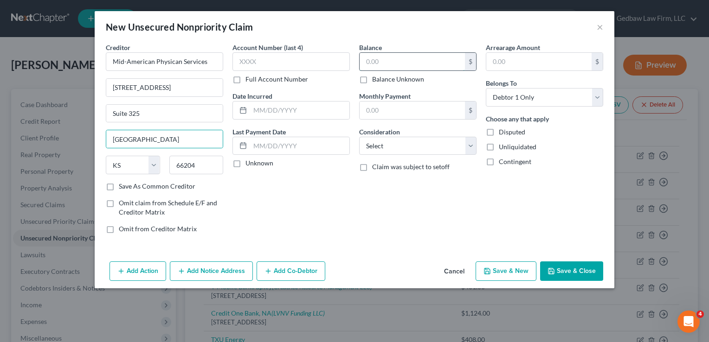
click at [433, 60] on input "text" at bounding box center [412, 62] width 105 height 18
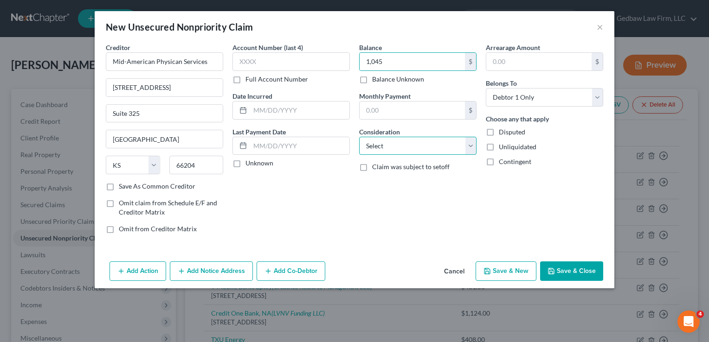
click at [443, 144] on select "Select Cable / Satellite Services Collection Agency Credit Card Debt Debt Couns…" at bounding box center [417, 146] width 117 height 19
click at [359, 137] on select "Select Cable / Satellite Services Collection Agency Credit Card Debt Debt Couns…" at bounding box center [417, 146] width 117 height 19
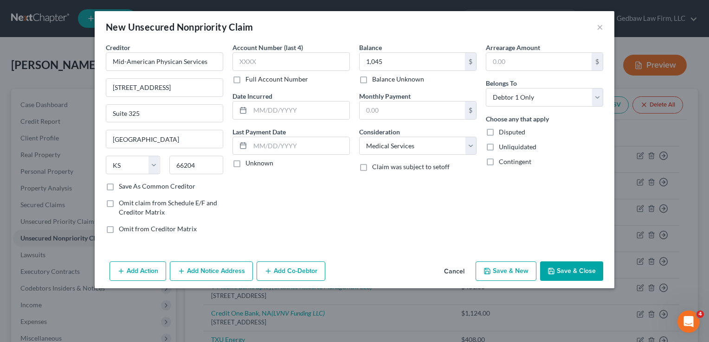
click at [232, 273] on button "Add Notice Address" at bounding box center [211, 271] width 83 height 19
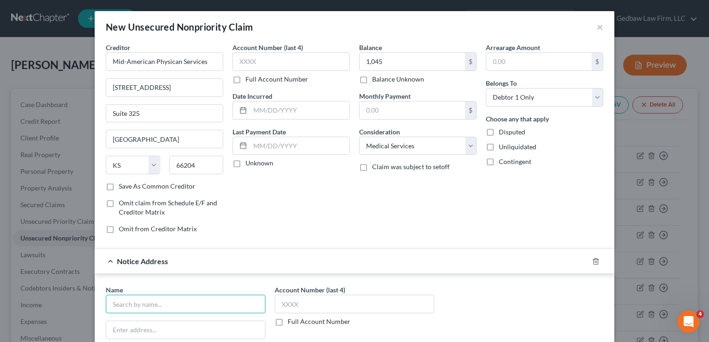
click at [248, 308] on input "text" at bounding box center [186, 304] width 160 height 19
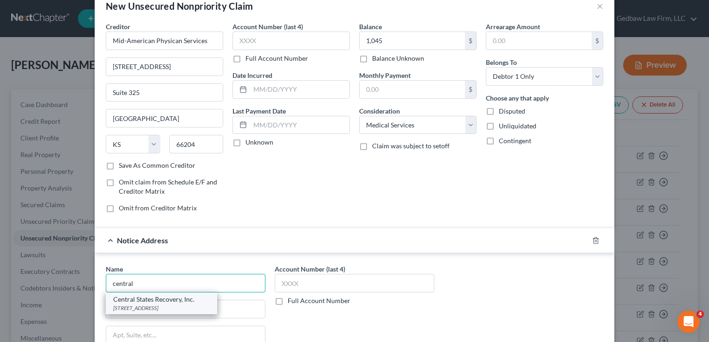
scroll to position [23, 0]
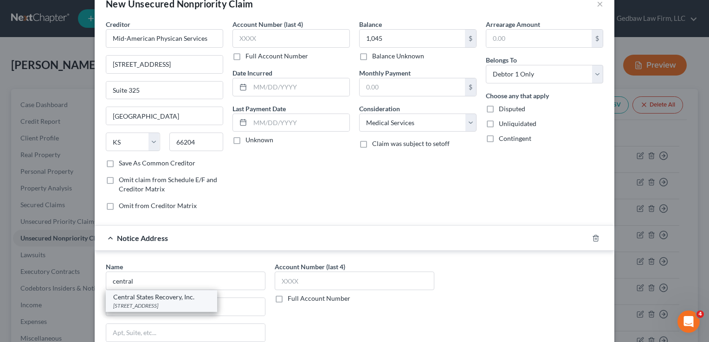
click at [150, 302] on div "[STREET_ADDRESS]" at bounding box center [161, 306] width 97 height 8
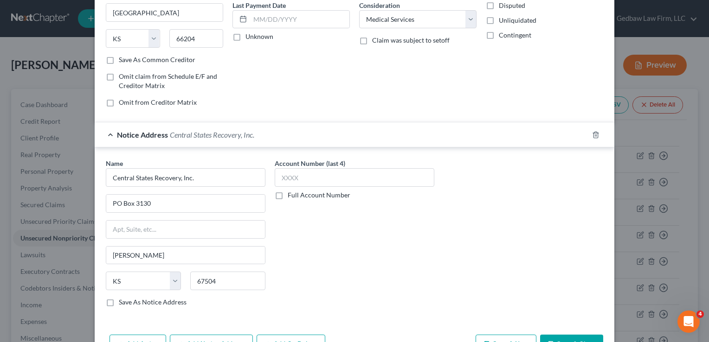
scroll to position [155, 0]
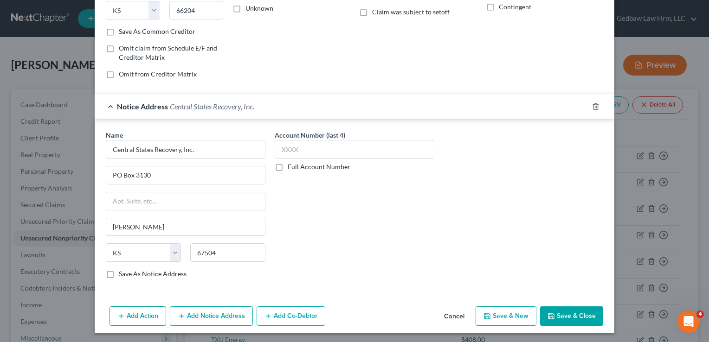
click at [514, 312] on button "Save & New" at bounding box center [506, 316] width 61 height 19
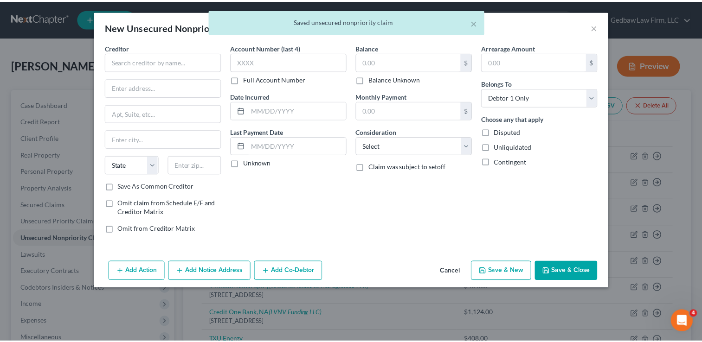
scroll to position [0, 0]
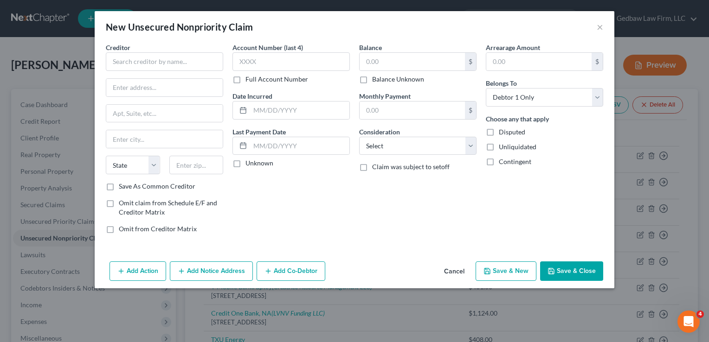
click at [453, 268] on button "Cancel" at bounding box center [454, 272] width 35 height 19
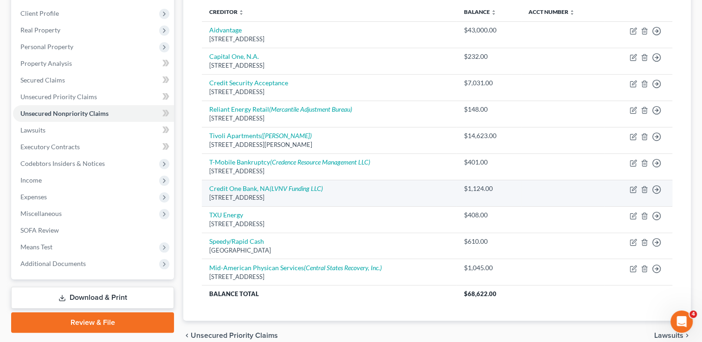
scroll to position [167, 0]
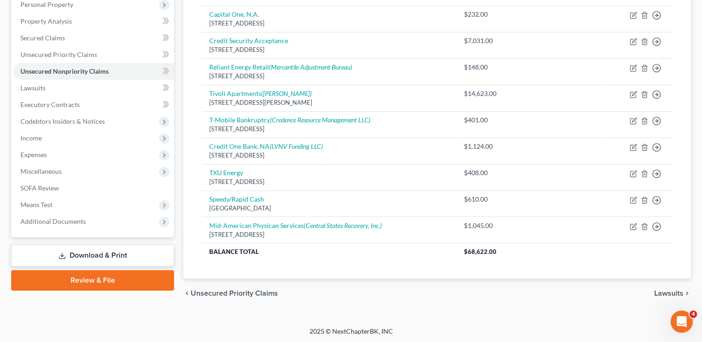
click at [668, 292] on span "Lawsuits" at bounding box center [668, 293] width 29 height 7
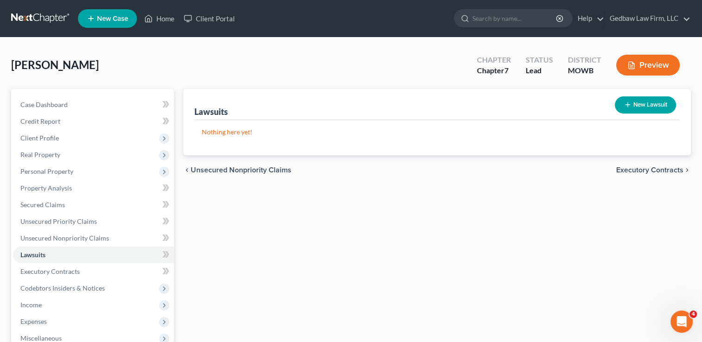
click at [657, 169] on span "Executory Contracts" at bounding box center [649, 170] width 67 height 7
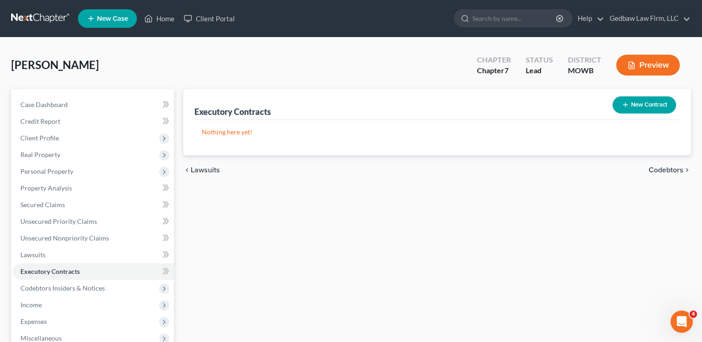
click at [667, 169] on span "Codebtors" at bounding box center [666, 170] width 35 height 7
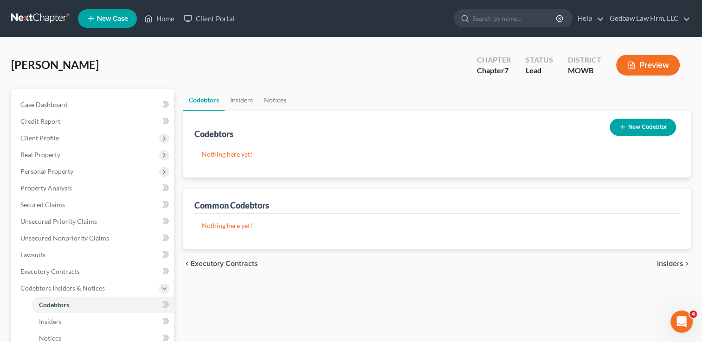
click at [666, 263] on span "Insiders" at bounding box center [670, 263] width 26 height 7
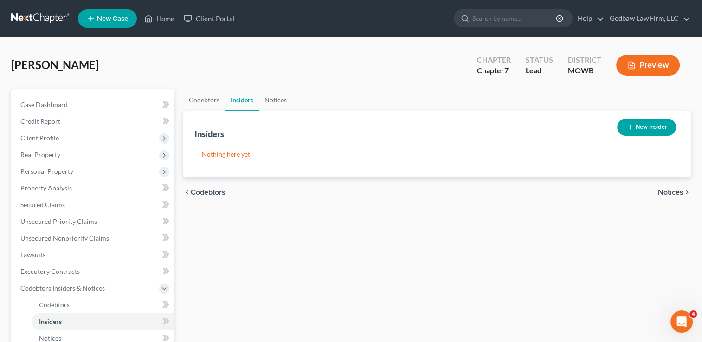
click at [667, 192] on span "Notices" at bounding box center [671, 192] width 26 height 7
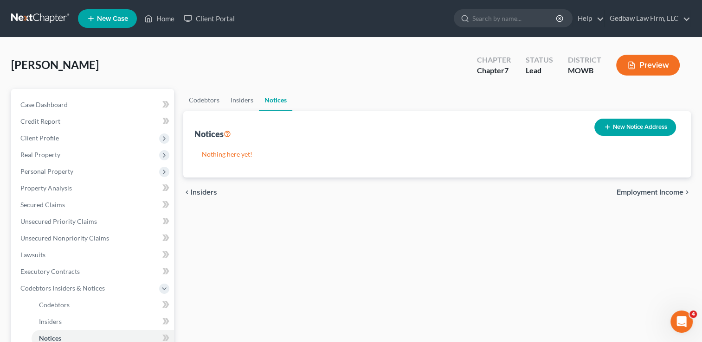
click at [667, 192] on span "Employment Income" at bounding box center [650, 192] width 67 height 7
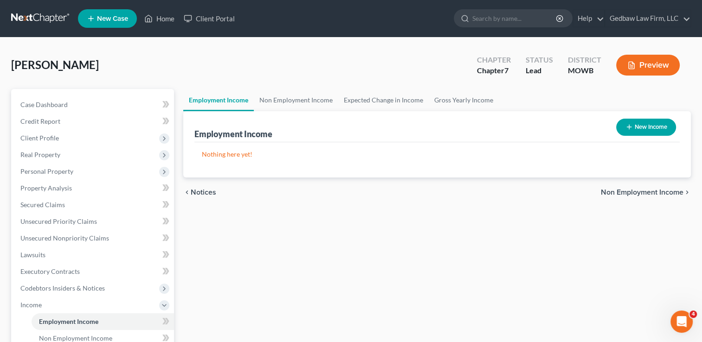
click at [662, 129] on button "New Income" at bounding box center [646, 127] width 60 height 17
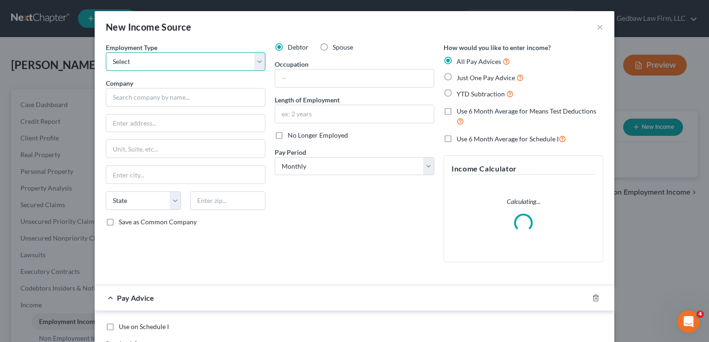
click at [218, 62] on select "Select Full or [DEMOGRAPHIC_DATA] Employment Self Employment" at bounding box center [186, 61] width 160 height 19
click at [106, 52] on select "Select Full or [DEMOGRAPHIC_DATA] Employment Self Employment" at bounding box center [186, 61] width 160 height 19
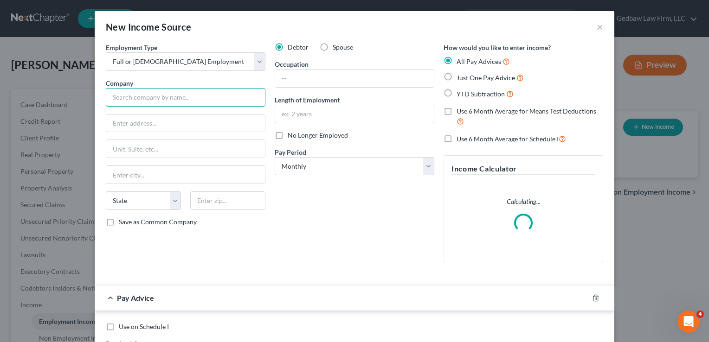
click at [201, 97] on input "text" at bounding box center [186, 97] width 160 height 19
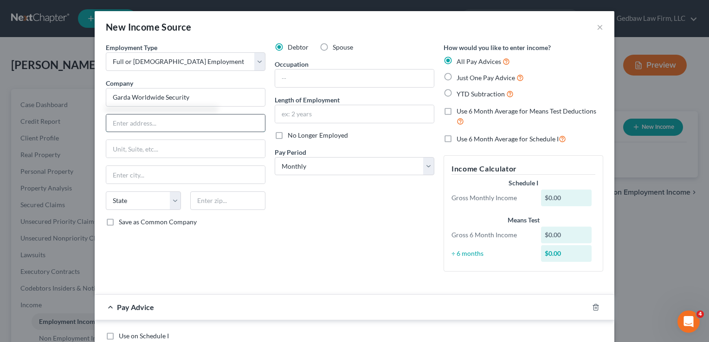
click at [197, 121] on input "text" at bounding box center [185, 124] width 159 height 18
click at [225, 197] on input "text" at bounding box center [227, 201] width 75 height 19
click at [357, 187] on div "Debtor Spouse Occupation Length of Employment No Longer Employed Pay Period * S…" at bounding box center [354, 161] width 169 height 237
click at [336, 77] on input "text" at bounding box center [354, 79] width 159 height 18
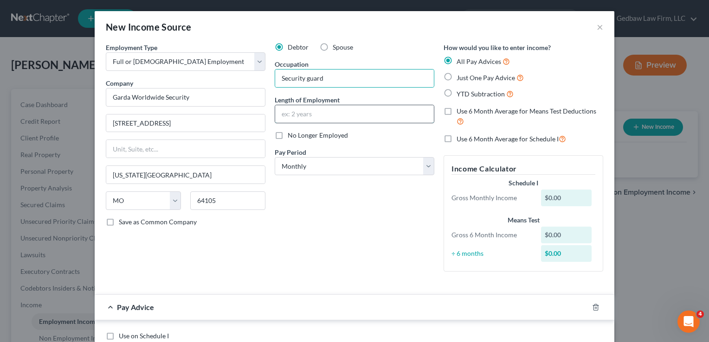
click at [341, 114] on input "text" at bounding box center [354, 114] width 159 height 18
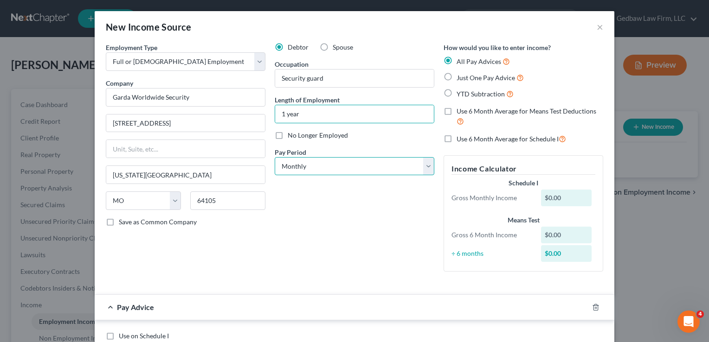
click at [334, 165] on select "Select Monthly Twice Monthly Every Other Week Weekly" at bounding box center [355, 166] width 160 height 19
click at [275, 157] on select "Select Monthly Twice Monthly Every Other Week Weekly" at bounding box center [355, 166] width 160 height 19
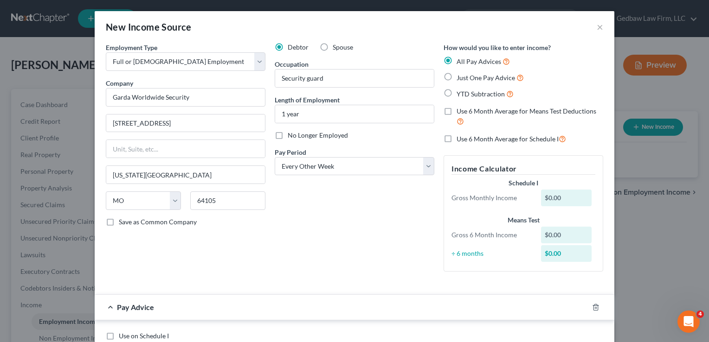
click at [457, 77] on label "Just One Pay Advice" at bounding box center [490, 77] width 67 height 11
click at [460, 77] on input "Just One Pay Advice" at bounding box center [463, 75] width 6 height 6
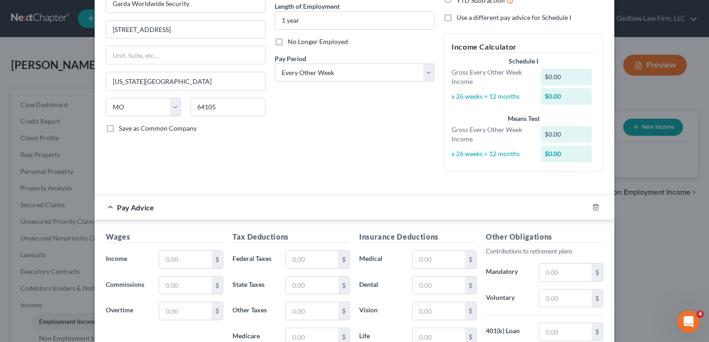
scroll to position [116, 0]
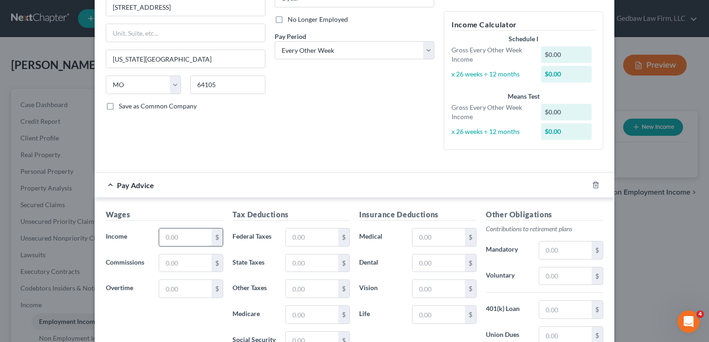
click at [189, 234] on input "text" at bounding box center [185, 238] width 52 height 18
click at [189, 236] on input "text" at bounding box center [185, 238] width 52 height 18
click at [307, 238] on input "text" at bounding box center [312, 238] width 52 height 18
click at [295, 264] on input "text" at bounding box center [312, 264] width 52 height 18
click at [304, 287] on input "text" at bounding box center [312, 289] width 52 height 18
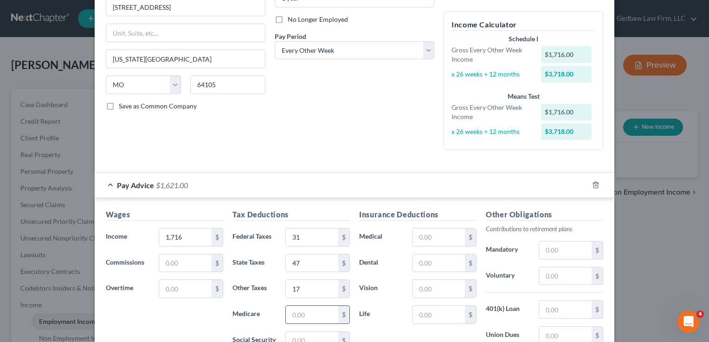
click at [312, 314] on input "text" at bounding box center [312, 315] width 52 height 18
click at [309, 337] on input "text" at bounding box center [312, 341] width 52 height 18
click at [441, 259] on input "text" at bounding box center [438, 263] width 52 height 18
click at [440, 285] on input "text" at bounding box center [438, 288] width 52 height 18
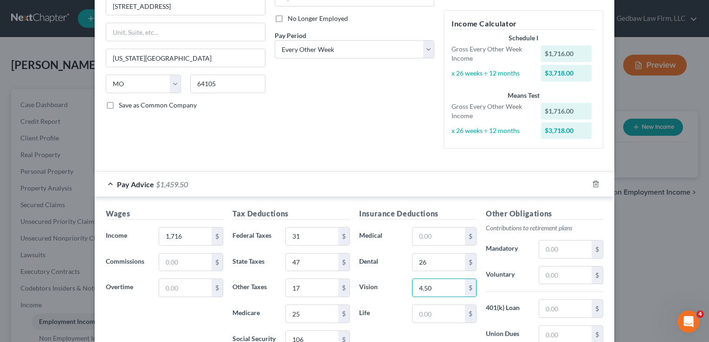
click at [386, 320] on label "Life" at bounding box center [380, 314] width 53 height 19
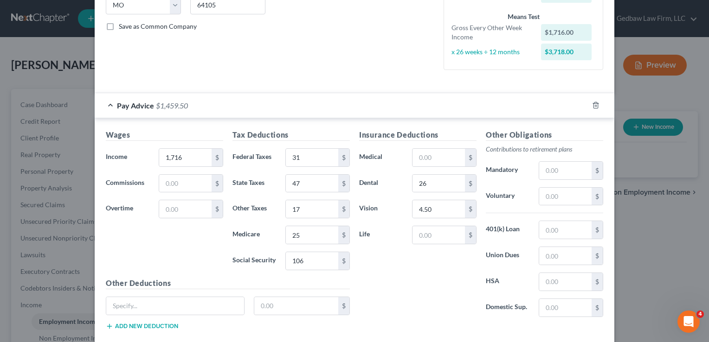
scroll to position [198, 0]
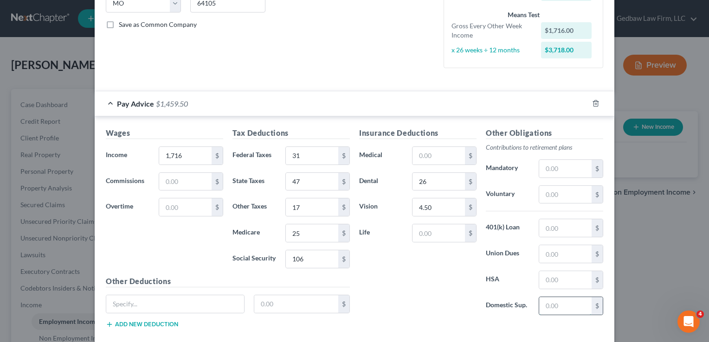
click at [569, 303] on input "text" at bounding box center [565, 306] width 52 height 18
click at [431, 290] on div "Insurance Deductions Medical $ Dental 26 $ Vision 4.50 $ Life $" at bounding box center [417, 225] width 127 height 195
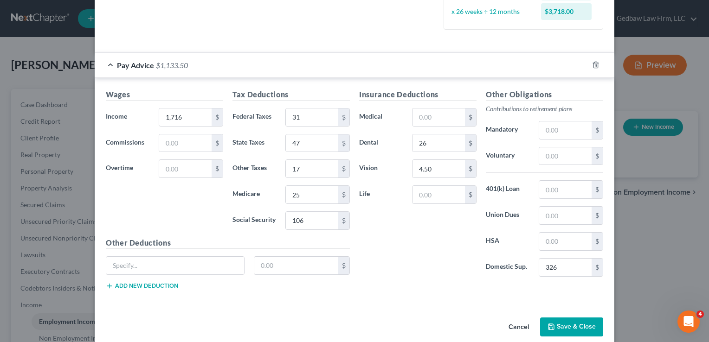
scroll to position [247, 0]
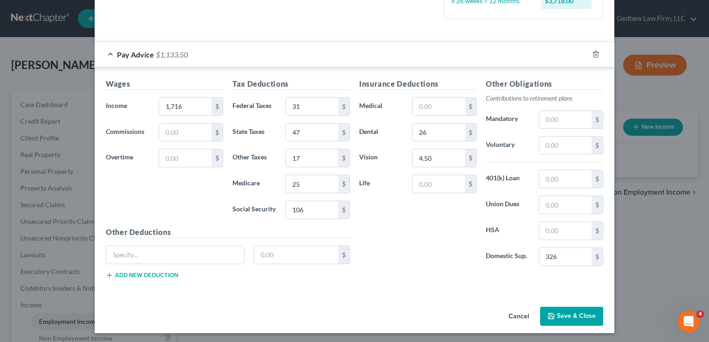
click at [573, 319] on button "Save & Close" at bounding box center [571, 316] width 63 height 19
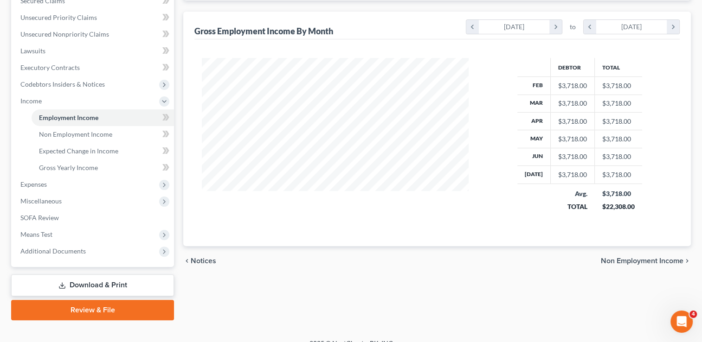
scroll to position [209, 0]
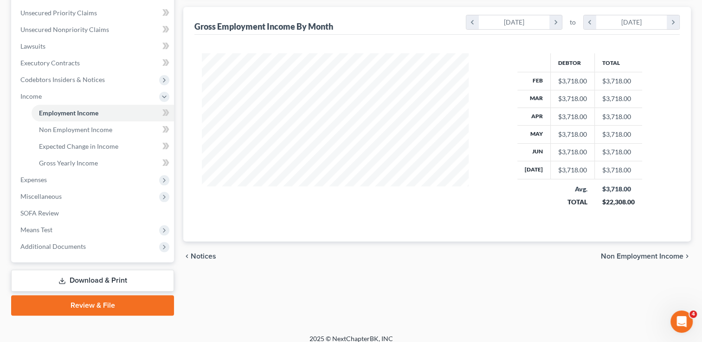
click at [655, 256] on span "Non Employment Income" at bounding box center [642, 256] width 83 height 7
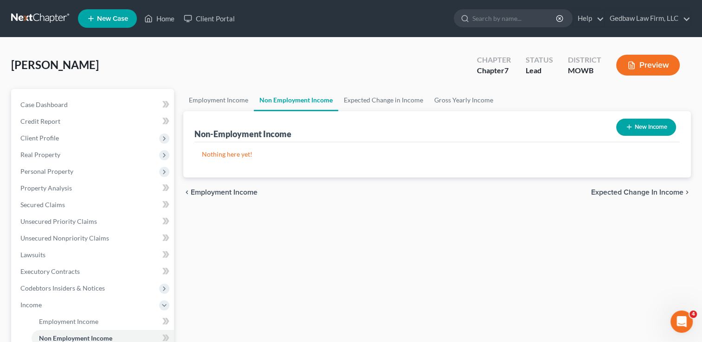
click at [654, 124] on button "New Income" at bounding box center [646, 127] width 60 height 17
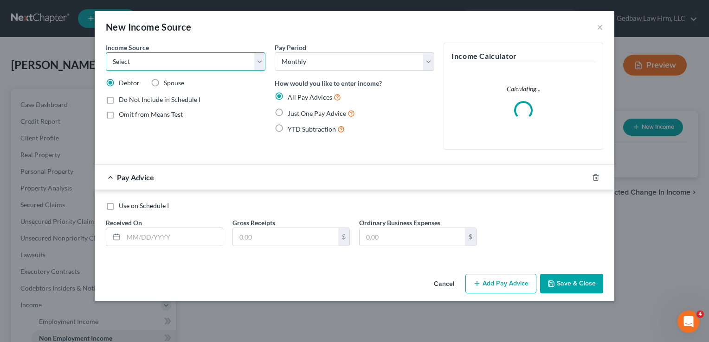
click at [258, 64] on select "Select Unemployment Disability (from employer) Pension Retirement Social Securi…" at bounding box center [186, 61] width 160 height 19
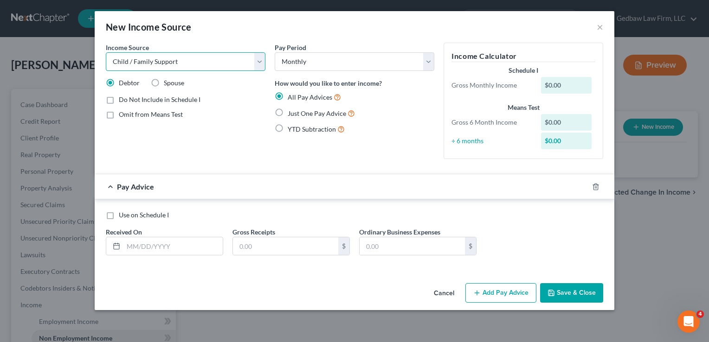
click at [106, 52] on select "Select Unemployment Disability (from employer) Pension Retirement Social Securi…" at bounding box center [186, 61] width 160 height 19
click at [288, 111] on label "Just One Pay Advice" at bounding box center [321, 113] width 67 height 11
click at [291, 111] on input "Just One Pay Advice" at bounding box center [294, 111] width 6 height 6
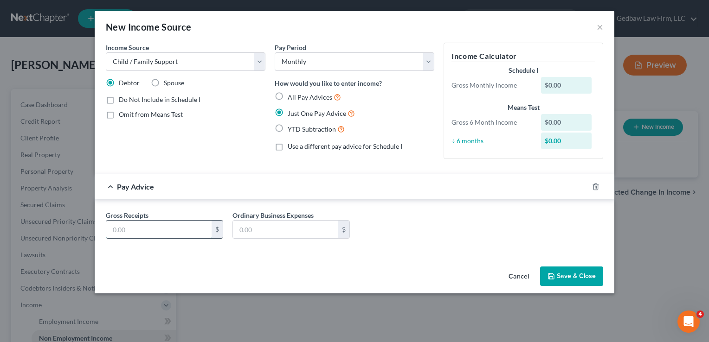
click at [173, 227] on input "text" at bounding box center [158, 230] width 105 height 18
click at [260, 227] on input "text" at bounding box center [285, 230] width 105 height 18
click at [588, 279] on button "Save & Close" at bounding box center [571, 276] width 63 height 19
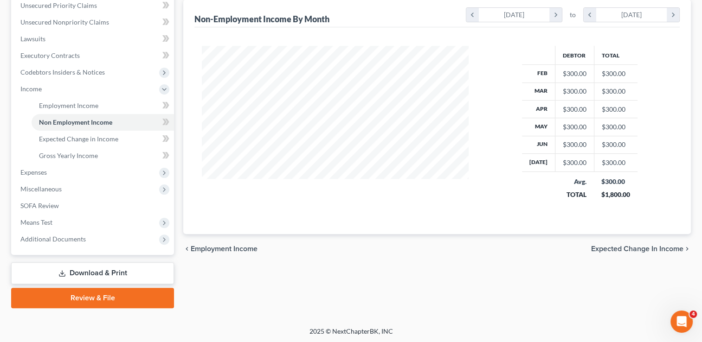
scroll to position [217, 0]
click at [630, 248] on span "Expected Change in Income" at bounding box center [637, 248] width 92 height 7
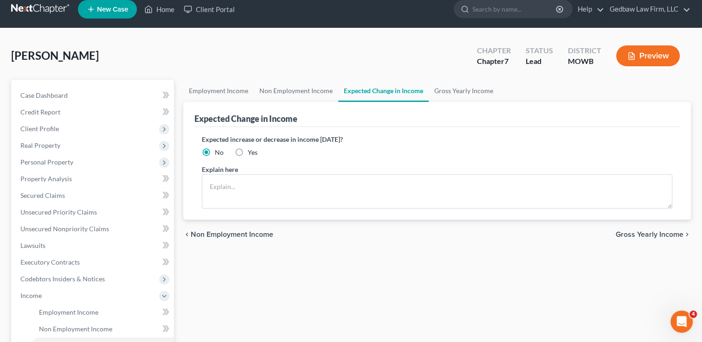
scroll to position [11, 0]
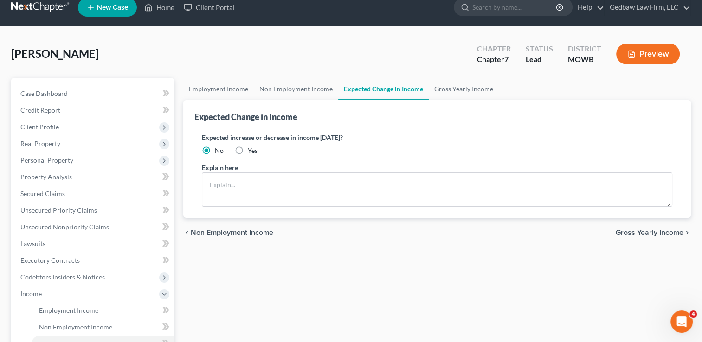
click at [655, 232] on span "Gross Yearly Income" at bounding box center [650, 232] width 68 height 7
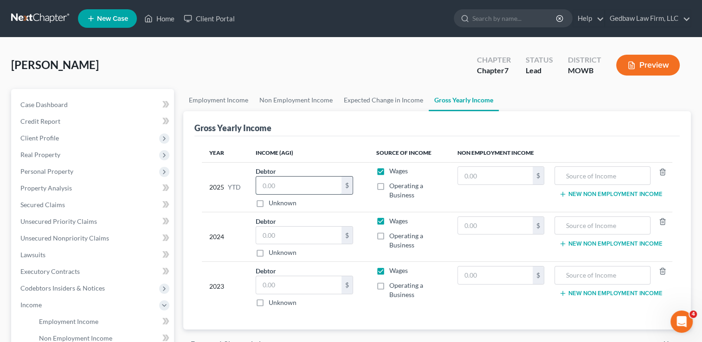
click at [293, 183] on input "text" at bounding box center [298, 186] width 85 height 18
click at [486, 175] on input "text" at bounding box center [495, 176] width 75 height 18
click at [499, 222] on input "text" at bounding box center [495, 226] width 75 height 18
click at [507, 272] on input "text" at bounding box center [495, 276] width 75 height 18
click at [605, 177] on input "text" at bounding box center [603, 176] width 86 height 18
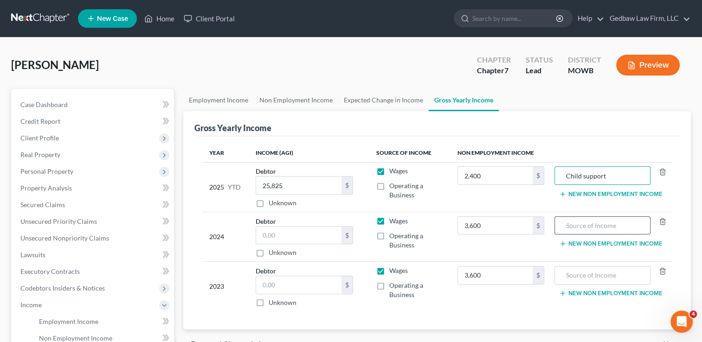
click at [611, 222] on input "text" at bounding box center [603, 226] width 86 height 18
click at [619, 275] on input "text" at bounding box center [603, 276] width 86 height 18
click at [311, 236] on input "text" at bounding box center [298, 236] width 85 height 18
click at [298, 234] on input "text" at bounding box center [298, 236] width 85 height 18
click at [303, 281] on input "text" at bounding box center [298, 286] width 85 height 18
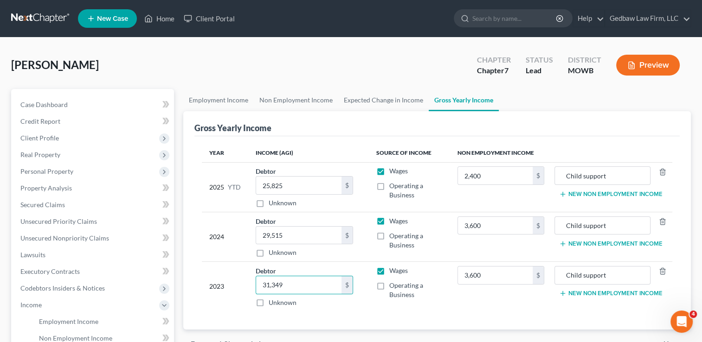
click at [445, 311] on div "Year Income (AGI) Source of Income Non Employment Income 2025 YTD Debtor 25,825…" at bounding box center [436, 233] width 485 height 194
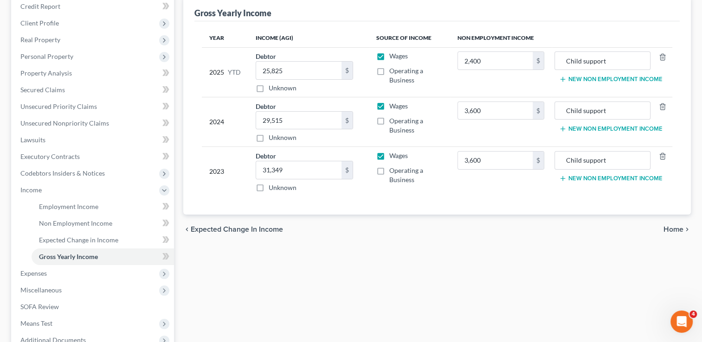
scroll to position [116, 0]
click at [674, 229] on span "Home" at bounding box center [673, 228] width 20 height 7
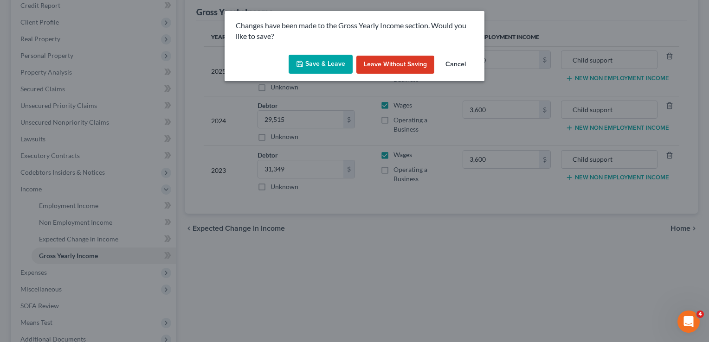
click at [327, 65] on button "Save & Leave" at bounding box center [321, 64] width 64 height 19
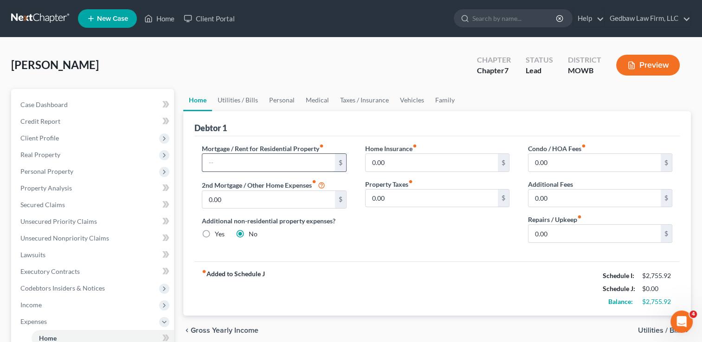
click at [236, 163] on input "text" at bounding box center [268, 163] width 132 height 18
click at [648, 328] on span "Utilities / Bills" at bounding box center [660, 330] width 45 height 7
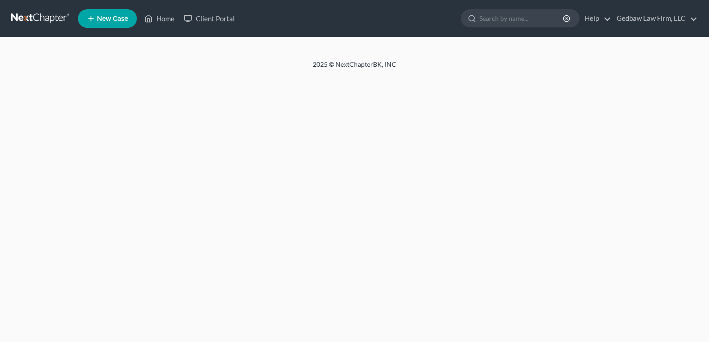
click at [406, 56] on div at bounding box center [354, 49] width 709 height 22
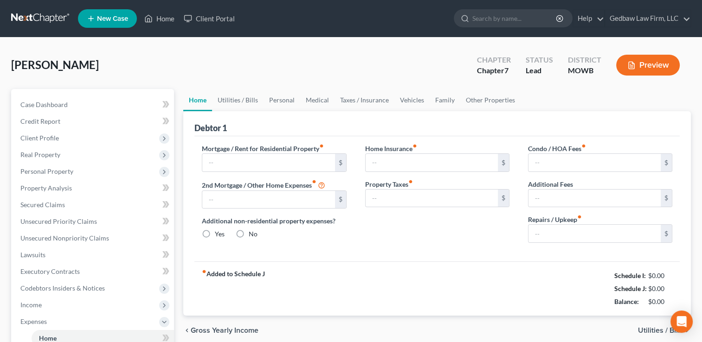
type input "0.00"
radio input "true"
type input "0.00"
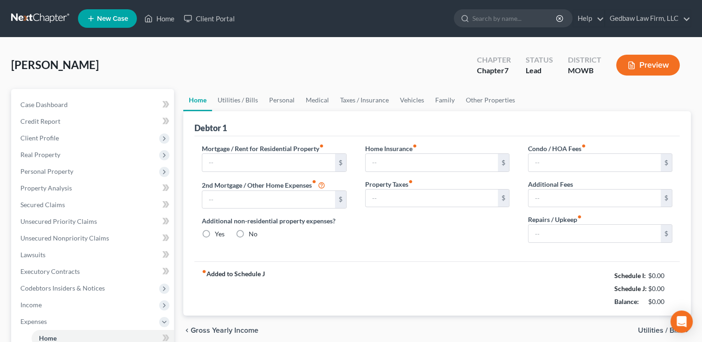
type input "0.00"
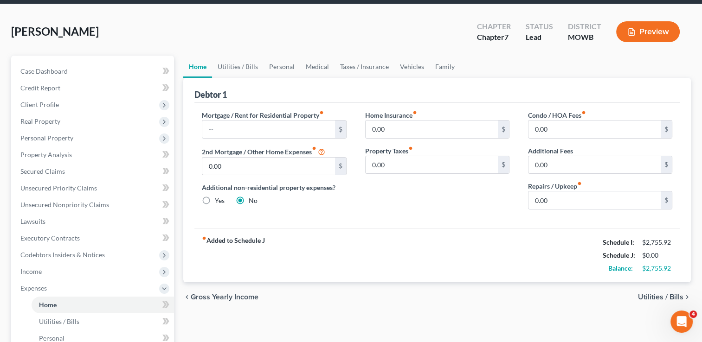
scroll to position [35, 0]
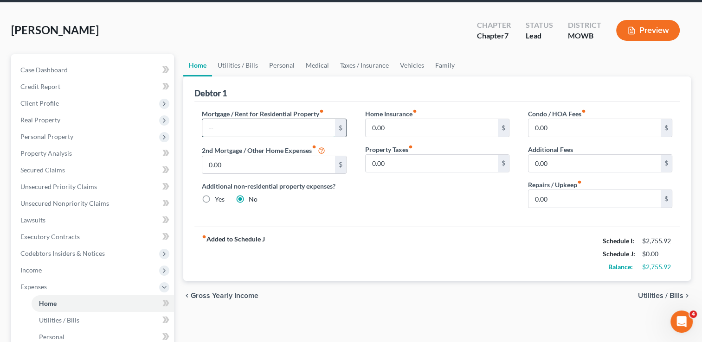
click at [265, 130] on input "text" at bounding box center [268, 128] width 132 height 18
type input "500"
click at [648, 294] on span "Utilities / Bills" at bounding box center [660, 295] width 45 height 7
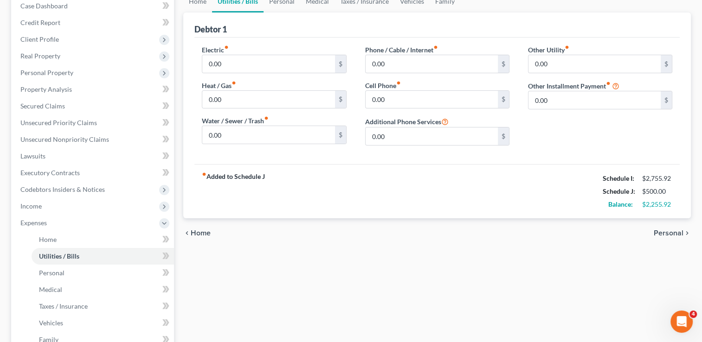
scroll to position [116, 0]
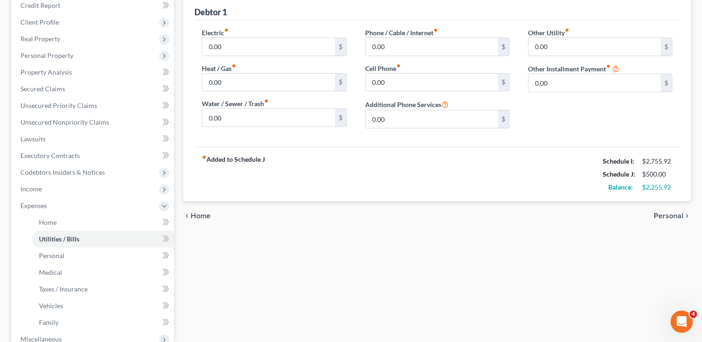
click at [671, 214] on span "Personal" at bounding box center [669, 215] width 30 height 7
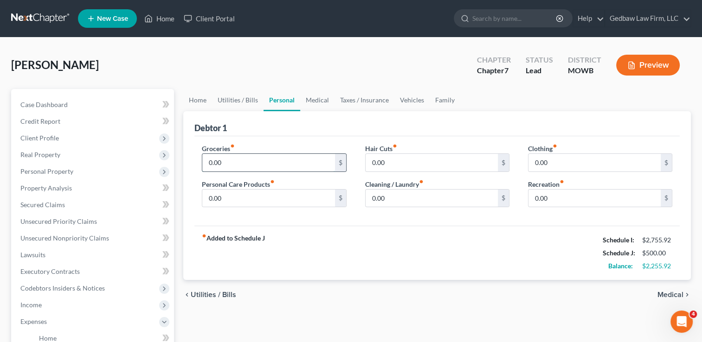
click at [226, 158] on input "0.00" at bounding box center [268, 163] width 132 height 18
type input "600"
click at [399, 160] on input "0.00" at bounding box center [432, 163] width 132 height 18
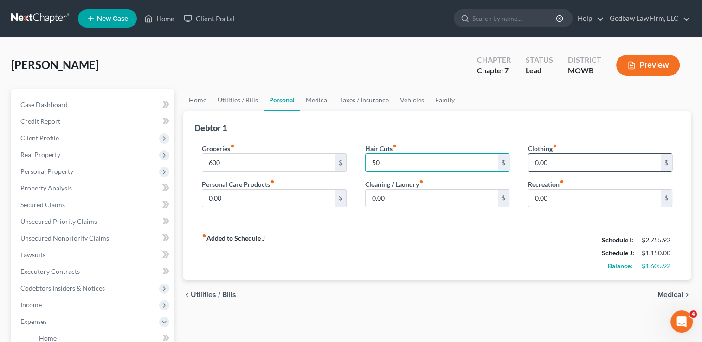
type input "50"
click at [546, 161] on input "0.00" at bounding box center [594, 163] width 132 height 18
type input "150"
click at [224, 197] on input "0.00" at bounding box center [268, 199] width 132 height 18
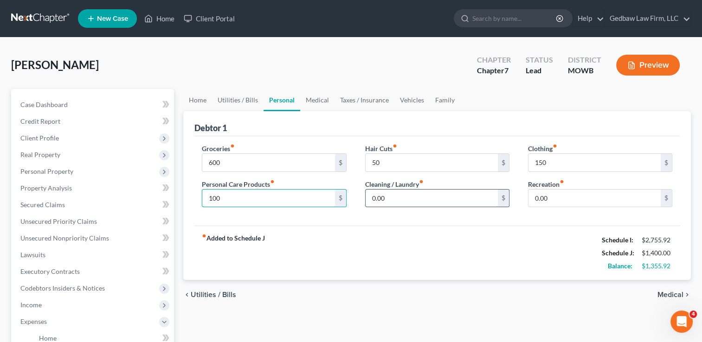
type input "100"
click at [382, 195] on input "0.00" at bounding box center [432, 199] width 132 height 18
type input "50"
click at [554, 196] on input "0.00" at bounding box center [594, 199] width 132 height 18
type input "200"
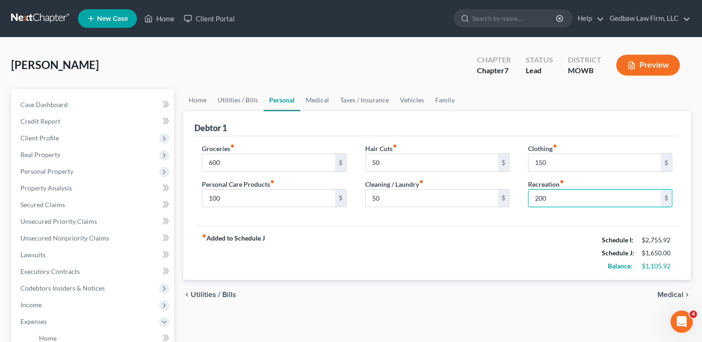
click at [514, 266] on div "fiber_manual_record Added to Schedule J Schedule I: $2,755.92 Schedule J: $1,65…" at bounding box center [436, 253] width 485 height 54
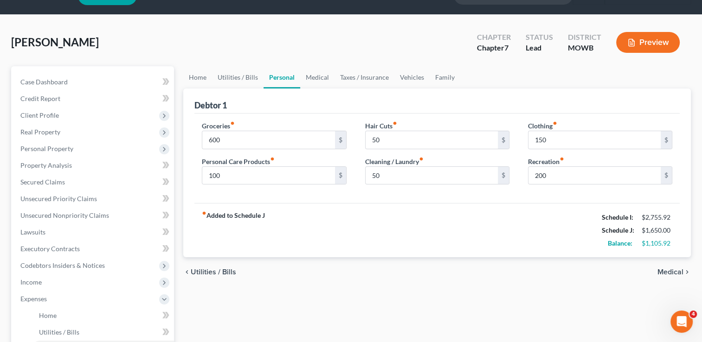
scroll to position [23, 0]
click at [676, 272] on span "Medical" at bounding box center [670, 271] width 26 height 7
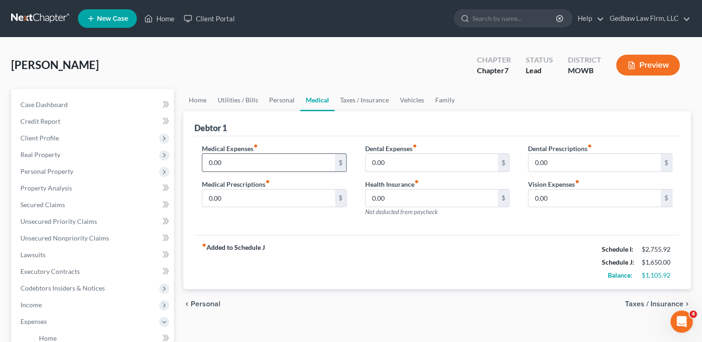
click at [226, 161] on input "0.00" at bounding box center [268, 163] width 132 height 18
type input "150"
click at [655, 305] on span "Taxes / Insurance" at bounding box center [654, 304] width 58 height 7
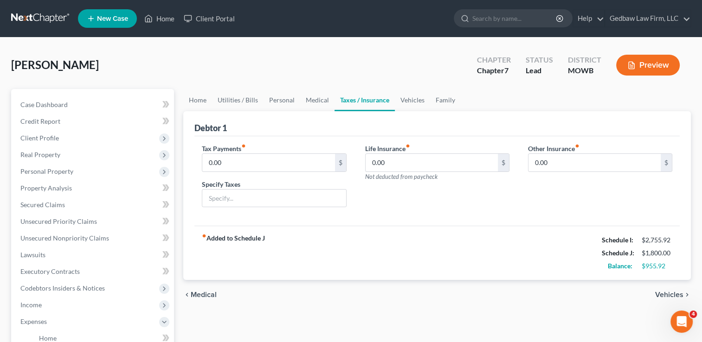
click at [208, 296] on span "Medical" at bounding box center [204, 294] width 26 height 7
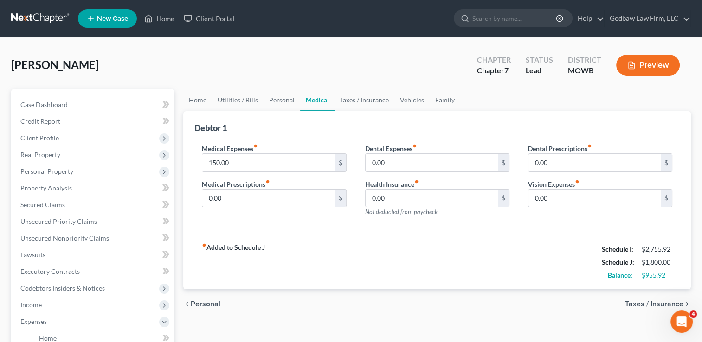
click at [211, 308] on div "chevron_left Personal Taxes / Insurance chevron_right" at bounding box center [437, 305] width 508 height 30
click at [212, 306] on span "Personal" at bounding box center [206, 304] width 30 height 7
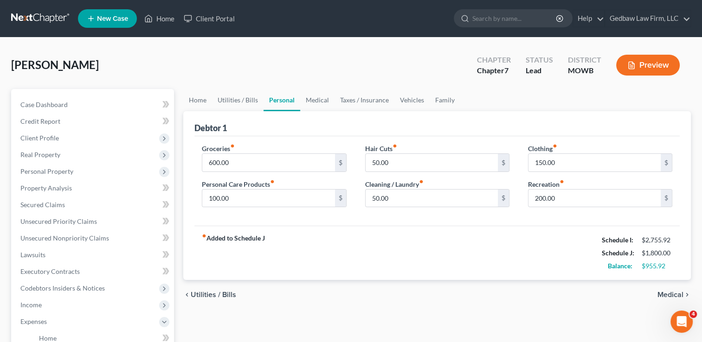
click at [214, 295] on span "Utilities / Bills" at bounding box center [213, 294] width 45 height 7
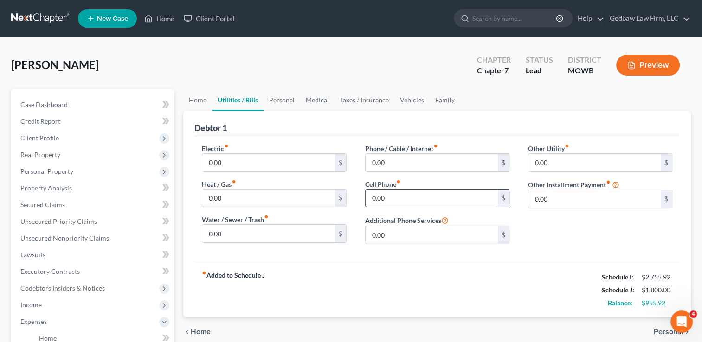
click at [416, 196] on input "0.00" at bounding box center [432, 199] width 132 height 18
type input "60"
click at [658, 329] on span "Personal" at bounding box center [669, 331] width 30 height 7
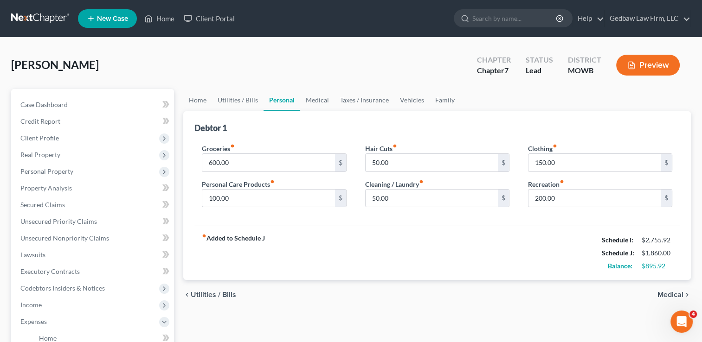
click at [679, 294] on span "Medical" at bounding box center [670, 294] width 26 height 7
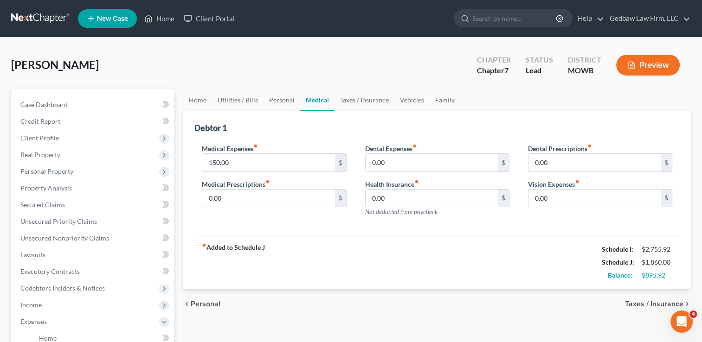
click at [648, 302] on span "Taxes / Insurance" at bounding box center [654, 304] width 58 height 7
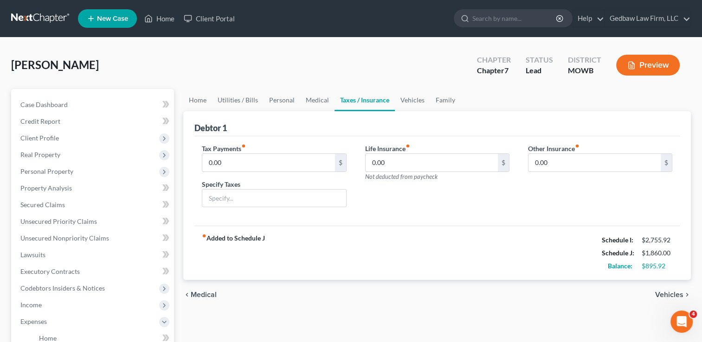
click at [668, 294] on span "Vehicles" at bounding box center [669, 294] width 28 height 7
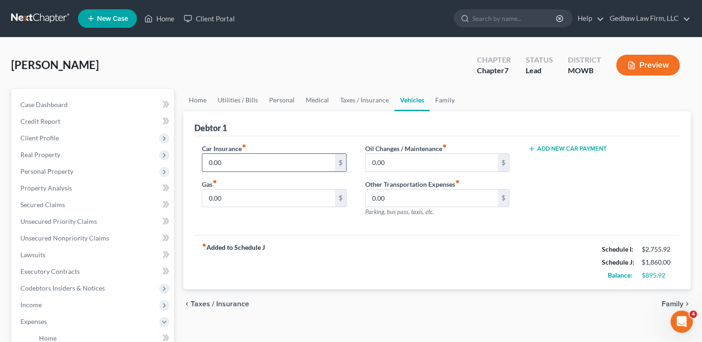
click at [260, 161] on input "0.00" at bounding box center [268, 163] width 132 height 18
type input "130"
click at [231, 198] on input "0.00" at bounding box center [268, 199] width 132 height 18
type input "400"
click at [382, 270] on div "fiber_manual_record Added to Schedule J Schedule I: $2,755.92 Schedule J: $2,39…" at bounding box center [436, 262] width 485 height 54
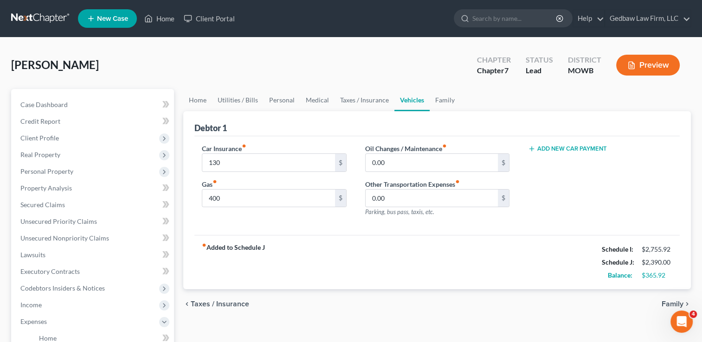
click at [668, 302] on span "Family" at bounding box center [673, 304] width 22 height 7
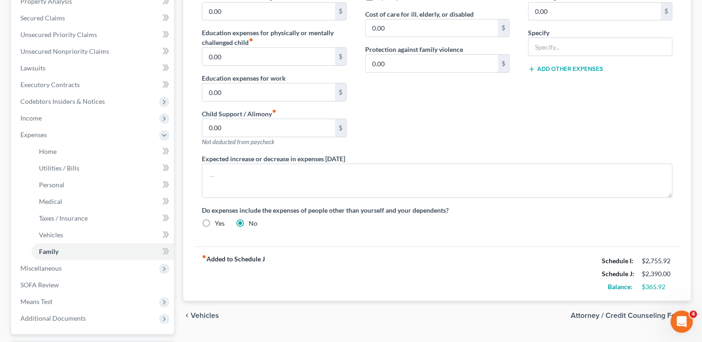
scroll to position [174, 0]
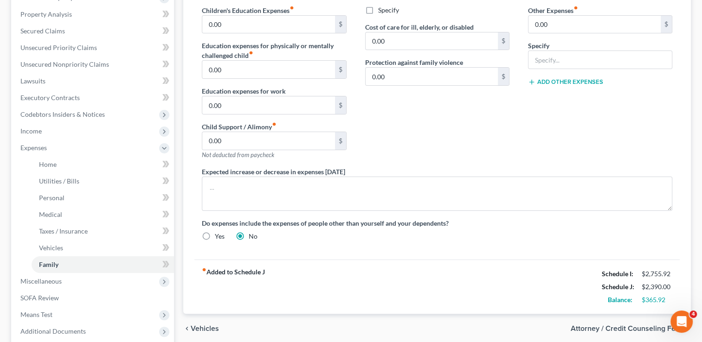
click at [208, 325] on span "Vehicles" at bounding box center [205, 328] width 28 height 7
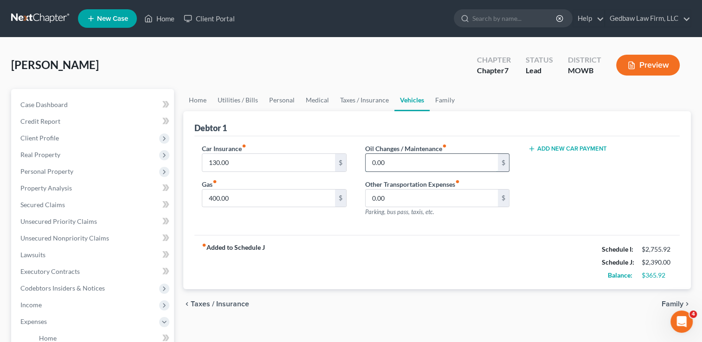
click at [393, 161] on input "0.00" at bounding box center [432, 163] width 132 height 18
type input "100"
click at [232, 302] on span "Taxes / Insurance" at bounding box center [220, 304] width 58 height 7
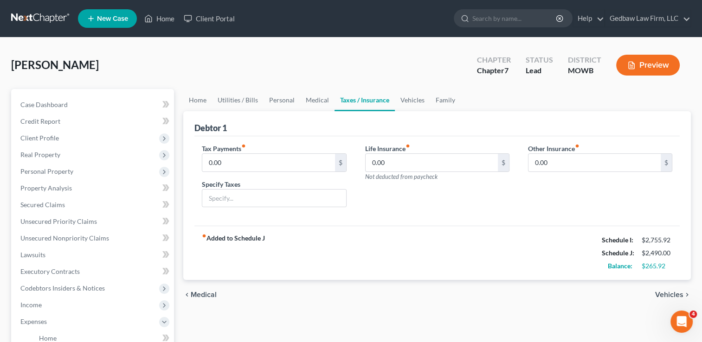
click at [207, 293] on span "Medical" at bounding box center [204, 294] width 26 height 7
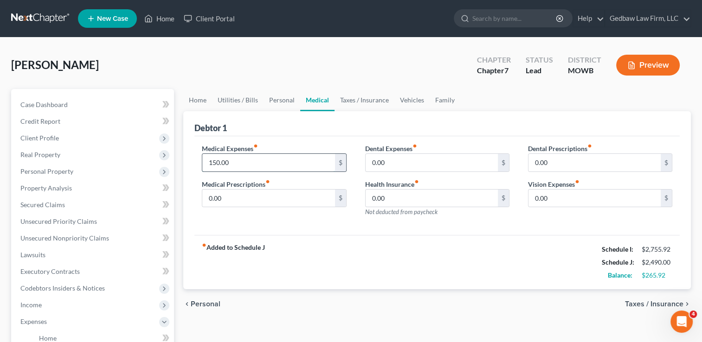
click at [244, 162] on input "150.00" at bounding box center [268, 163] width 132 height 18
type input "200"
click at [208, 302] on span "Personal" at bounding box center [206, 304] width 30 height 7
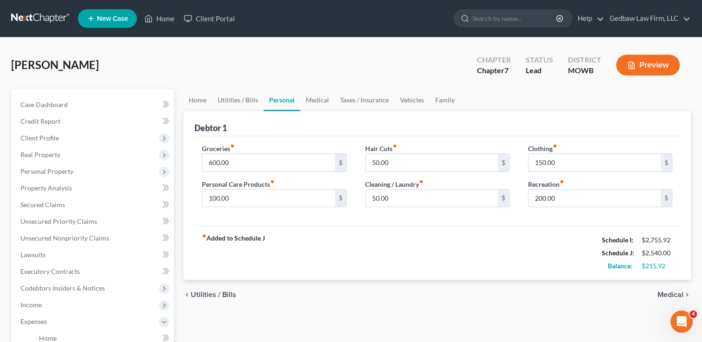
click at [217, 294] on span "Utilities / Bills" at bounding box center [213, 294] width 45 height 7
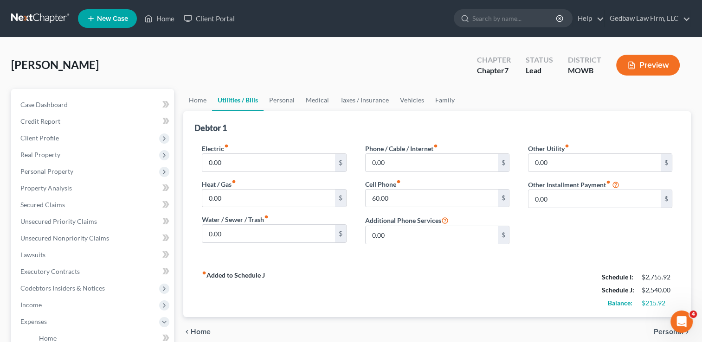
click at [200, 328] on span "Home" at bounding box center [201, 331] width 20 height 7
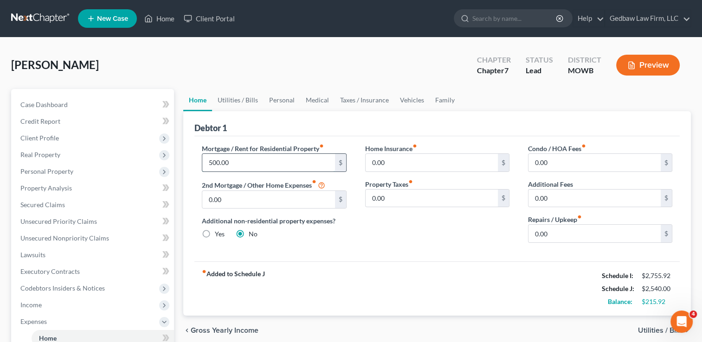
click at [238, 160] on input "500.00" at bounding box center [268, 163] width 132 height 18
type input "700"
click at [414, 248] on div "Home Insurance fiber_manual_record 0.00 $ Property Taxes fiber_manual_record 0.…" at bounding box center [437, 197] width 163 height 107
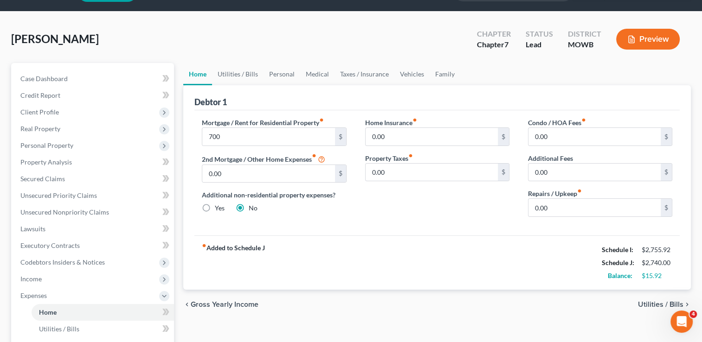
scroll to position [46, 0]
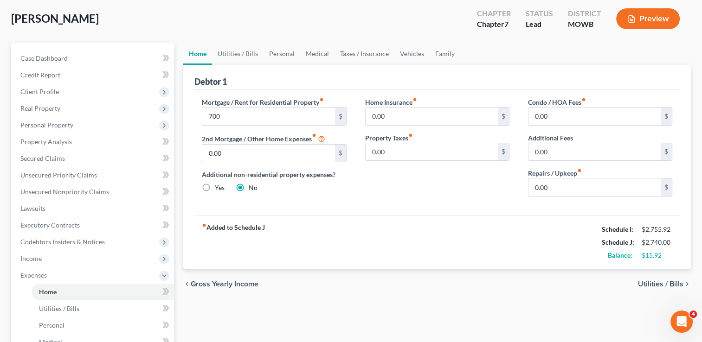
click at [664, 282] on span "Utilities / Bills" at bounding box center [660, 284] width 45 height 7
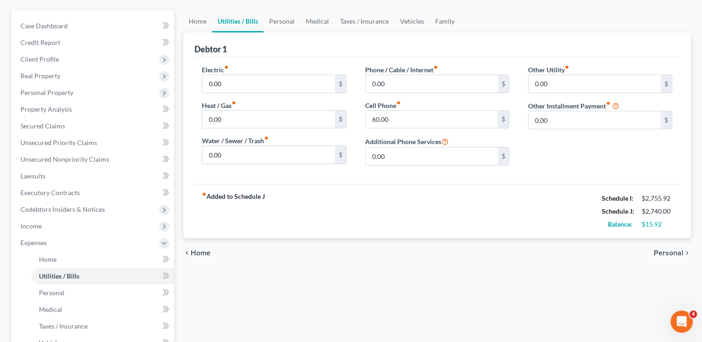
scroll to position [81, 0]
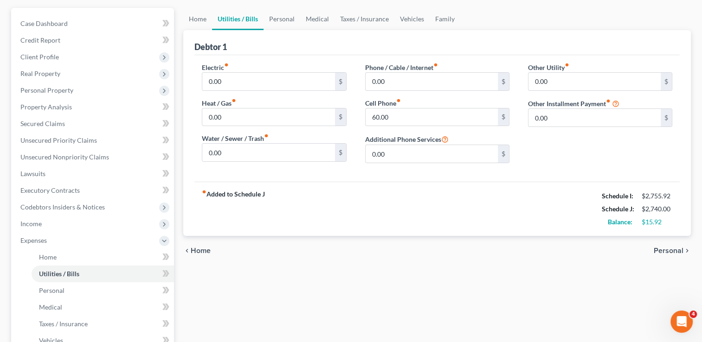
click at [673, 251] on span "Personal" at bounding box center [669, 250] width 30 height 7
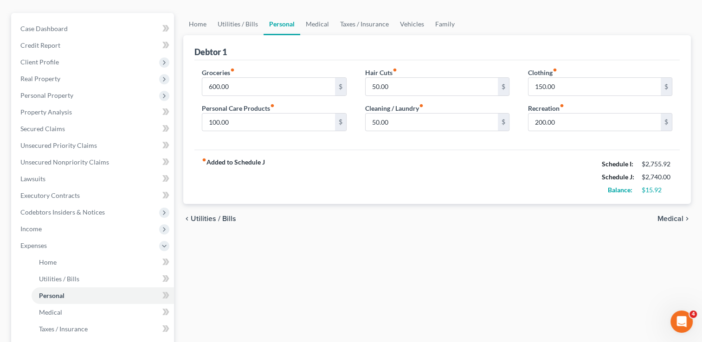
scroll to position [81, 0]
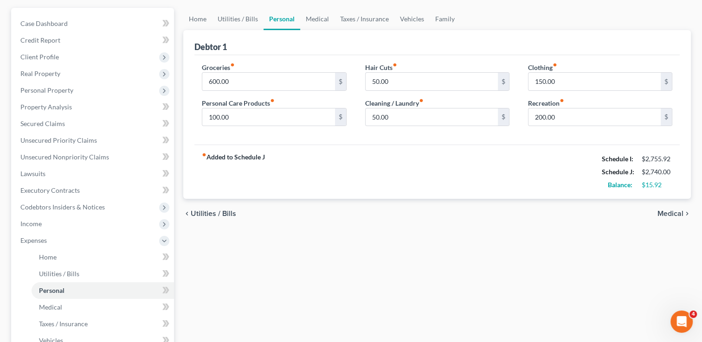
click at [677, 213] on span "Medical" at bounding box center [670, 213] width 26 height 7
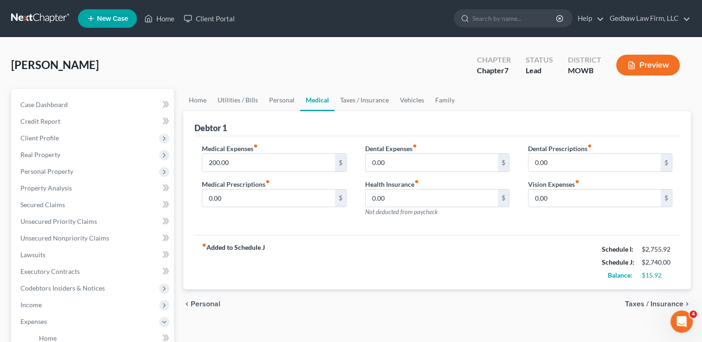
click at [650, 303] on span "Taxes / Insurance" at bounding box center [654, 304] width 58 height 7
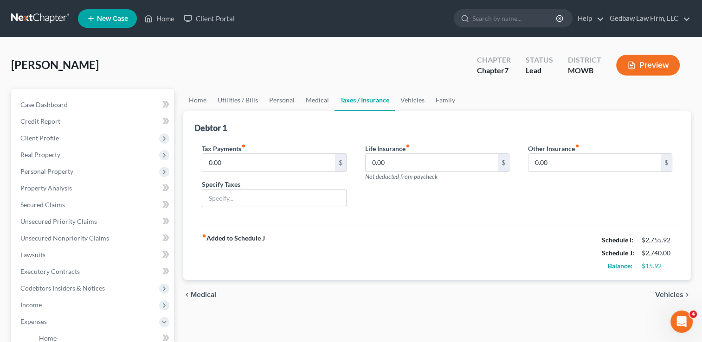
click at [668, 292] on span "Vehicles" at bounding box center [669, 294] width 28 height 7
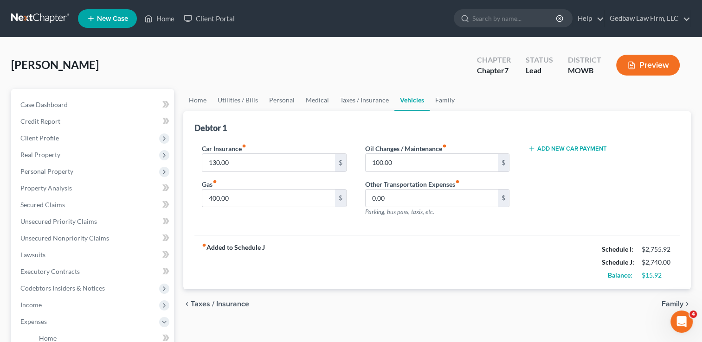
click at [664, 302] on span "Family" at bounding box center [673, 304] width 22 height 7
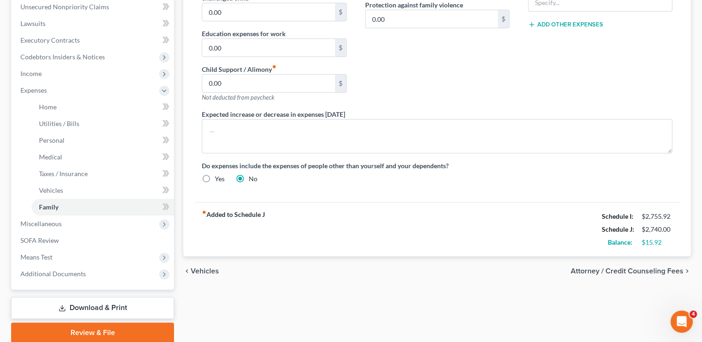
scroll to position [232, 0]
click at [655, 269] on span "Attorney / Credit Counseling Fees" at bounding box center [627, 270] width 113 height 7
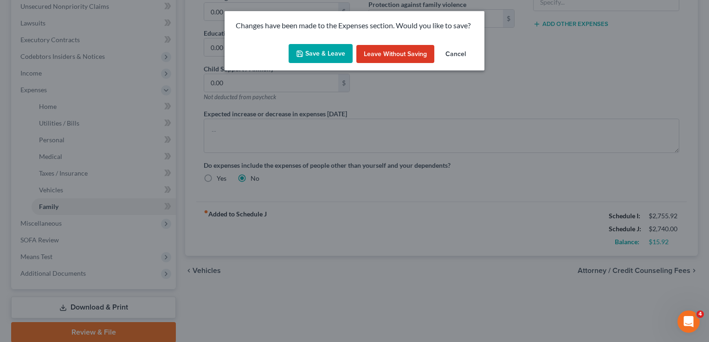
click at [336, 55] on button "Save & Leave" at bounding box center [321, 53] width 64 height 19
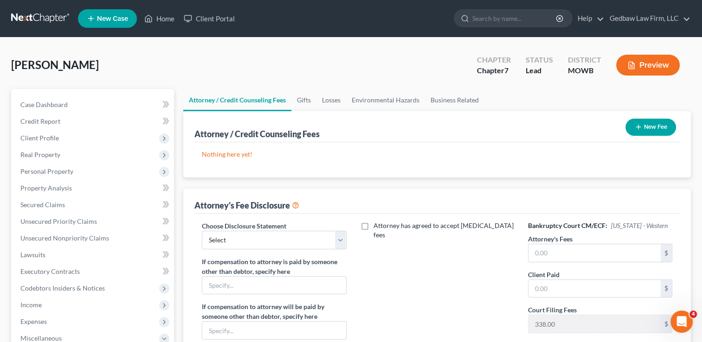
click at [661, 126] on button "New Fee" at bounding box center [650, 127] width 51 height 17
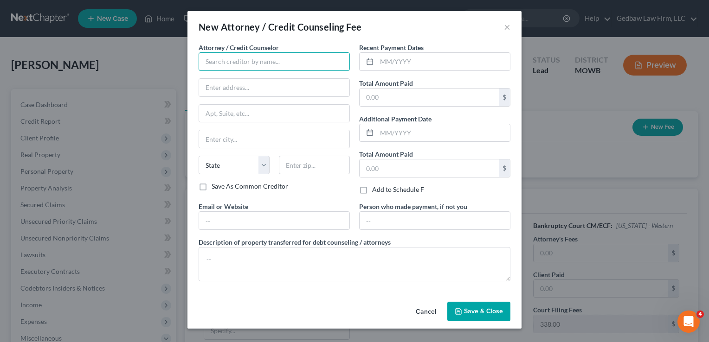
click at [279, 58] on input "text" at bounding box center [274, 61] width 151 height 19
type input "Gedbaw Law Firm, LLC"
type input "618 SE 4th St."
type input "Suite 204"
type input "Lees Summit"
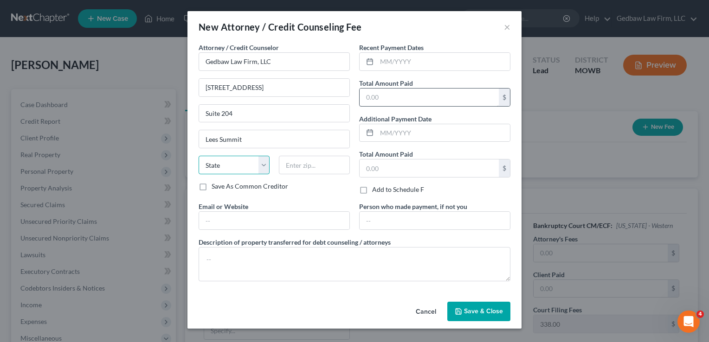
select select "26"
type input "64063"
type input "[EMAIL_ADDRESS][DOMAIN_NAME]"
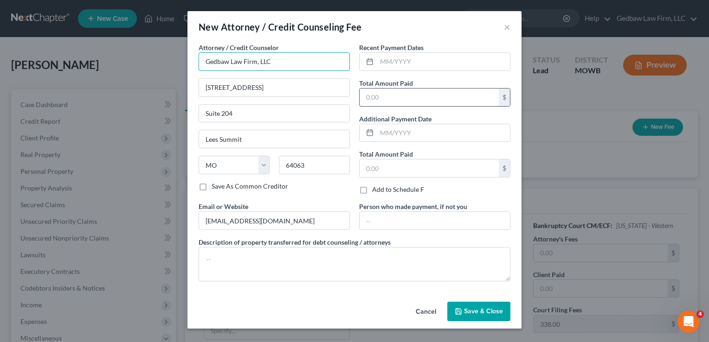
type input "Advent Health"
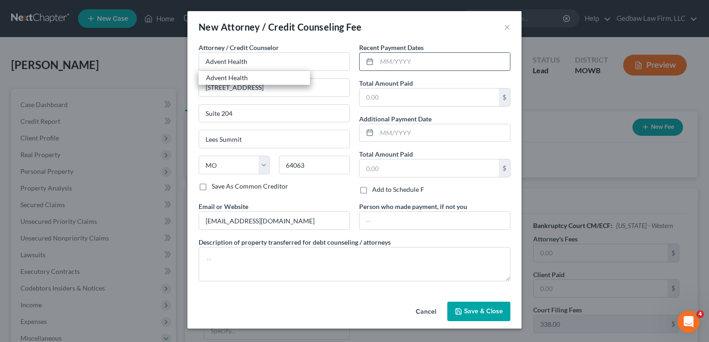
click at [408, 62] on input "text" at bounding box center [443, 62] width 133 height 18
type input "[DATE]"
click at [427, 101] on input "text" at bounding box center [429, 98] width 139 height 18
type input "1,000"
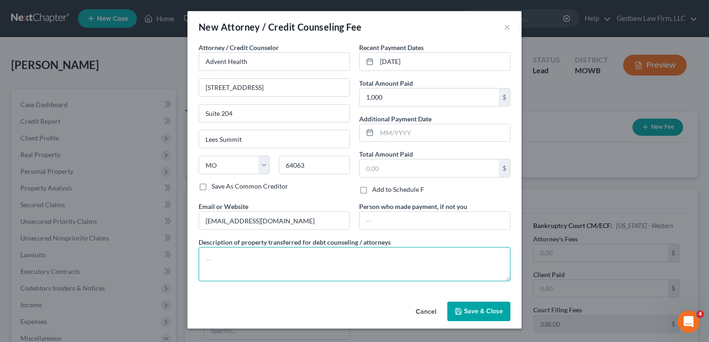
click at [302, 253] on textarea at bounding box center [355, 264] width 312 height 34
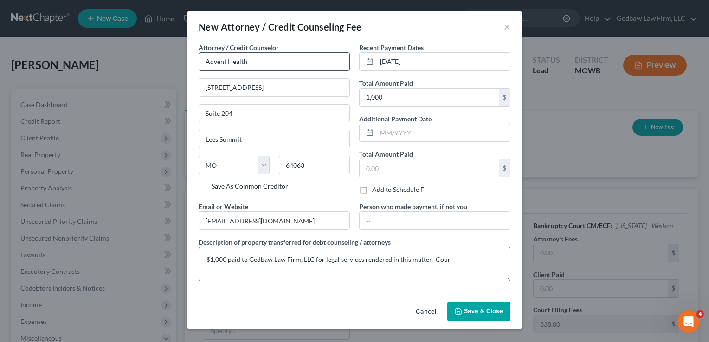
type textarea "$1,000 paid to Gedbaw Law Firm, LLC for legal services rendered in this matter.…"
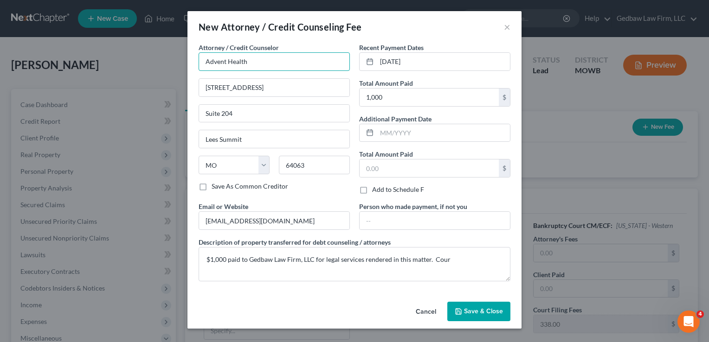
drag, startPoint x: 255, startPoint y: 60, endPoint x: 204, endPoint y: 55, distance: 51.8
click at [204, 55] on input "Advent Health" at bounding box center [274, 61] width 151 height 19
type input "Gedbaw Law Firm, LLC"
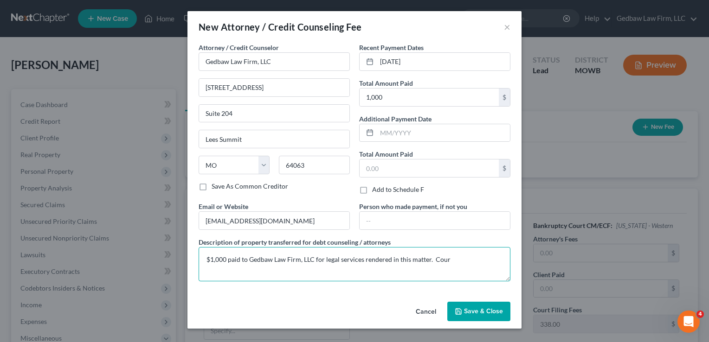
click at [463, 261] on textarea "$1,000 paid to Gedbaw Law Firm, LLC for legal services rendered in this matter.…" at bounding box center [355, 264] width 312 height 34
type textarea "$1,000 paid to Gedbaw Law Firm, LLC for legal services rendered in this matter.…"
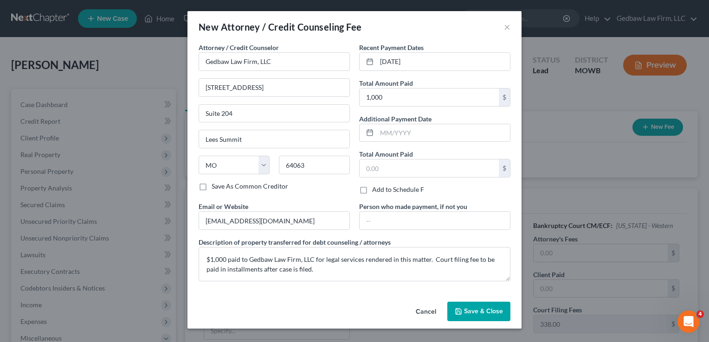
click at [501, 309] on span "Save & Close" at bounding box center [483, 312] width 39 height 8
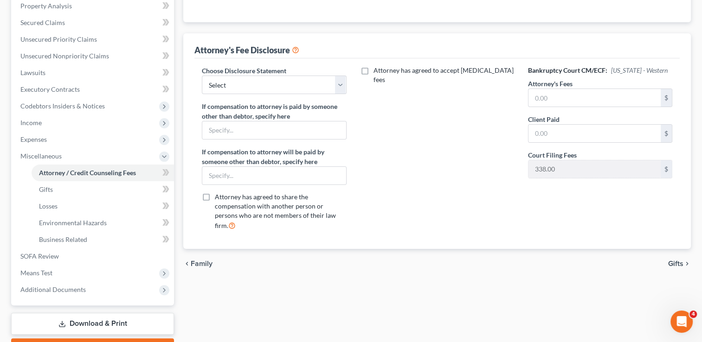
scroll to position [186, 0]
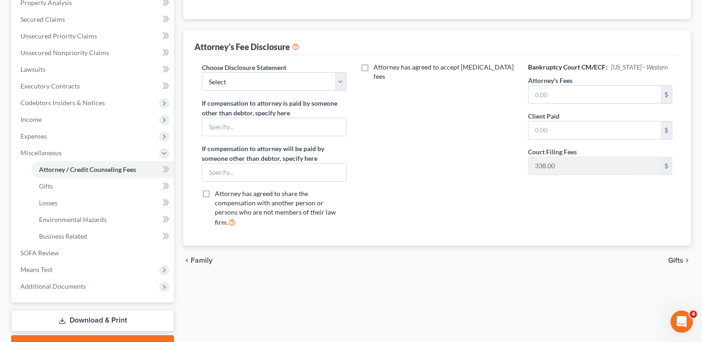
click at [678, 257] on span "Gifts" at bounding box center [675, 260] width 15 height 7
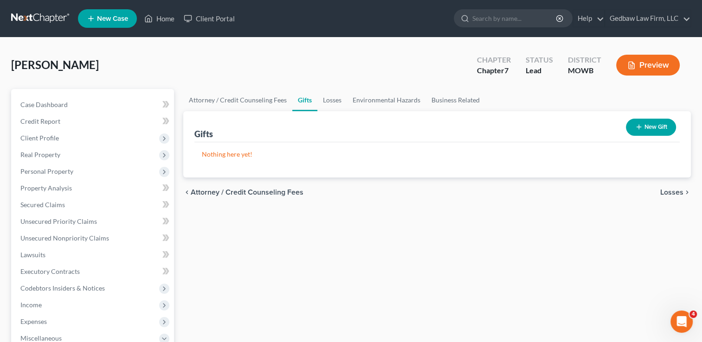
click at [674, 192] on span "Losses" at bounding box center [671, 192] width 23 height 7
click at [671, 192] on span "Environmental Hazards" at bounding box center [644, 192] width 78 height 7
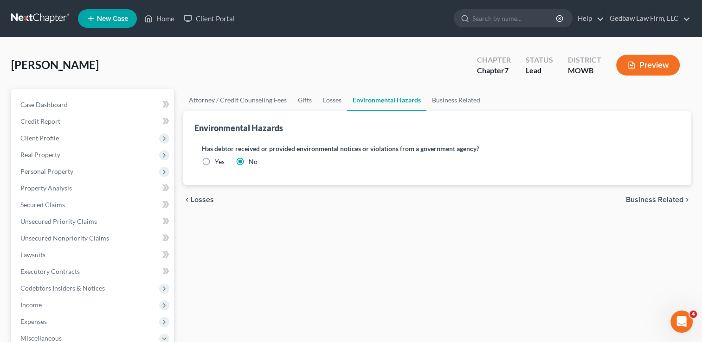
click at [666, 201] on span "Business Related" at bounding box center [655, 199] width 58 height 7
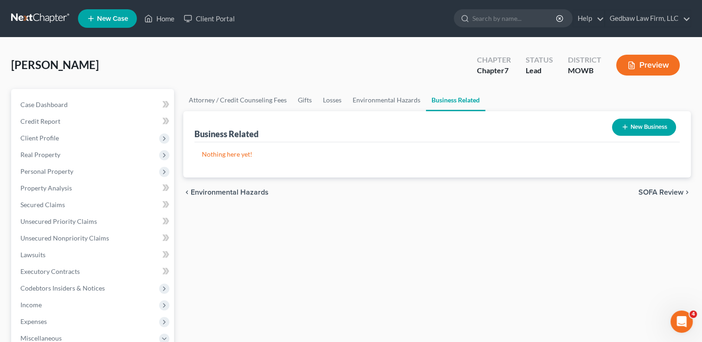
click at [671, 191] on span "SOFA Review" at bounding box center [660, 192] width 45 height 7
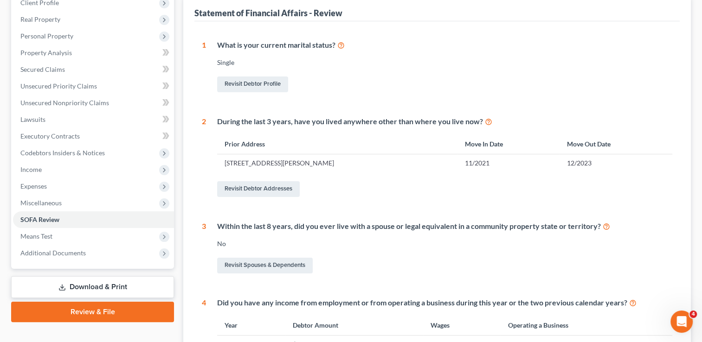
scroll to position [46, 0]
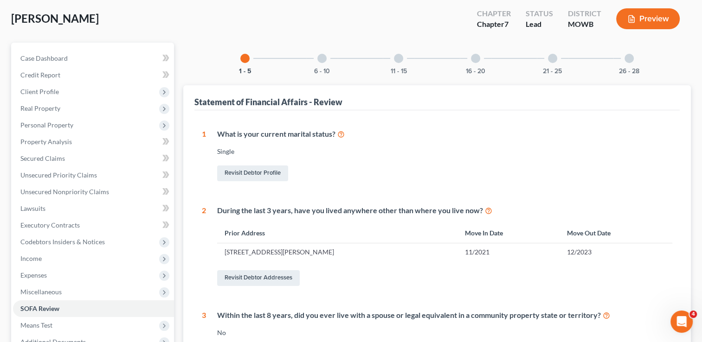
click at [320, 59] on div at bounding box center [321, 58] width 9 height 9
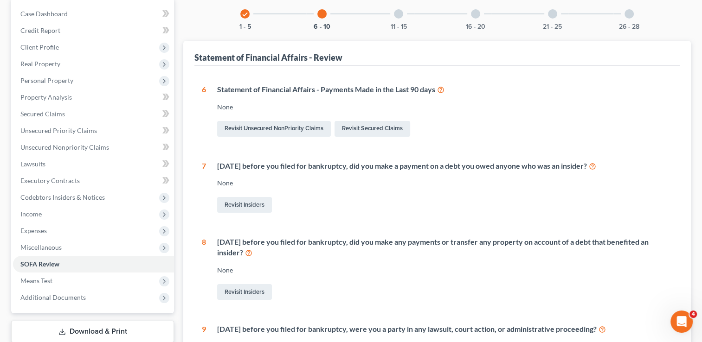
scroll to position [70, 0]
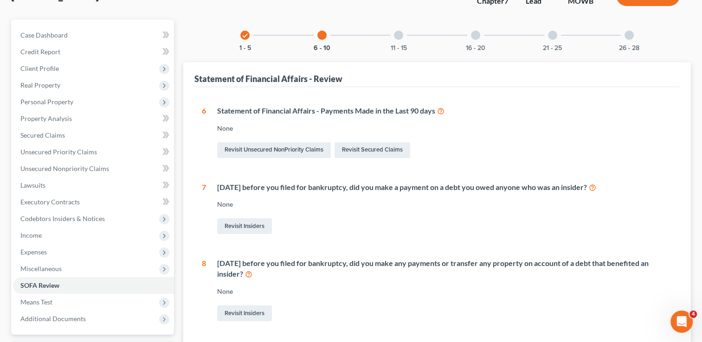
click at [399, 33] on div at bounding box center [398, 35] width 9 height 9
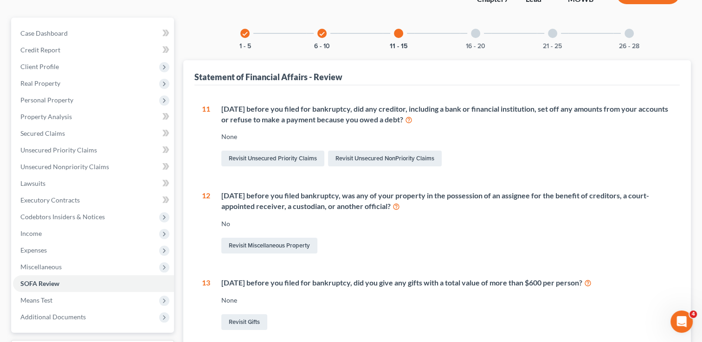
scroll to position [46, 0]
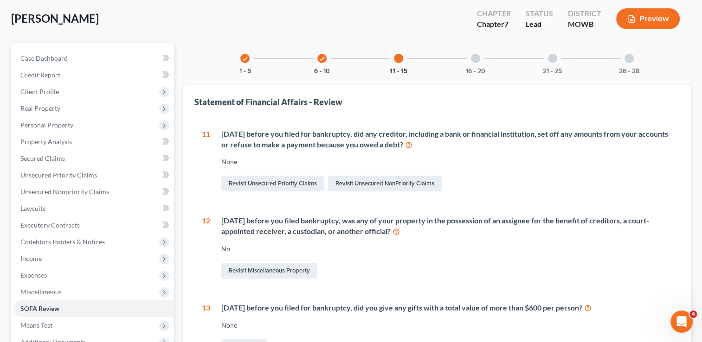
click at [474, 58] on div at bounding box center [475, 58] width 9 height 9
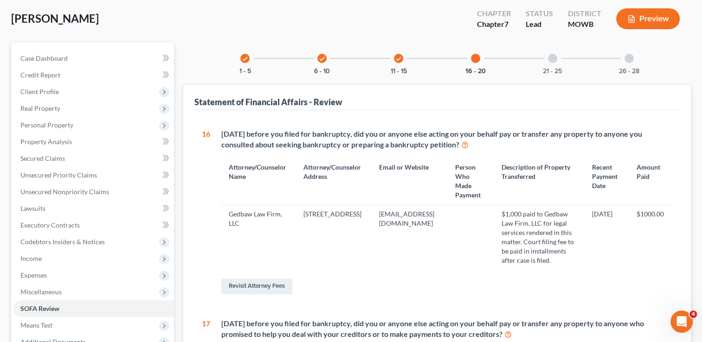
click at [552, 58] on div at bounding box center [552, 58] width 9 height 9
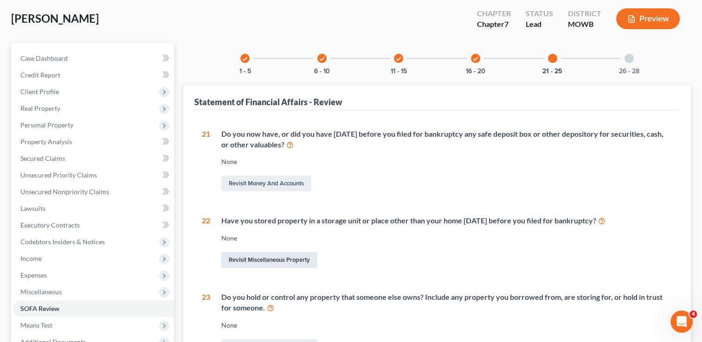
click at [294, 261] on link "Revisit Miscellaneous Property" at bounding box center [269, 260] width 96 height 16
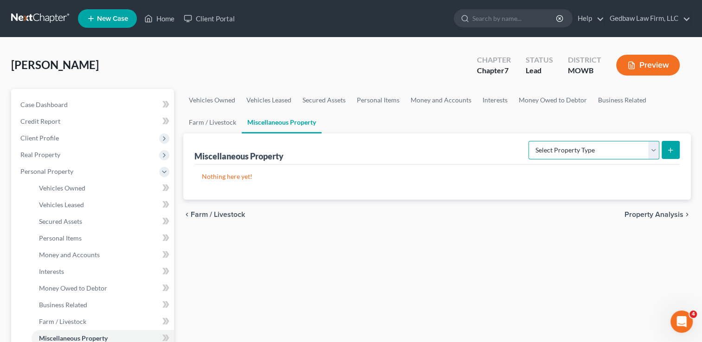
click at [654, 148] on select "Select Property Type Assigned for Creditor Benefit Within 1 Year Holding for An…" at bounding box center [593, 150] width 131 height 19
select select "stored_within_1_year"
click at [528, 141] on select "Select Property Type Assigned for Creditor Benefit Within 1 Year Holding for An…" at bounding box center [593, 150] width 131 height 19
click at [670, 149] on line "submit" at bounding box center [670, 150] width 0 height 4
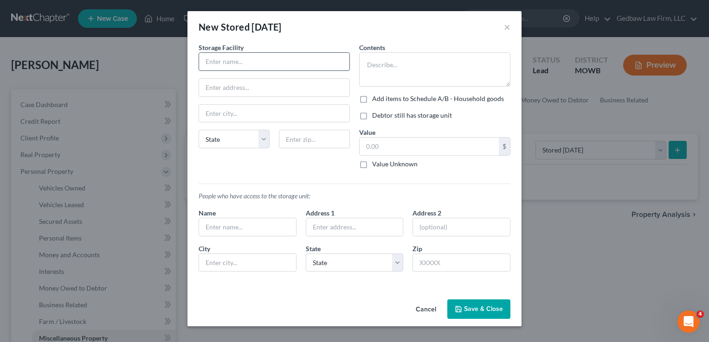
click at [253, 60] on input "text" at bounding box center [274, 62] width 150 height 18
type input "Public Storage"
click at [251, 89] on input "text" at bounding box center [274, 88] width 150 height 18
type input "3111 Keller Springs Rd."
click at [308, 135] on input "text" at bounding box center [314, 139] width 71 height 19
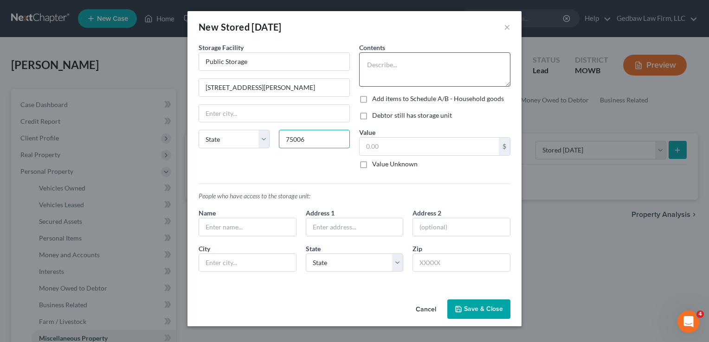
type input "75006"
click at [391, 58] on textarea at bounding box center [434, 69] width 151 height 34
type input "Carrollton"
select select "45"
type textarea "Mattresses, old clothes, dishes, small furniture."
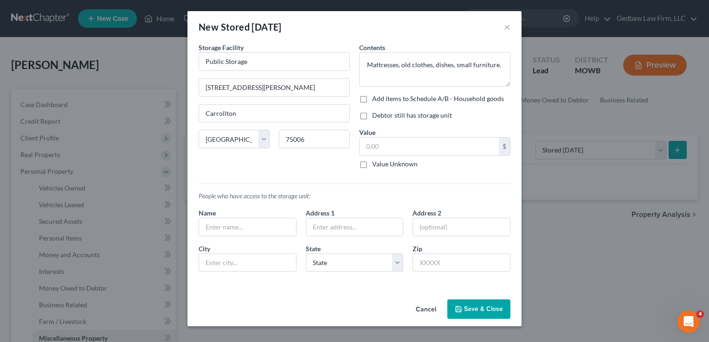
click at [372, 116] on label "Debtor still has storage unit" at bounding box center [412, 115] width 80 height 9
click at [376, 116] on input "Debtor still has storage unit" at bounding box center [379, 114] width 6 height 6
checkbox input "true"
click at [405, 148] on input "text" at bounding box center [429, 147] width 139 height 18
type input "300"
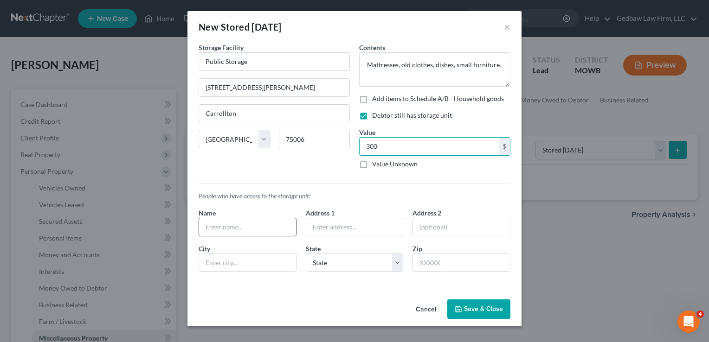
click at [267, 227] on input "text" at bounding box center [247, 228] width 97 height 18
type input "Laura Ann Wheeler"
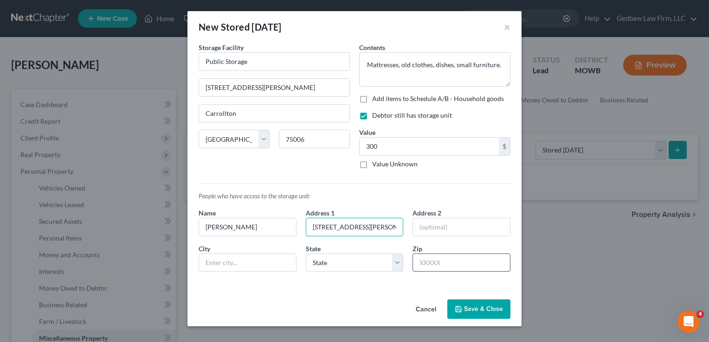
type input "[STREET_ADDRESS][PERSON_NAME]"
click at [442, 263] on input "text" at bounding box center [461, 263] width 98 height 19
type input "64030"
click at [374, 284] on div "An exemption set must first be selected from the Filing Information section. St…" at bounding box center [354, 169] width 334 height 253
type input "Grandview"
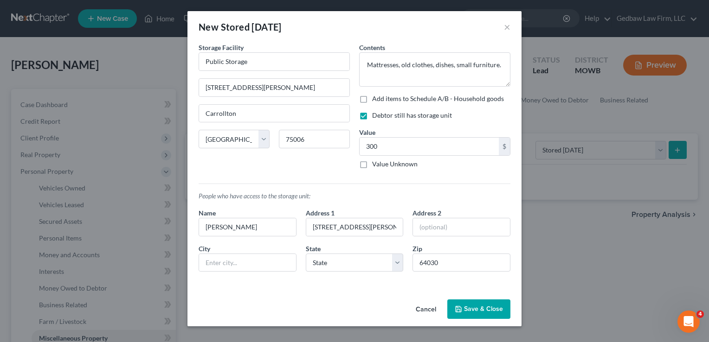
select select "26"
click at [490, 308] on button "Save & Close" at bounding box center [478, 309] width 63 height 19
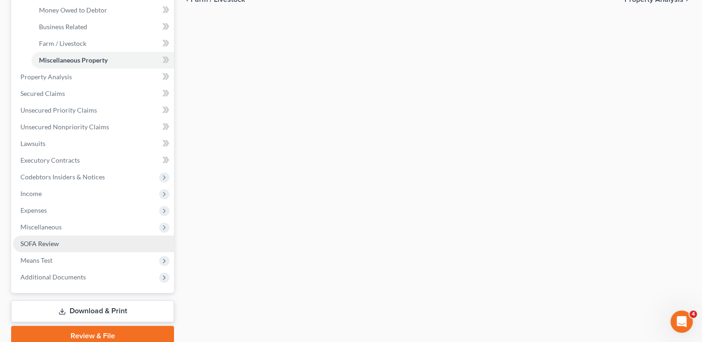
click at [53, 246] on span "SOFA Review" at bounding box center [39, 244] width 39 height 8
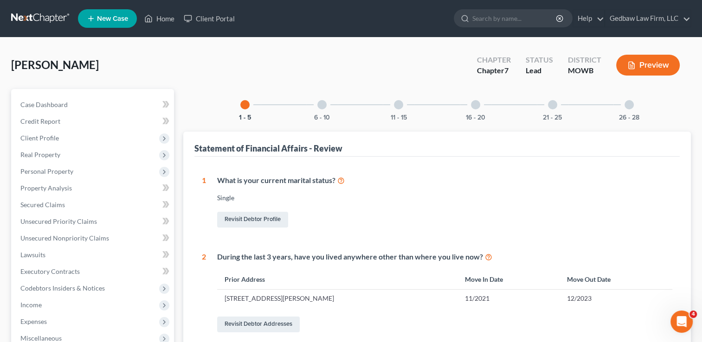
click at [475, 109] on div at bounding box center [475, 104] width 9 height 9
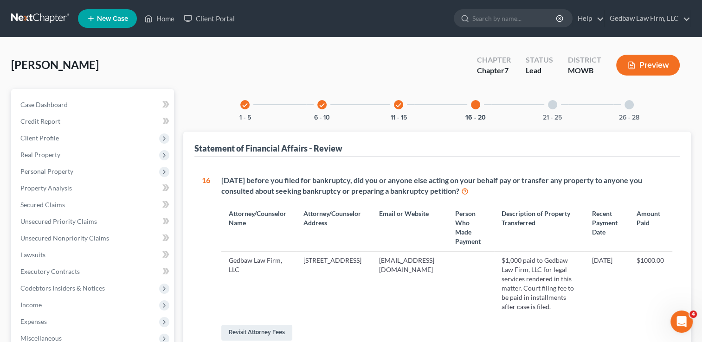
click at [557, 103] on div "21 - 25" at bounding box center [553, 105] width 32 height 32
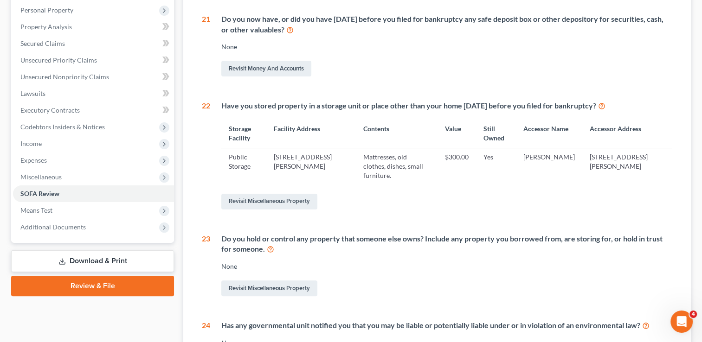
scroll to position [104, 0]
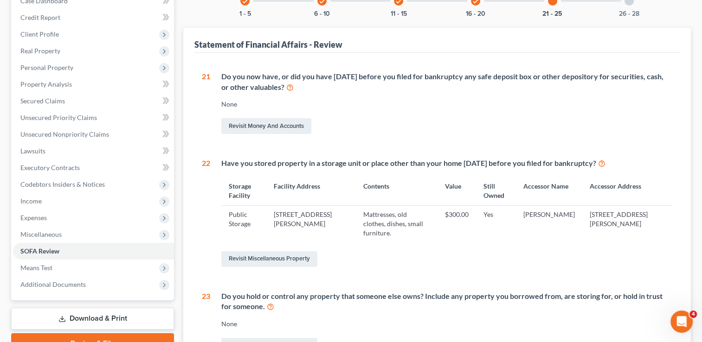
click at [631, 7] on div "26 - 28" at bounding box center [629, 1] width 32 height 32
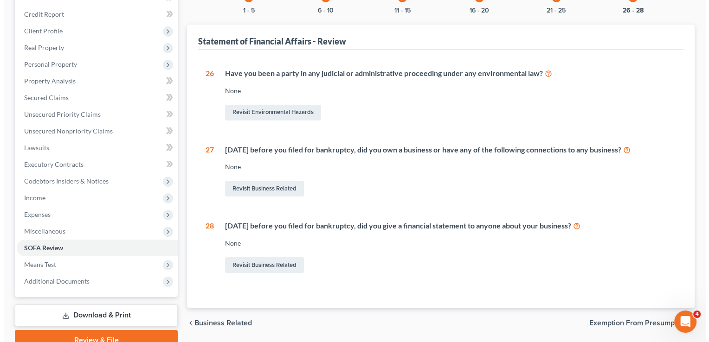
scroll to position [0, 0]
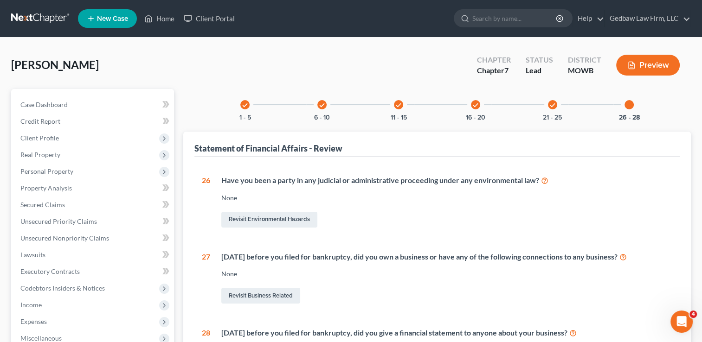
click at [664, 70] on button "Preview" at bounding box center [648, 65] width 64 height 21
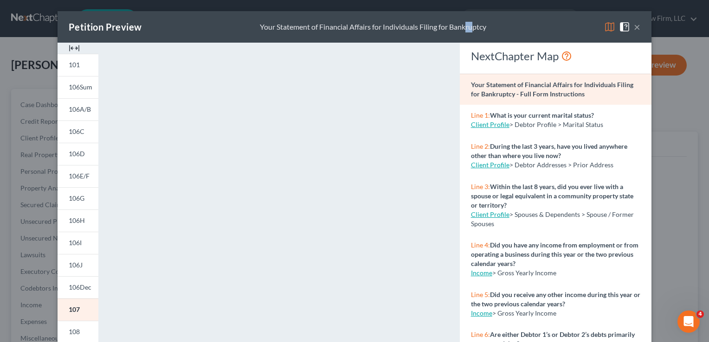
drag, startPoint x: 463, startPoint y: 29, endPoint x: 471, endPoint y: 2, distance: 28.2
click at [471, 2] on div "Petition Preview Your Statement of Financial Affairs for Individuals Filing for…" at bounding box center [354, 171] width 709 height 342
drag, startPoint x: 471, startPoint y: 2, endPoint x: 240, endPoint y: 35, distance: 233.3
click at [241, 31] on div "Petition Preview Your Statement of Financial Affairs for Individuals Filing for…" at bounding box center [355, 27] width 594 height 32
drag, startPoint x: 238, startPoint y: 27, endPoint x: 249, endPoint y: 9, distance: 21.5
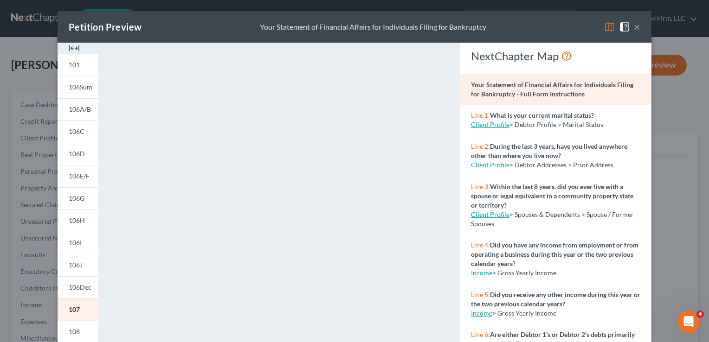
click at [249, 9] on div "Petition Preview Your Statement of Financial Affairs for Individuals Filing for…" at bounding box center [354, 171] width 709 height 342
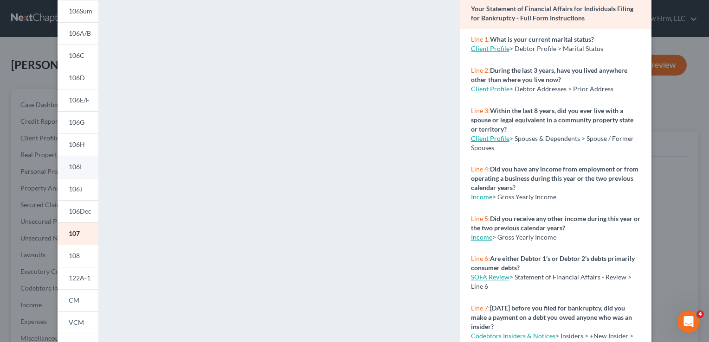
scroll to position [81, 0]
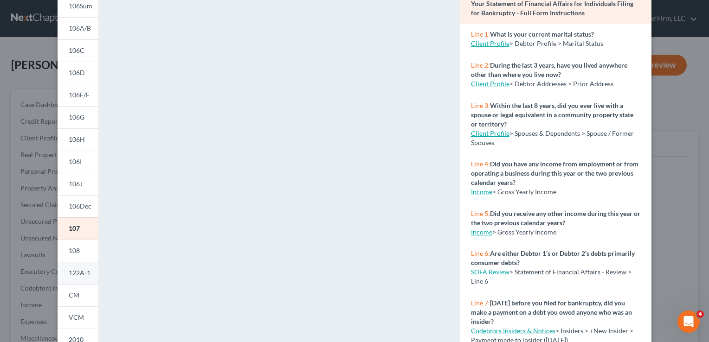
click at [72, 273] on span "122A-1" at bounding box center [80, 273] width 22 height 8
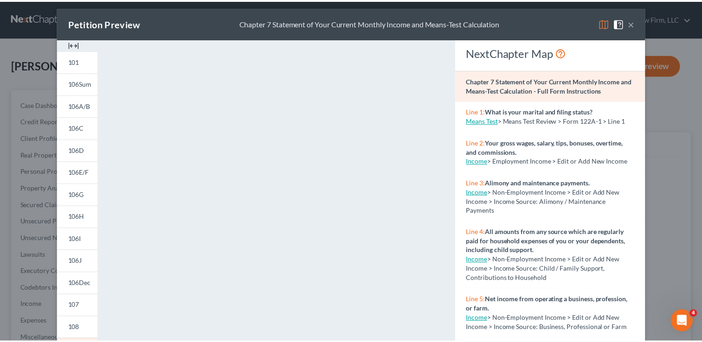
scroll to position [0, 0]
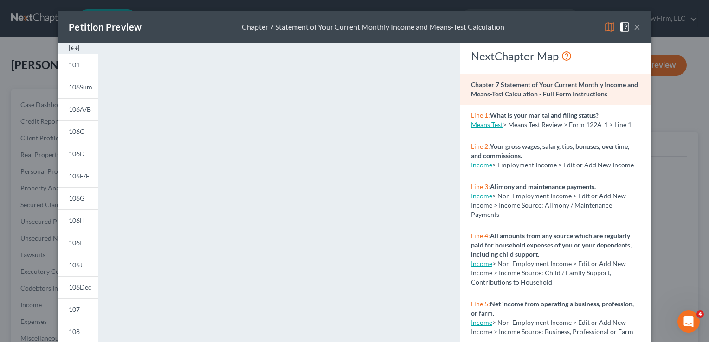
click at [634, 29] on button "×" at bounding box center [637, 26] width 6 height 11
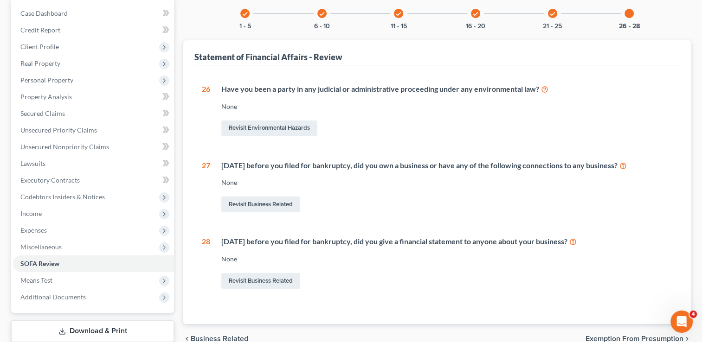
scroll to position [93, 0]
